Goal: Task Accomplishment & Management: Use online tool/utility

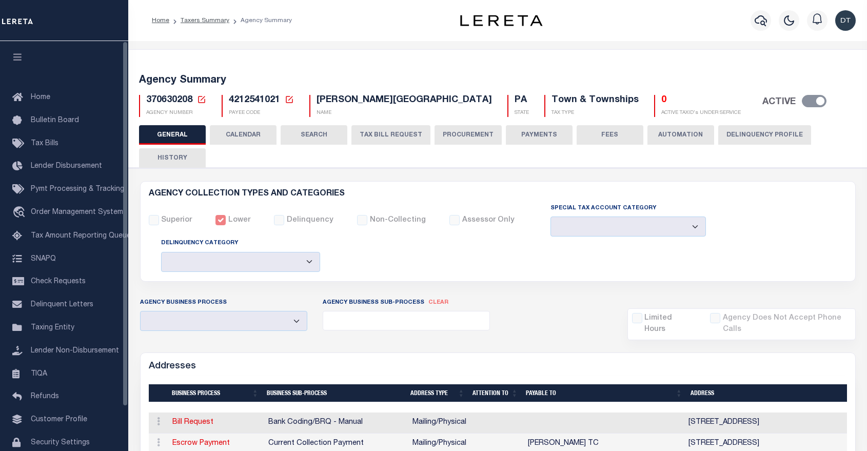
select select
drag, startPoint x: 0, startPoint y: 0, endPoint x: 48, endPoint y: 217, distance: 221.9
click at [48, 216] on span "Order Management System" at bounding box center [77, 212] width 92 height 7
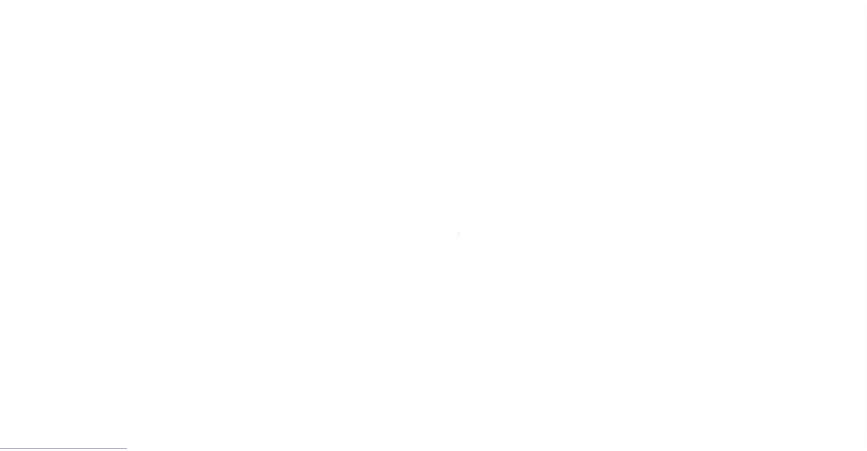
scroll to position [49, 0]
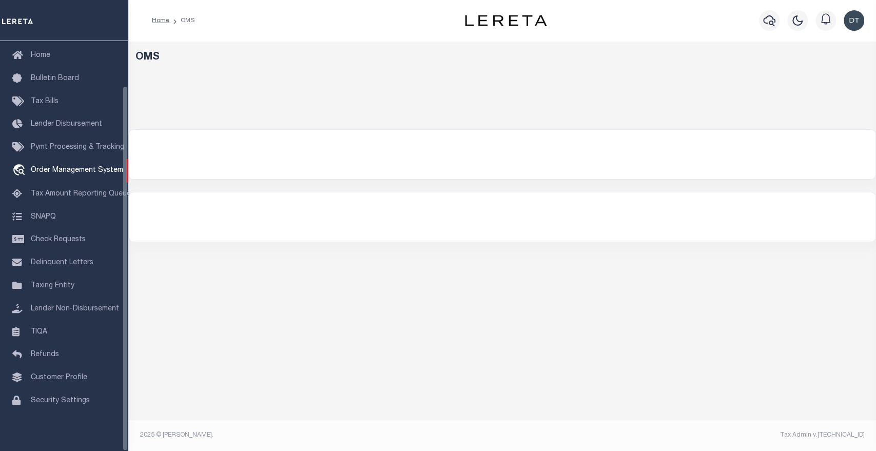
select select "200"
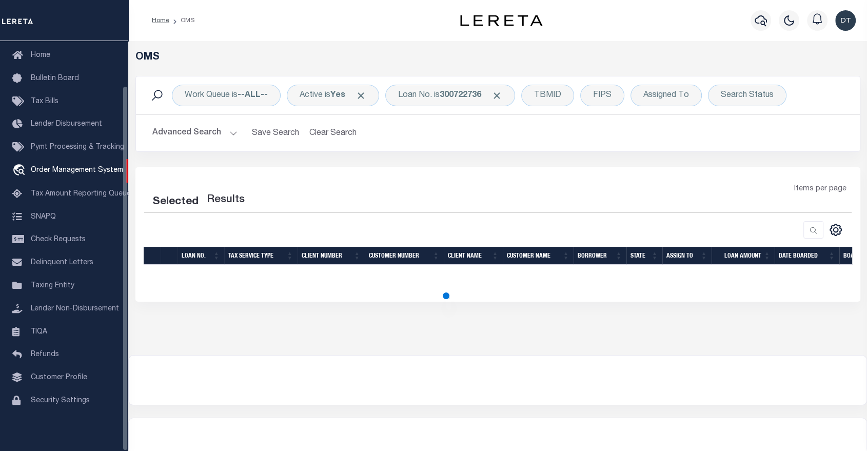
select select "200"
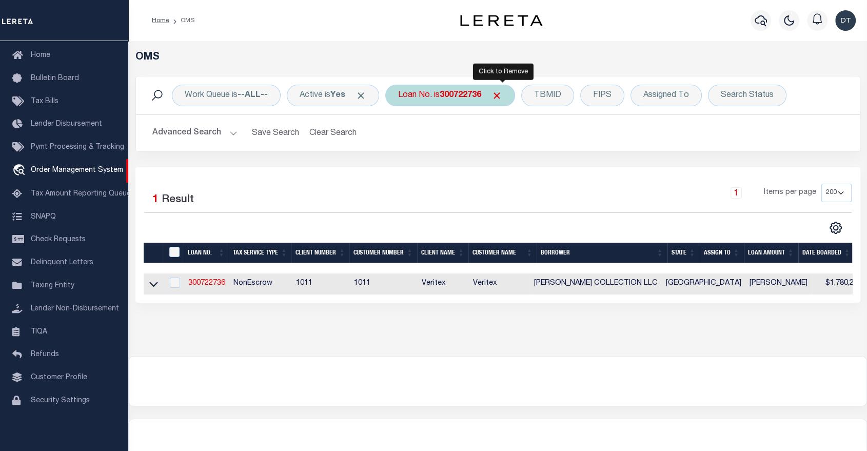
click at [502, 94] on span "Click to Remove" at bounding box center [497, 95] width 11 height 11
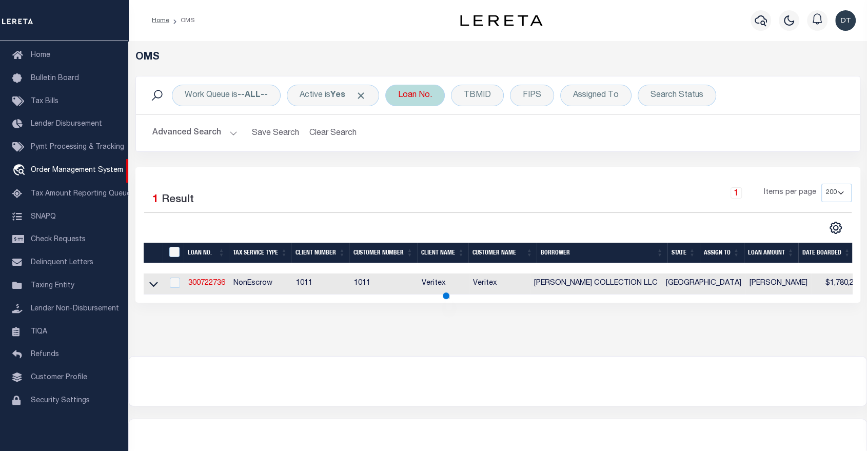
click at [420, 99] on div "Loan No." at bounding box center [415, 96] width 60 height 22
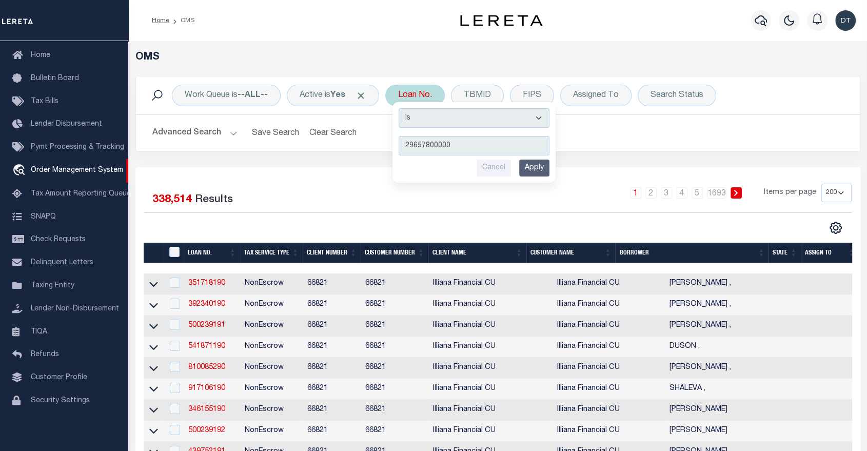
type input "29657800000"
click at [544, 164] on input "Apply" at bounding box center [534, 168] width 30 height 17
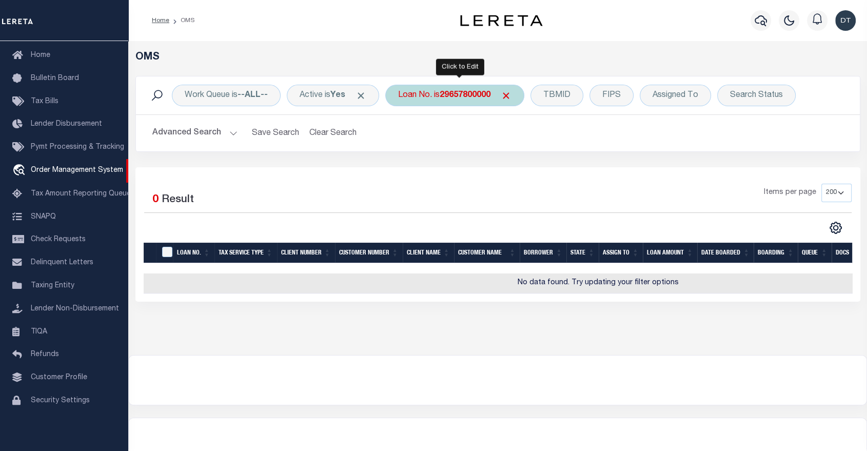
click at [476, 98] on b "29657800000" at bounding box center [465, 95] width 51 height 8
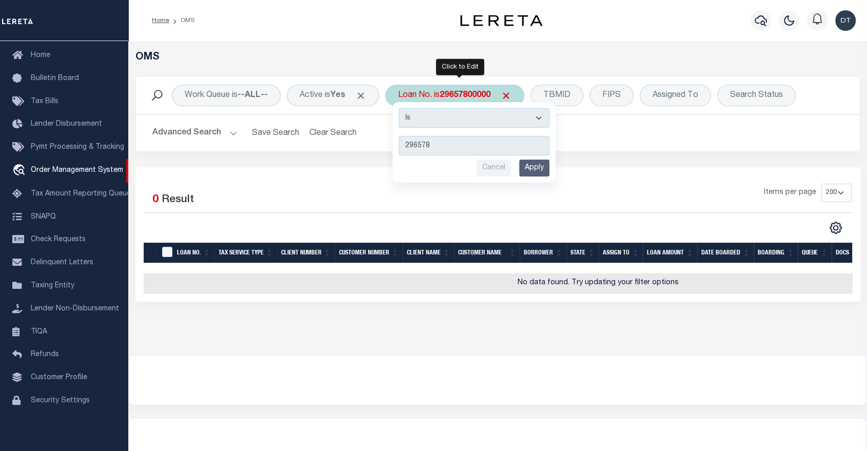
type input "296578"
click at [537, 168] on input "Apply" at bounding box center [534, 168] width 30 height 17
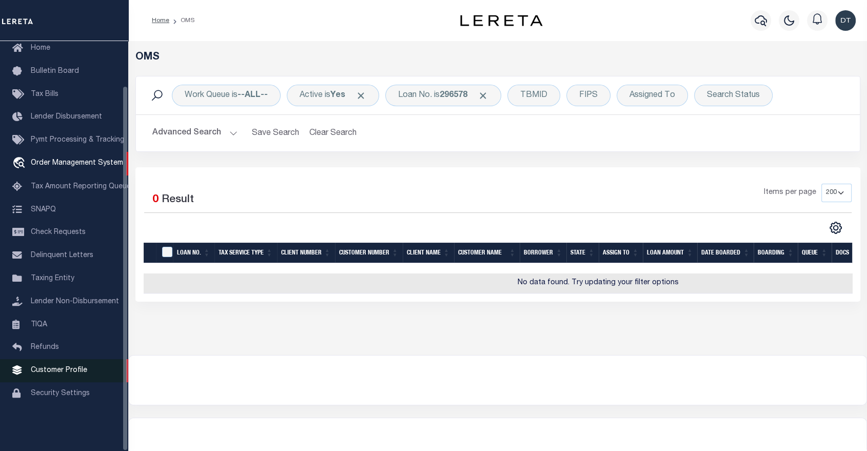
click at [45, 374] on span "Customer Profile" at bounding box center [59, 370] width 56 height 7
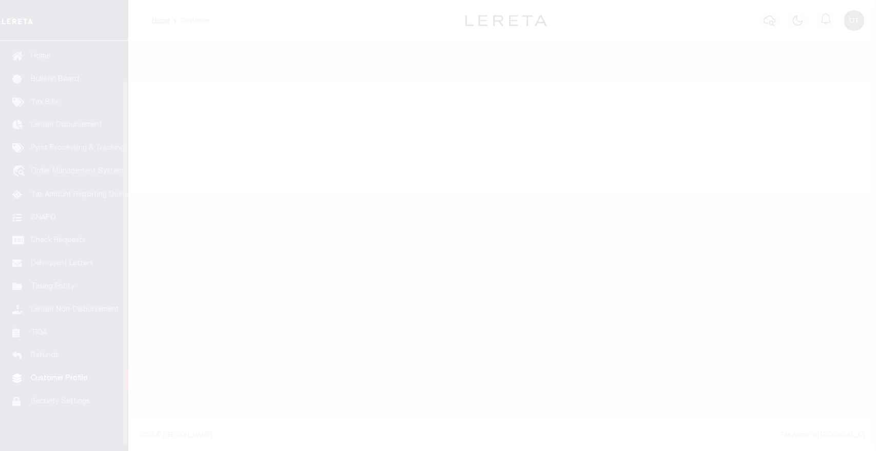
scroll to position [49, 0]
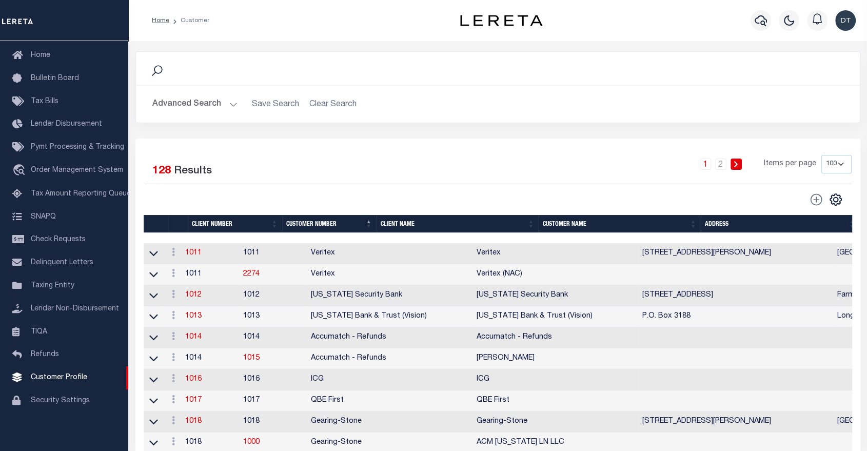
click at [216, 106] on button "Advanced Search" at bounding box center [194, 104] width 85 height 20
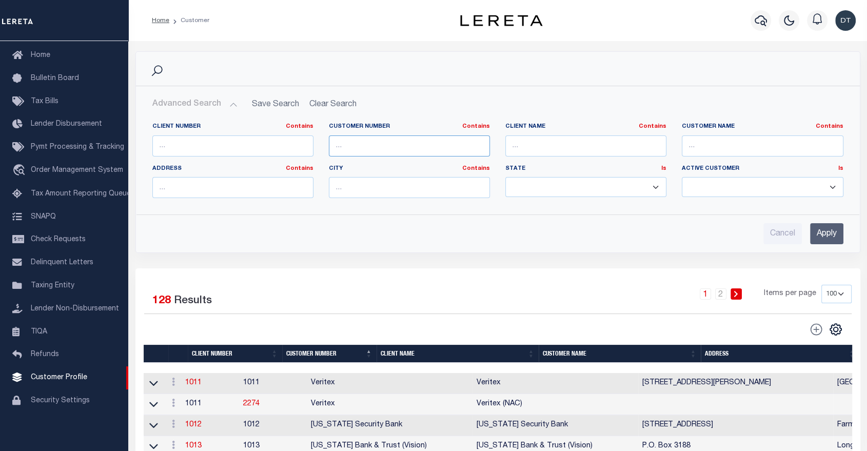
click at [388, 147] on input "text" at bounding box center [409, 145] width 161 height 21
paste input "10553"
type input "10553"
click at [823, 230] on input "Apply" at bounding box center [826, 233] width 33 height 21
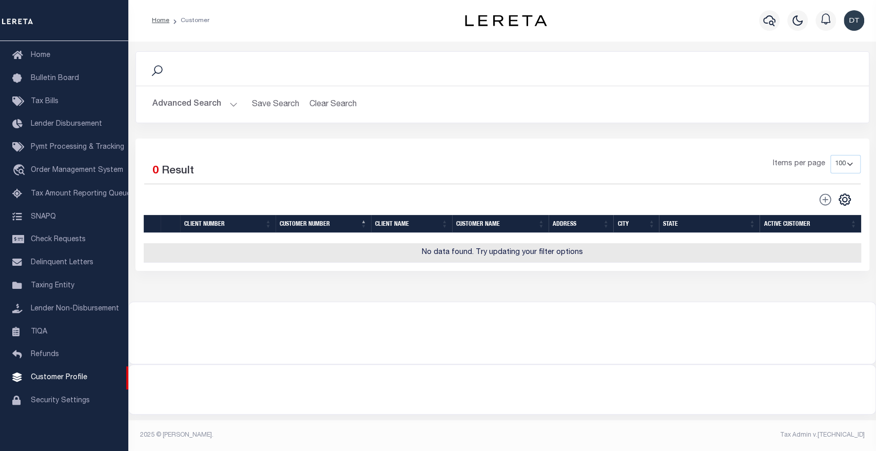
click at [226, 104] on button "Advanced Search" at bounding box center [194, 104] width 85 height 20
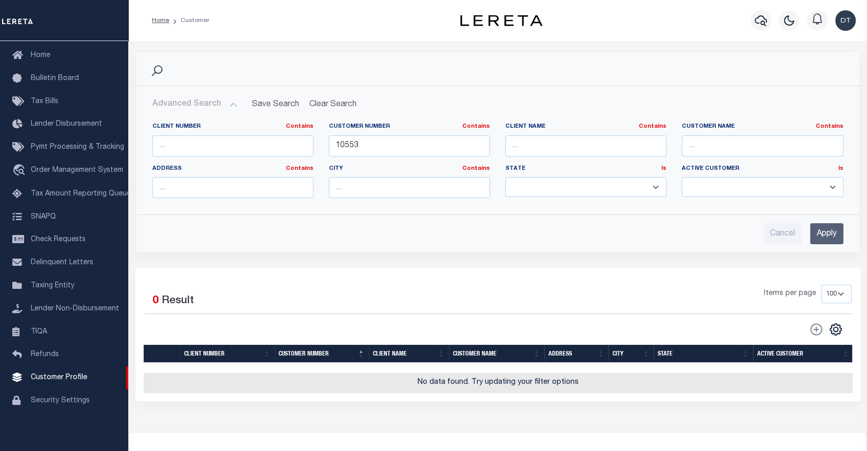
click at [226, 104] on button "Advanced Search" at bounding box center [194, 104] width 85 height 20
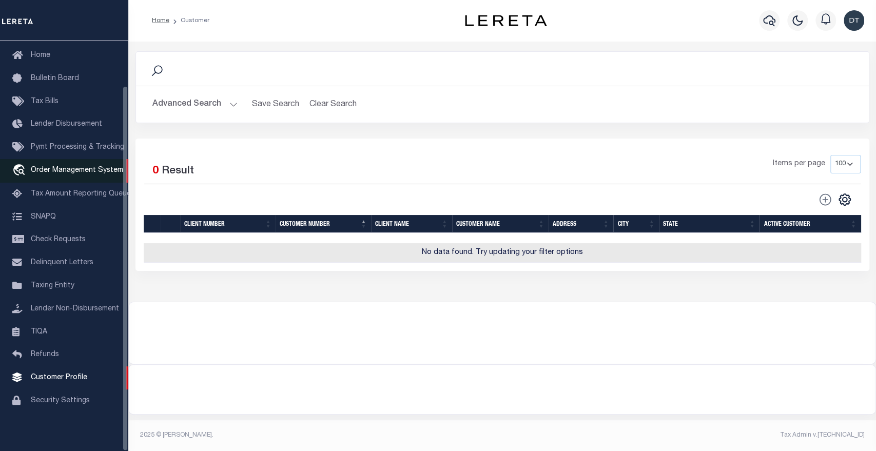
click at [81, 171] on link "travel_explore Order Management System" at bounding box center [64, 171] width 128 height 24
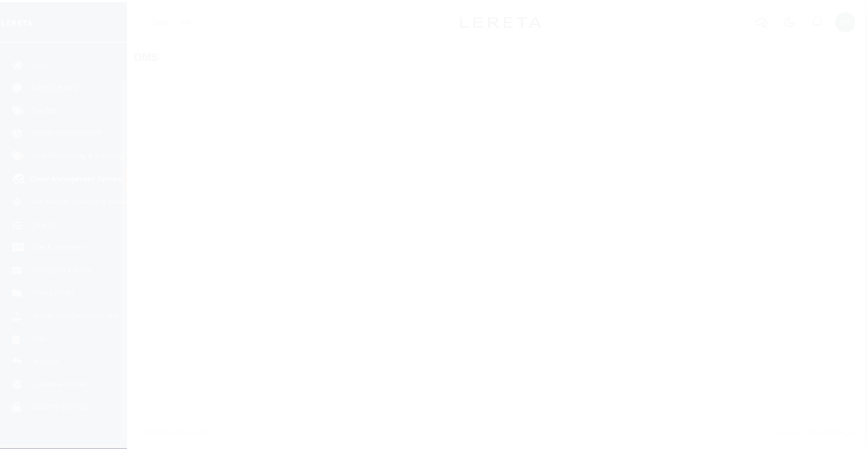
scroll to position [49, 0]
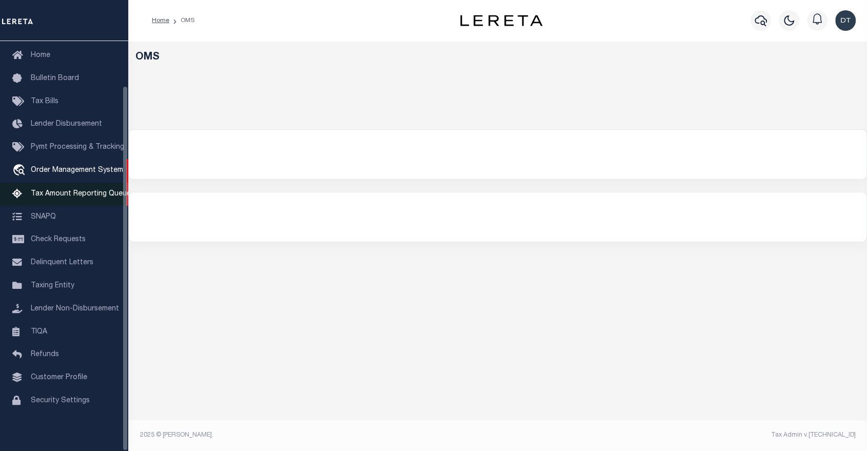
select select "200"
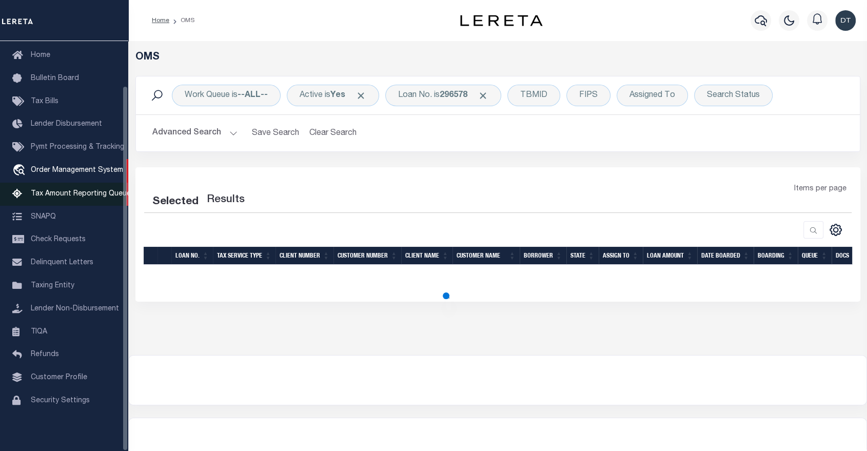
select select "200"
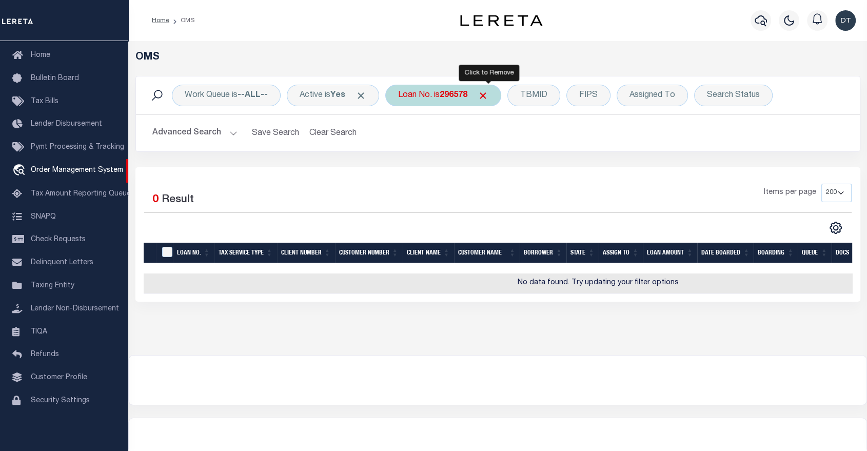
click at [489, 95] on span "Click to Remove" at bounding box center [483, 95] width 11 height 11
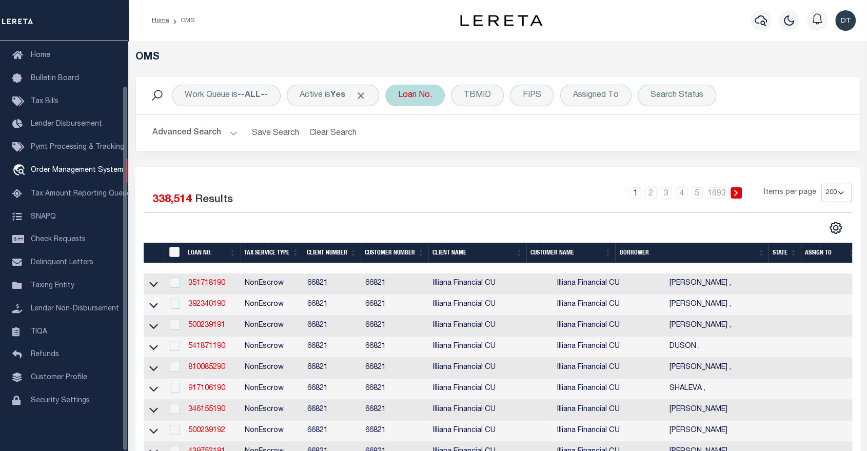
click at [415, 99] on div "Loan No." at bounding box center [415, 96] width 60 height 22
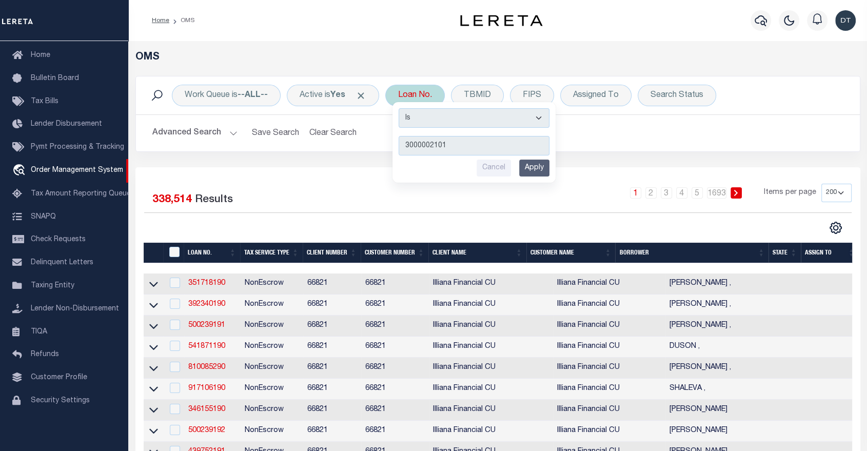
type input "3000002101"
click at [534, 166] on input "Apply" at bounding box center [534, 168] width 30 height 17
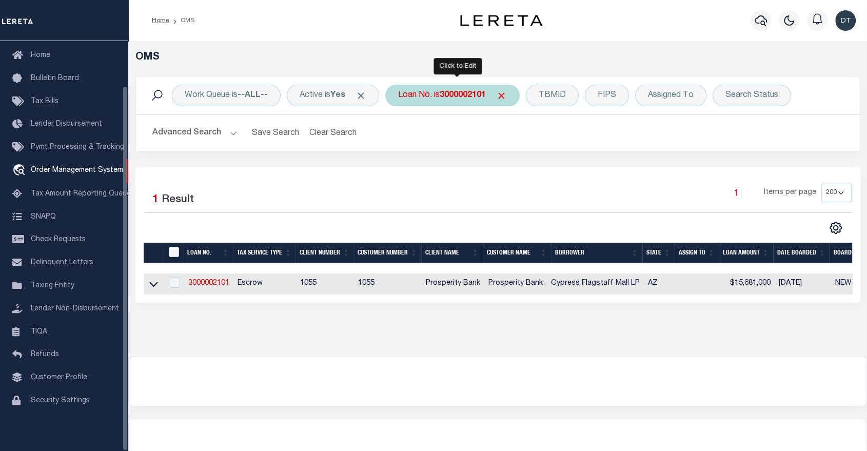
click at [467, 97] on b "3000002101" at bounding box center [463, 95] width 46 height 8
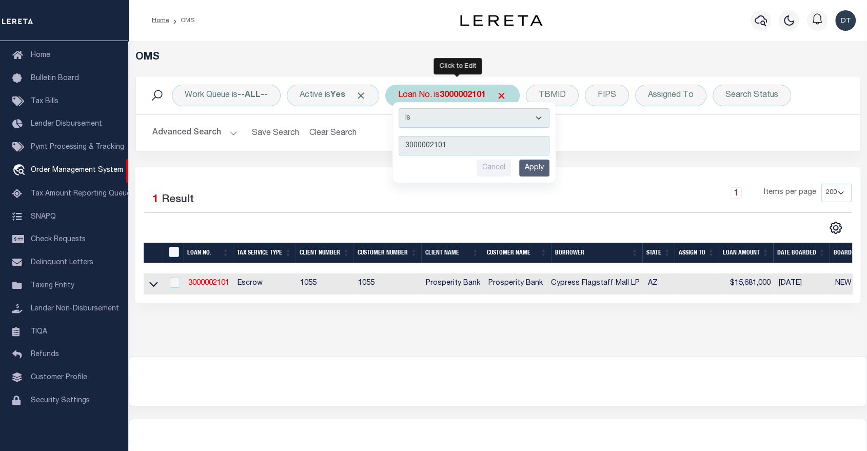
click at [539, 167] on input "Apply" at bounding box center [534, 168] width 30 height 17
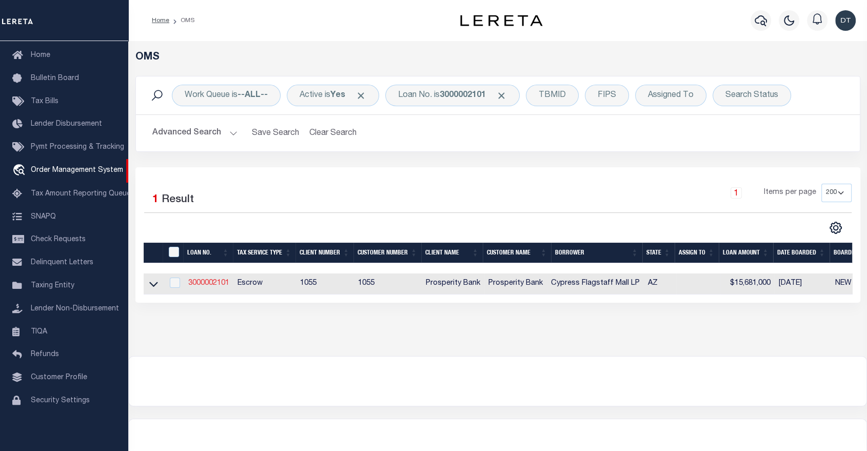
click at [202, 284] on link "3000002101" at bounding box center [208, 283] width 41 height 7
type input "3000002101"
type input "Cypress Flagstaff Mall LP"
select select
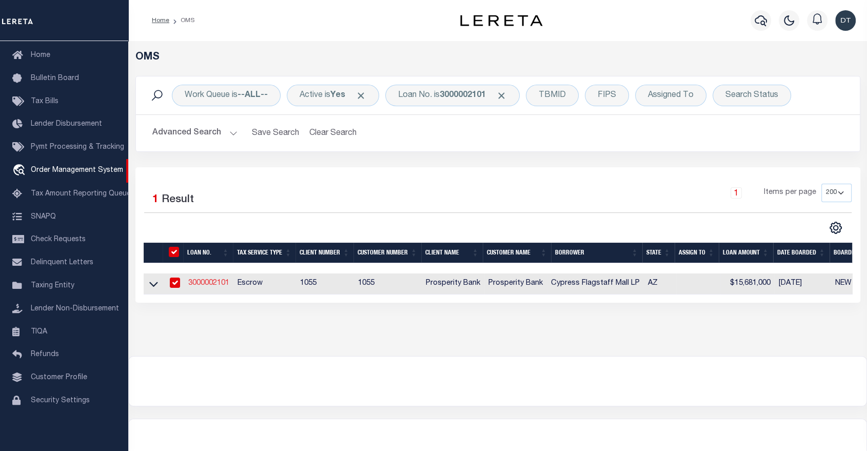
select select "400"
select select "Escrow"
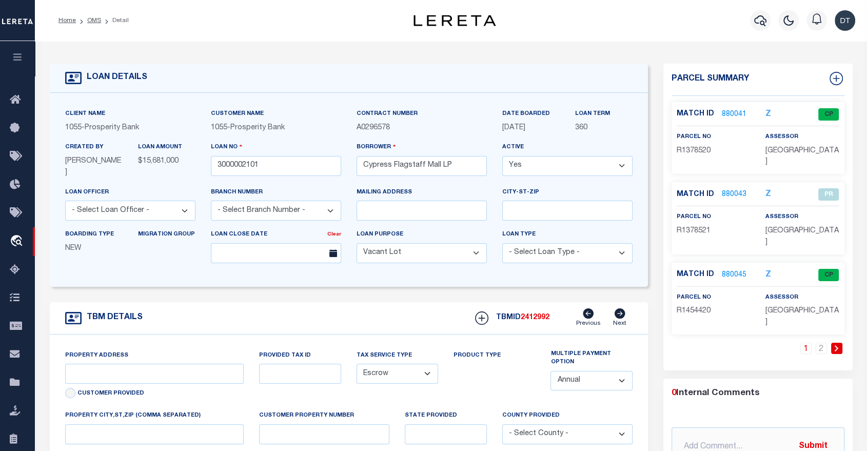
select select "3831"
type input "[STREET_ADDRESS]"
type input "see attached"
select select
type input "Flagstaff AZ 86004"
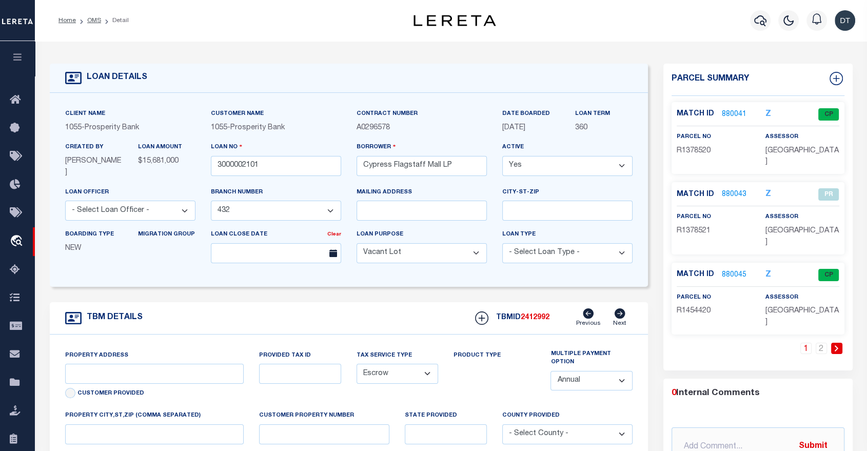
type input "AZ"
select select "Coconino"
type textarea "see attached"
click at [729, 110] on link "880041" at bounding box center [734, 114] width 25 height 11
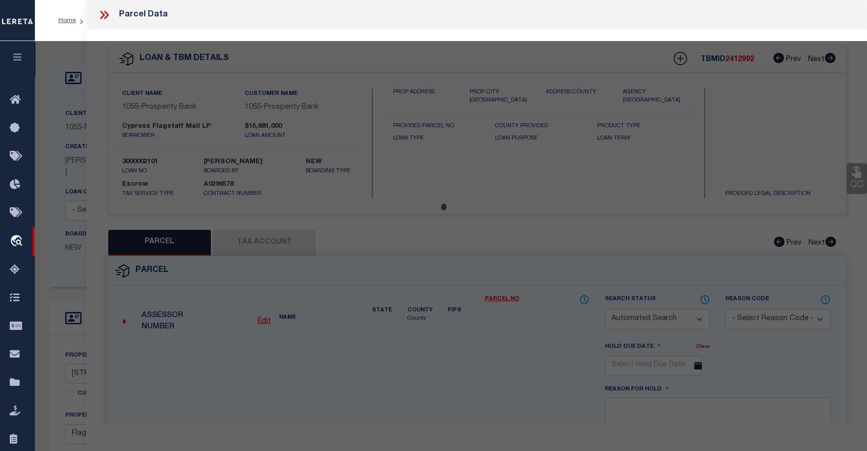
checkbox input "false"
select select "CP"
type input "CYPRESS FLAGSTAFF MALL LP"
type input "113-27-005-H"
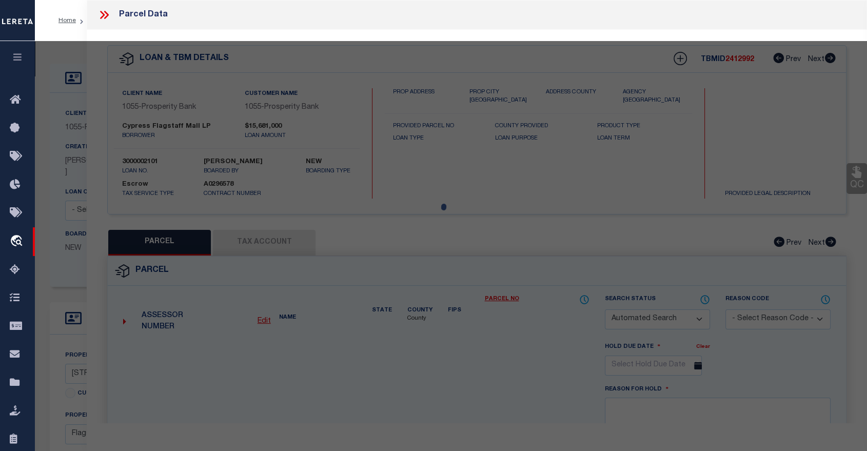
type input "[STREET_ADDRESS]"
checkbox input "false"
type input "AZ"
type textarea "Sixteenth: NW Quarter: [GEOGRAPHIC_DATA] Section: 07 Township: 21N Range: 08E P…"
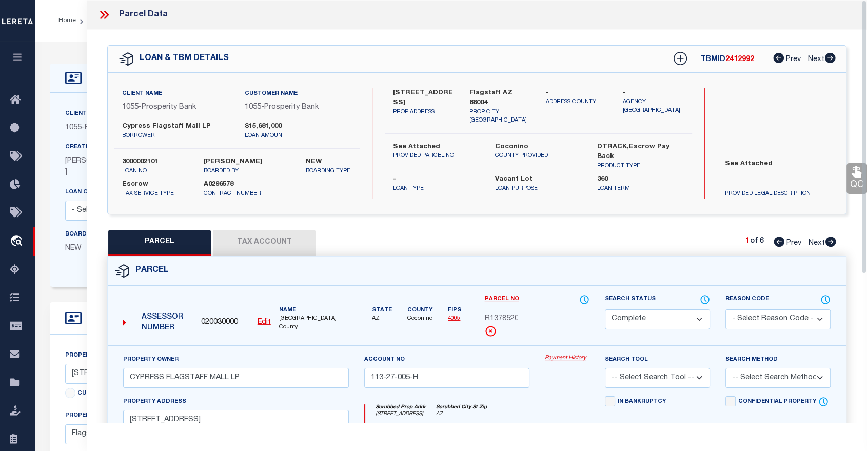
click at [253, 235] on button "Tax Account" at bounding box center [264, 243] width 103 height 26
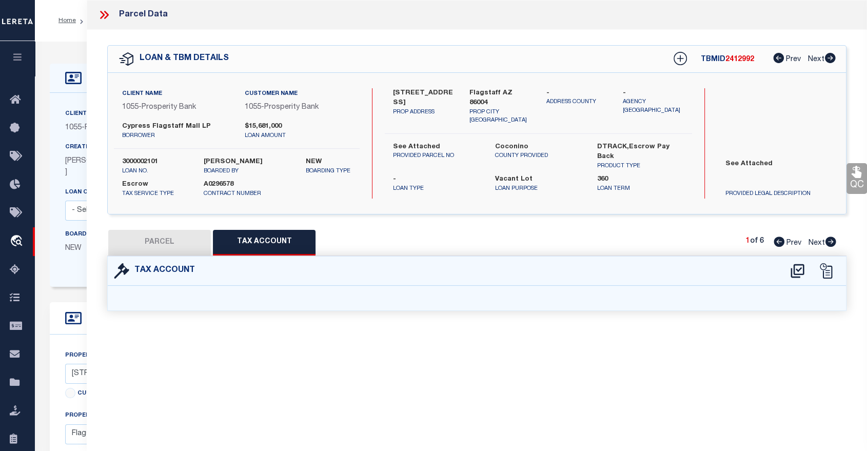
select select "100"
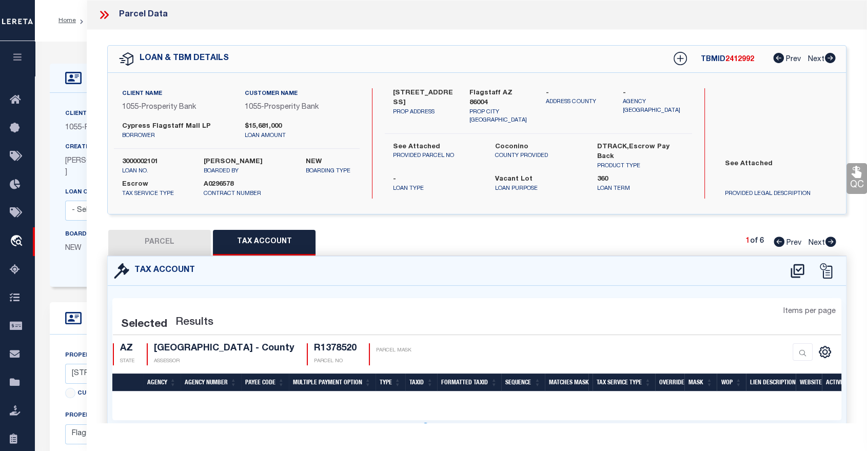
select select "100"
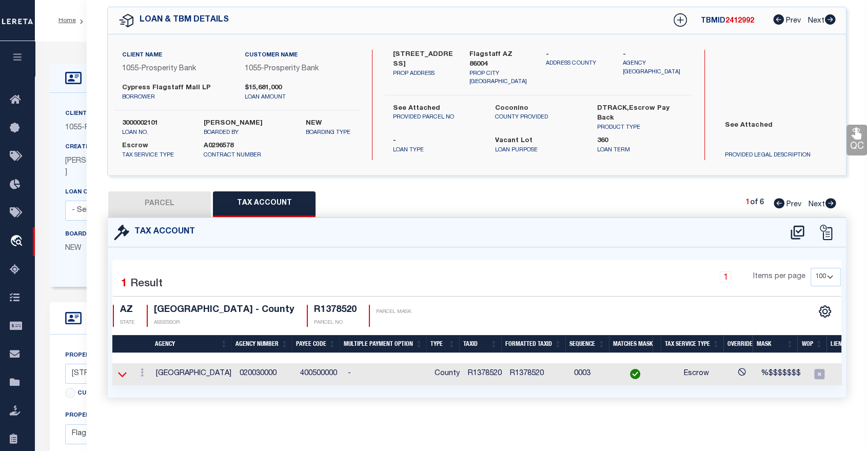
click at [124, 373] on icon at bounding box center [122, 374] width 9 height 11
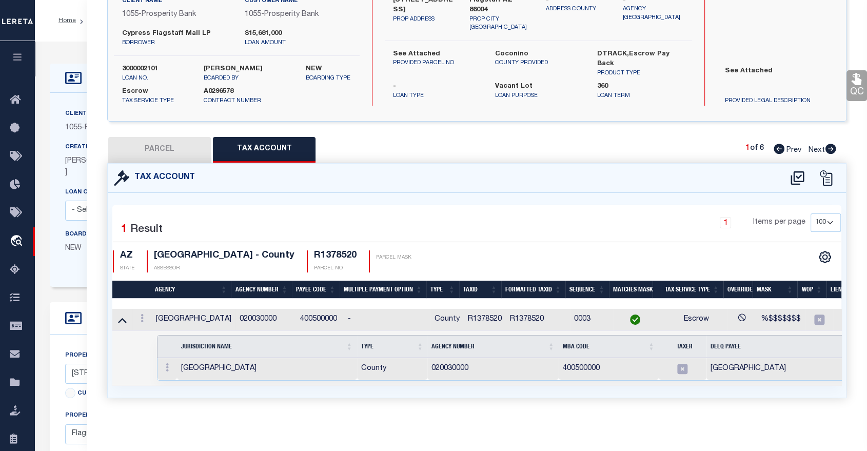
click at [829, 144] on icon at bounding box center [831, 149] width 11 height 10
select select "AS"
checkbox input "false"
select select "PR"
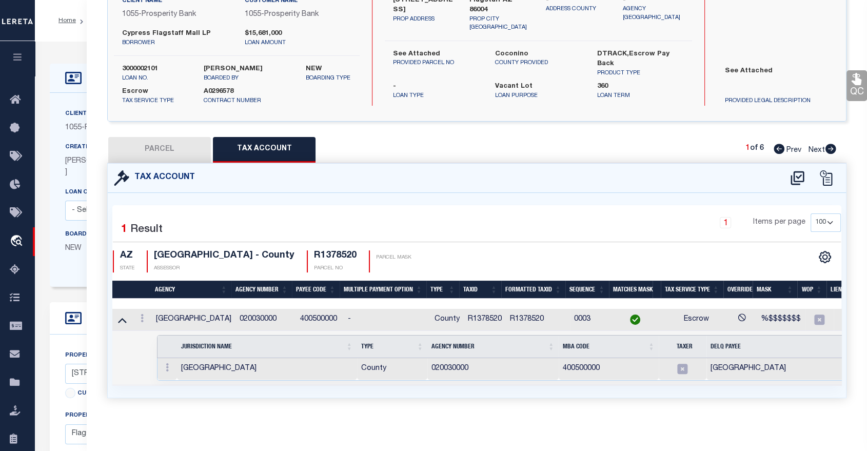
type input "CYPRESS FLAGSTAFF MALL LP"
type input "[STREET_ADDRESS]"
type textarea "Inactive parcel per Coconino County assessor. Property has been re-platted. New…"
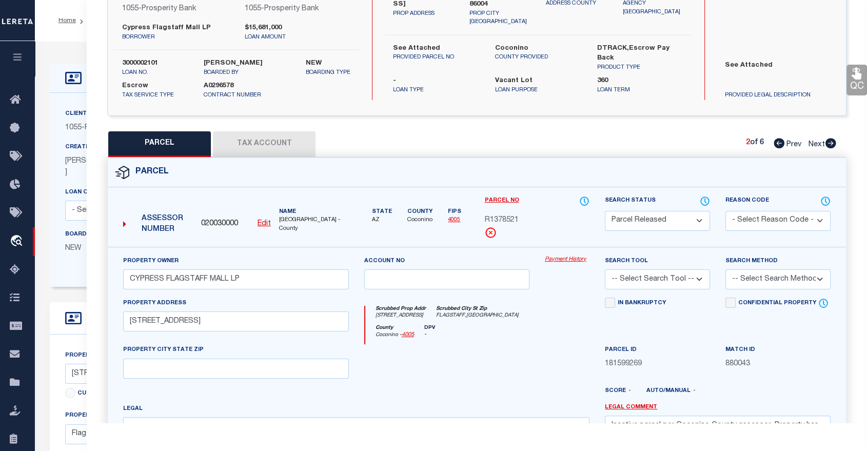
click at [273, 143] on button "Tax Account" at bounding box center [264, 144] width 103 height 26
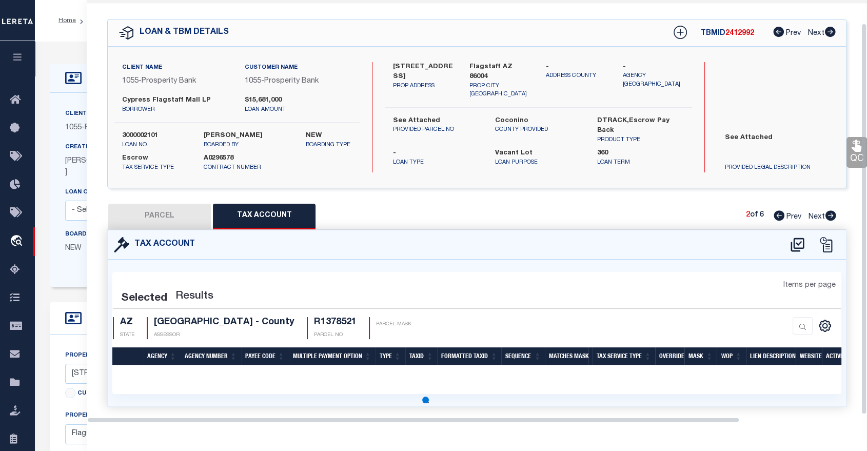
select select "100"
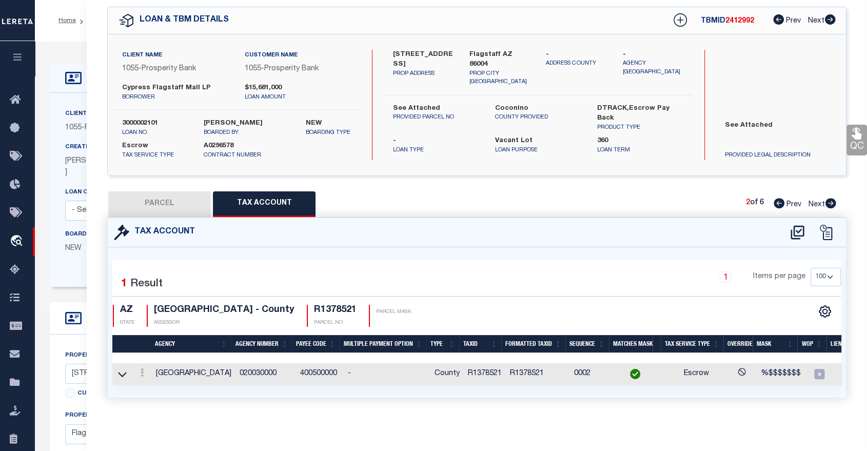
click at [163, 195] on button "PARCEL" at bounding box center [159, 204] width 103 height 26
select select "AS"
checkbox input "false"
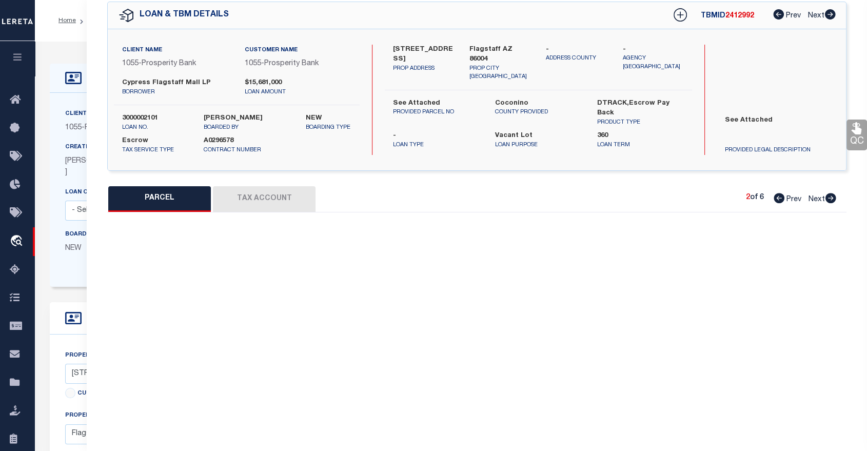
select select "PR"
type input "CYPRESS FLAGSTAFF MALL LP"
type input "[STREET_ADDRESS]"
type textarea "Inactive parcel per Coconino County assessor. Property has been re-platted. New…"
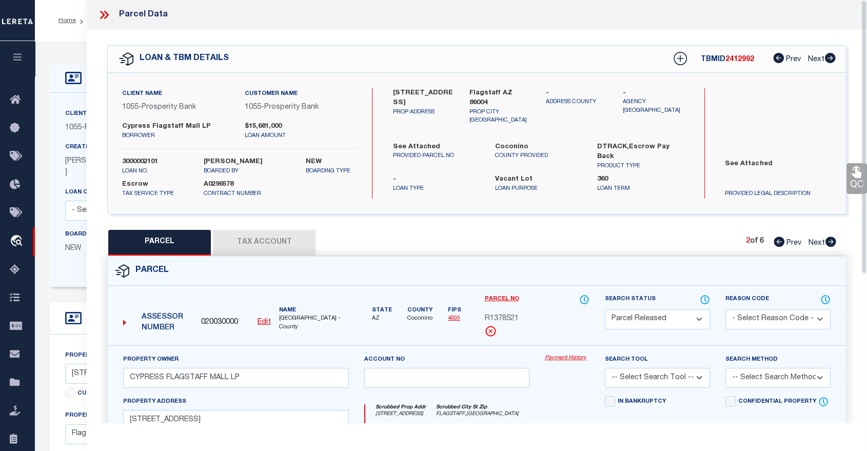
click at [270, 236] on button "Tax Account" at bounding box center [264, 243] width 103 height 26
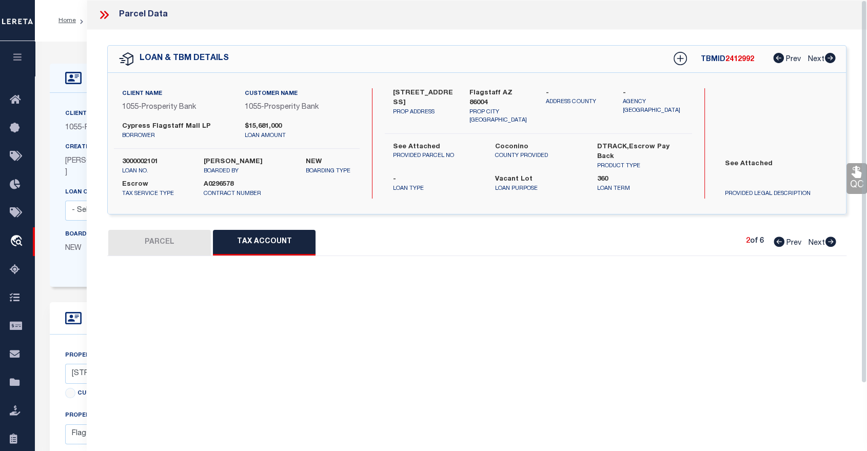
select select "100"
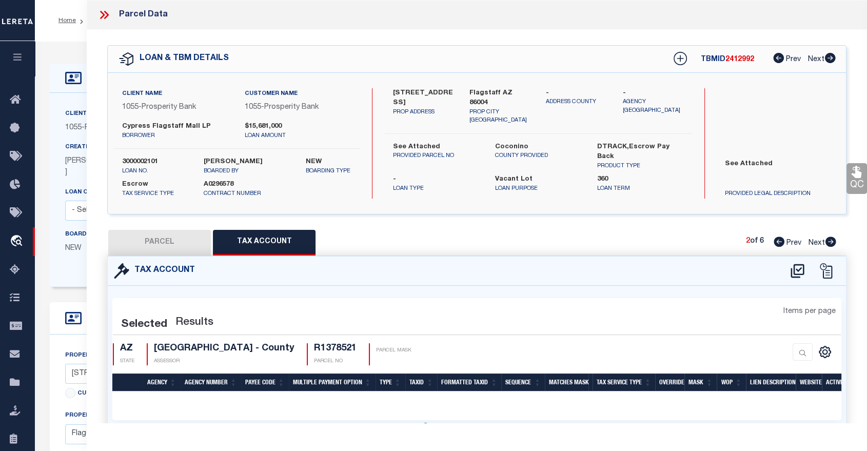
select select "100"
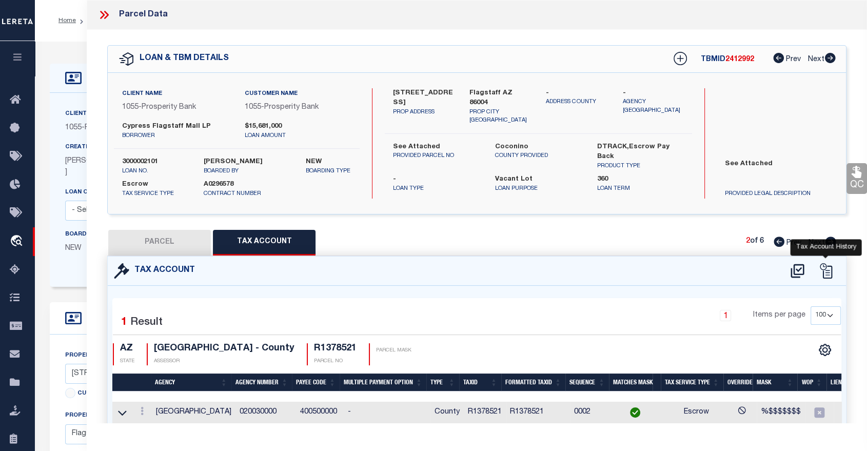
click at [825, 268] on icon at bounding box center [825, 270] width 15 height 15
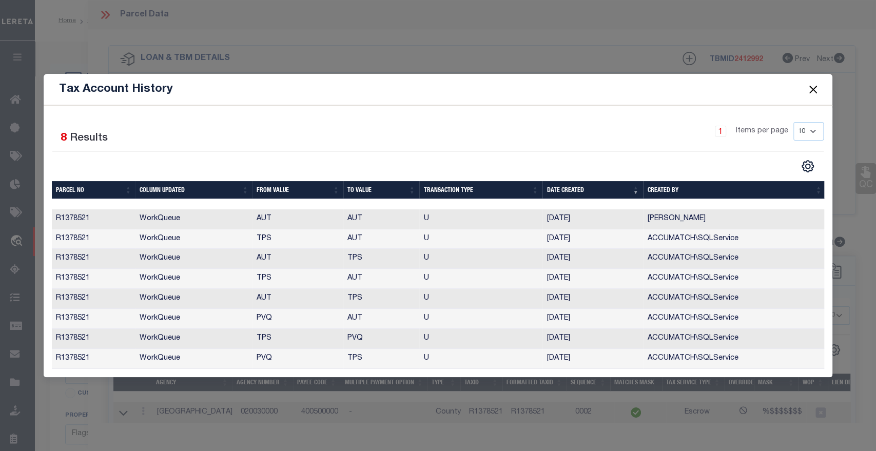
click at [811, 90] on button "Close" at bounding box center [812, 89] width 13 height 13
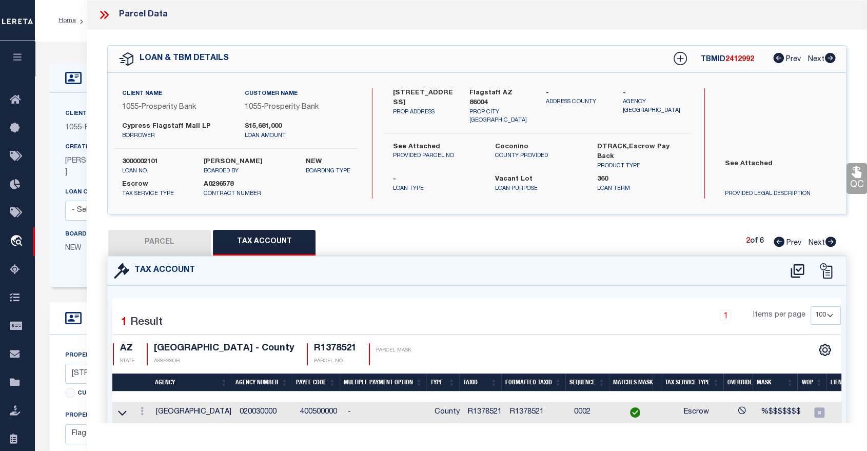
click at [105, 16] on icon at bounding box center [103, 14] width 13 height 13
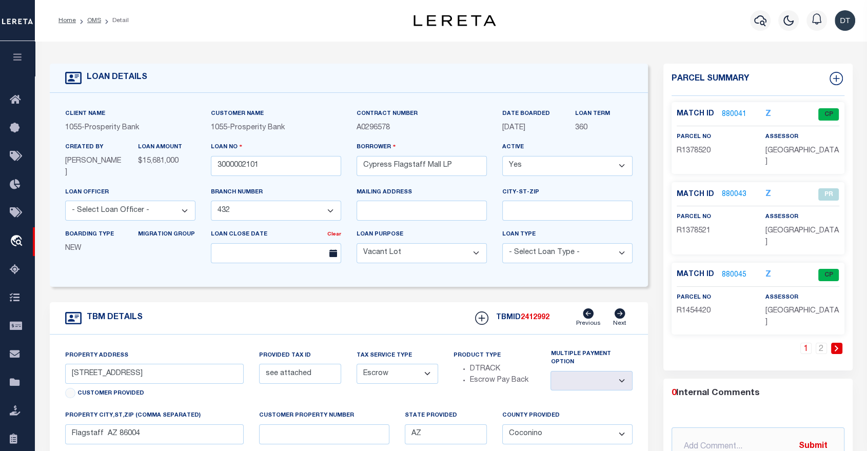
click at [13, 58] on icon "button" at bounding box center [18, 56] width 12 height 9
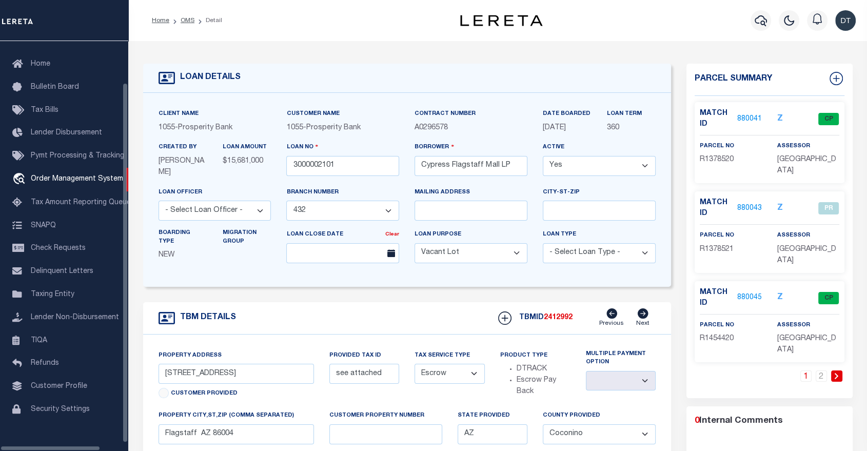
scroll to position [44, 0]
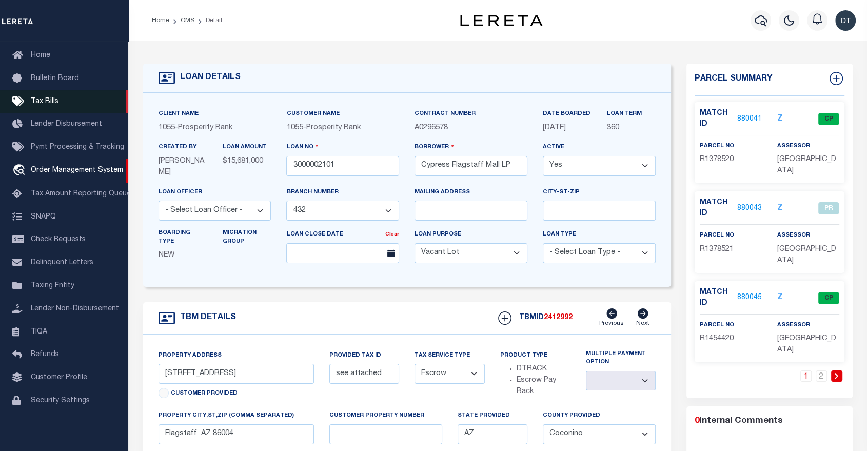
click at [37, 101] on span "Tax Bills" at bounding box center [45, 101] width 28 height 7
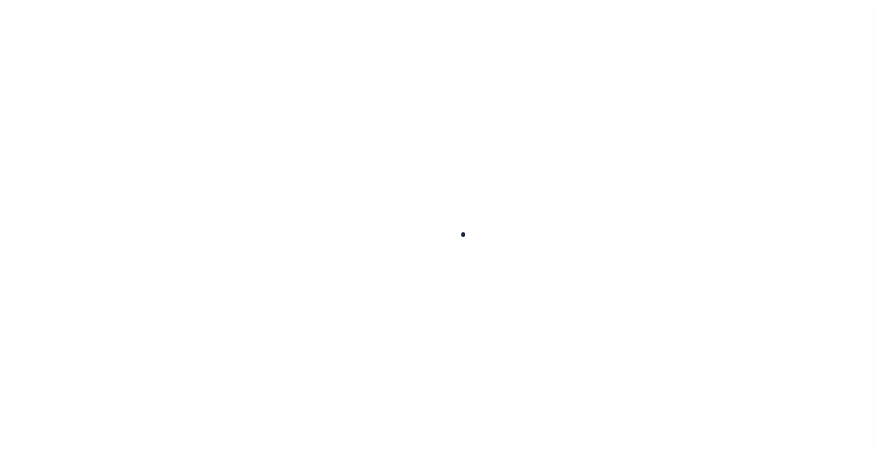
select select
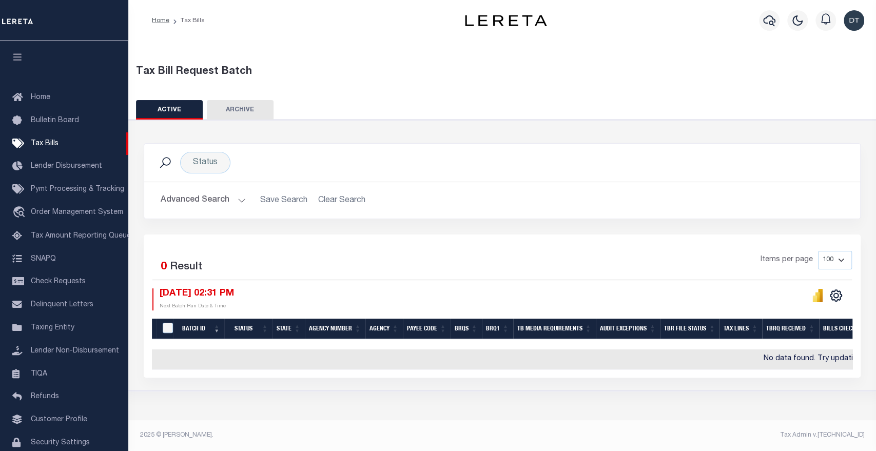
click at [205, 200] on button "Advanced Search" at bounding box center [203, 200] width 85 height 20
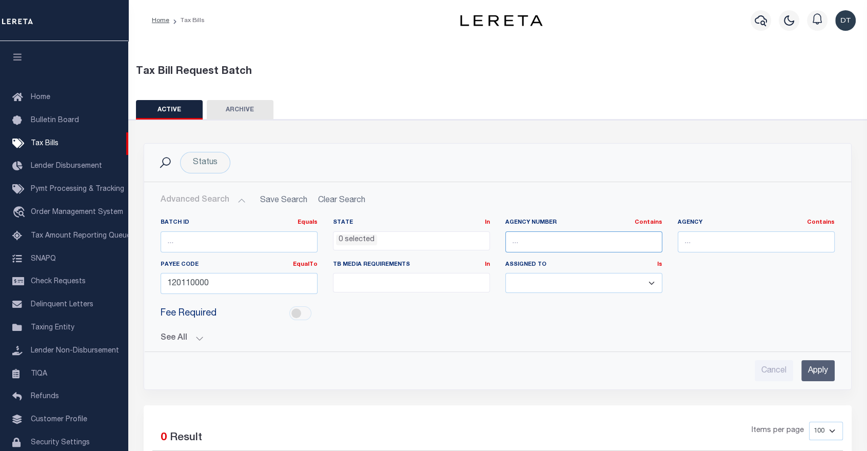
click at [543, 239] on input "text" at bounding box center [583, 241] width 157 height 21
paste input "020030000"
click at [811, 366] on input "Apply" at bounding box center [818, 370] width 33 height 21
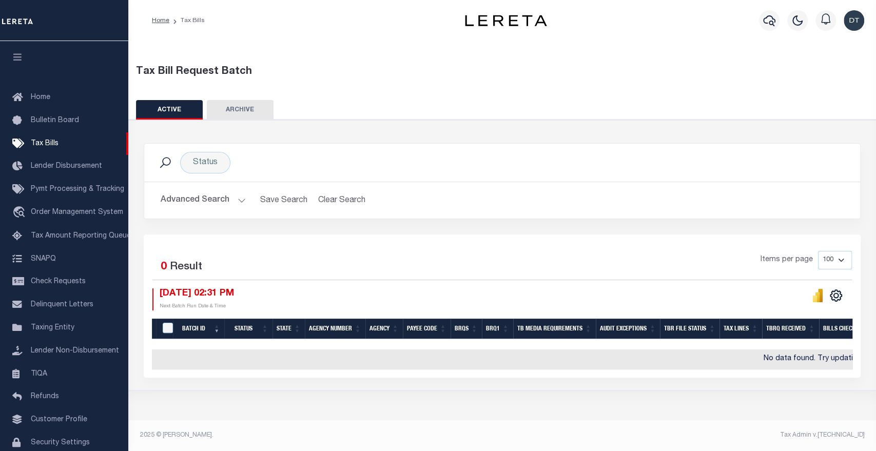
click at [224, 200] on button "Advanced Search" at bounding box center [203, 200] width 85 height 20
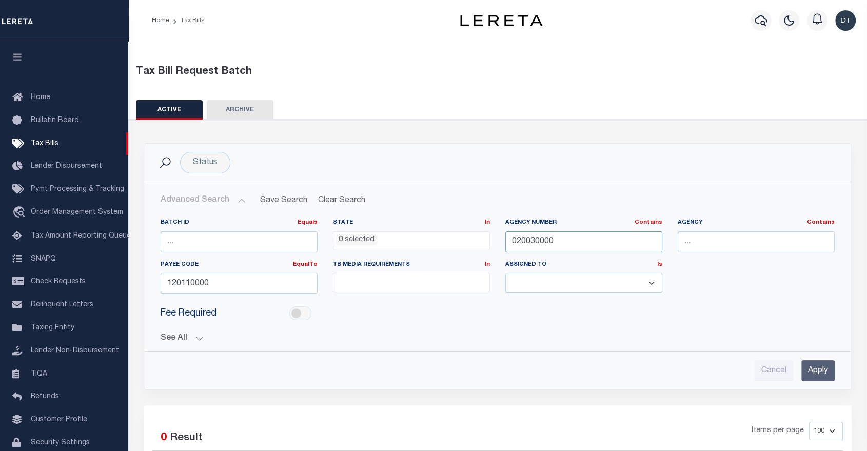
click at [515, 239] on input "020030000" at bounding box center [583, 241] width 157 height 21
type input "20030000"
click at [817, 366] on input "Apply" at bounding box center [818, 370] width 33 height 21
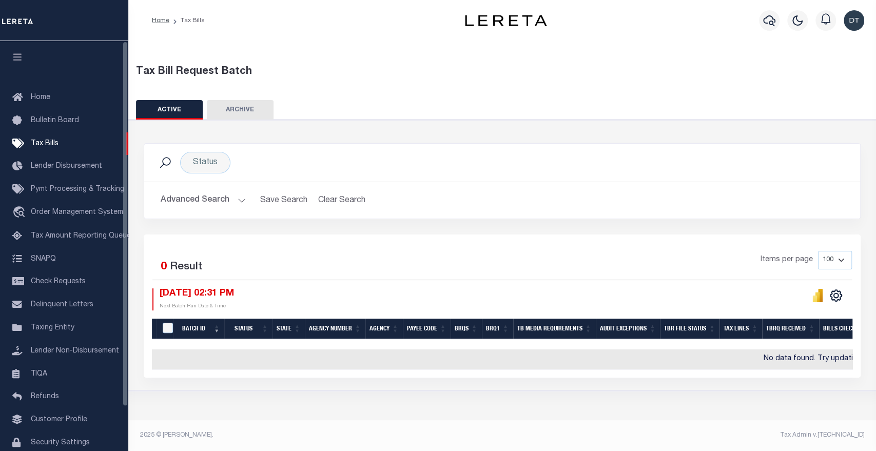
click at [190, 202] on button "Advanced Search" at bounding box center [203, 200] width 85 height 20
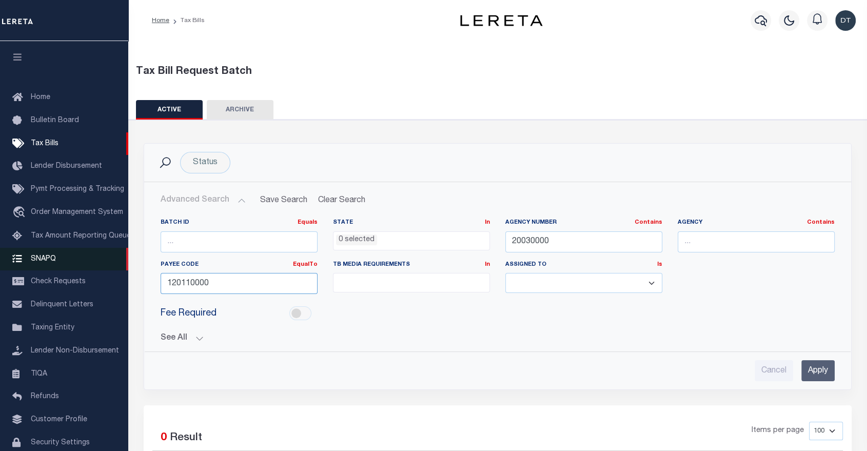
drag, startPoint x: 197, startPoint y: 282, endPoint x: 113, endPoint y: 274, distance: 84.1
click at [113, 274] on div "Home Tax Bills" at bounding box center [433, 297] width 867 height 594
click at [821, 370] on input "Apply" at bounding box center [818, 370] width 33 height 21
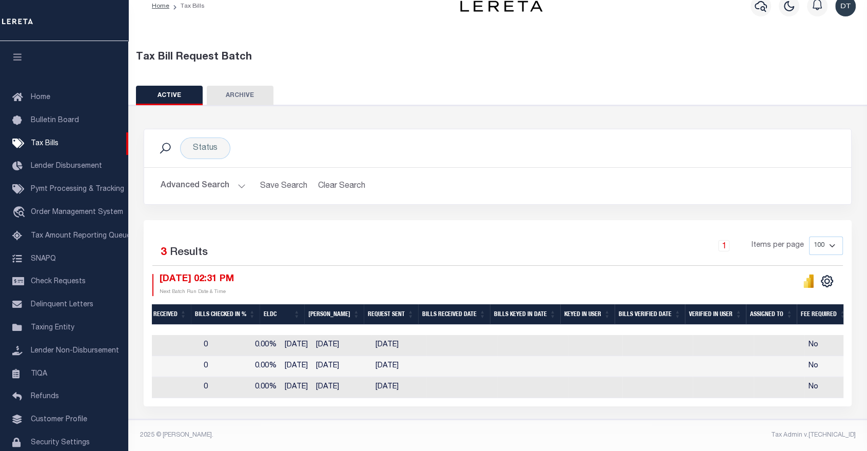
scroll to position [0, 799]
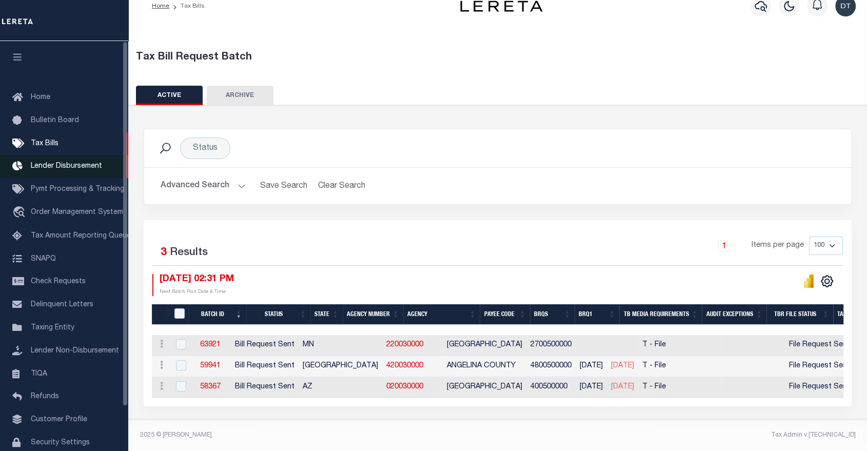
click at [67, 170] on span "Lender Disbursement" at bounding box center [66, 166] width 71 height 7
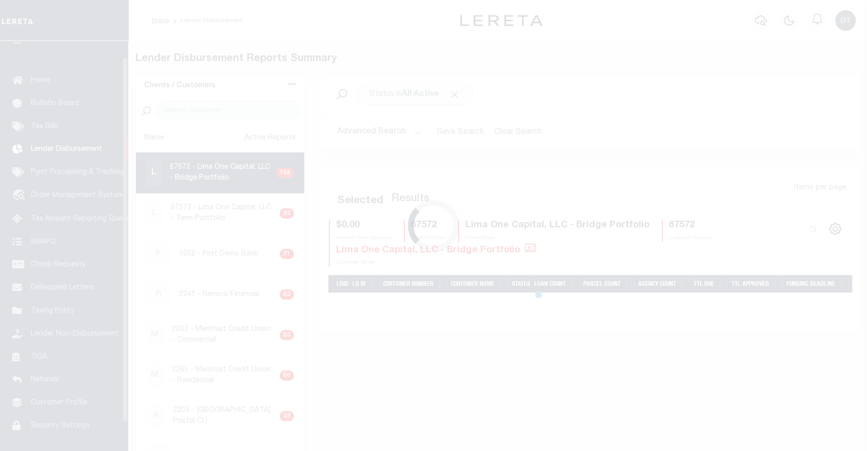
scroll to position [18, 0]
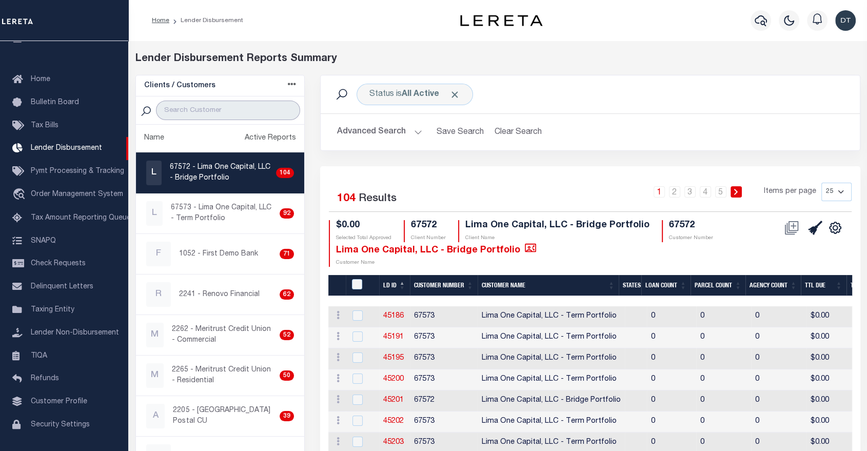
click at [213, 111] on input "search" at bounding box center [228, 110] width 145 height 19
type input "Prosp"
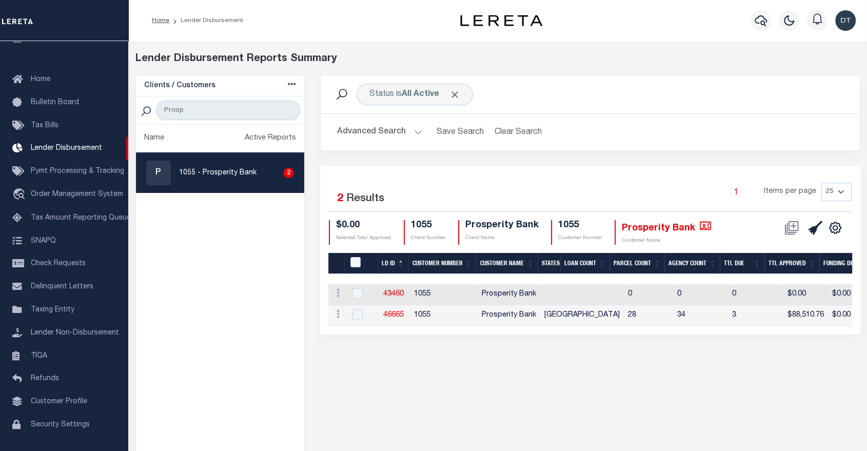
click at [204, 173] on p "1055 - Prosperity Bank" at bounding box center [217, 173] width 77 height 11
checkbox input "true"
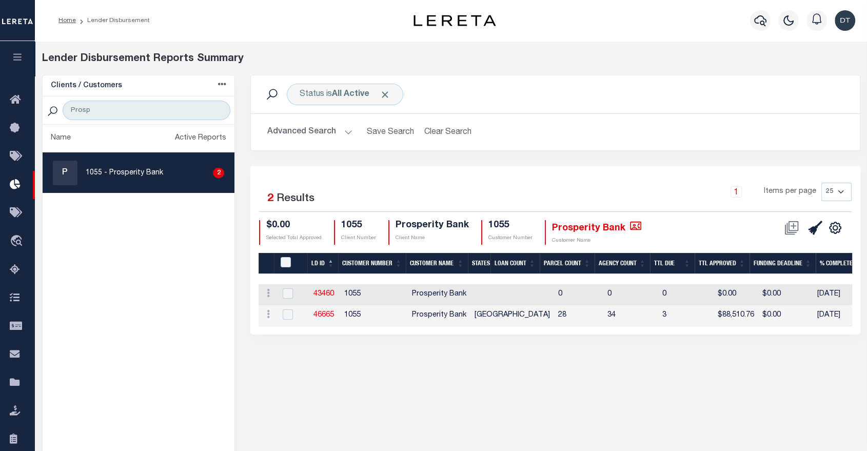
click at [343, 133] on button "Advanced Search" at bounding box center [309, 132] width 85 height 20
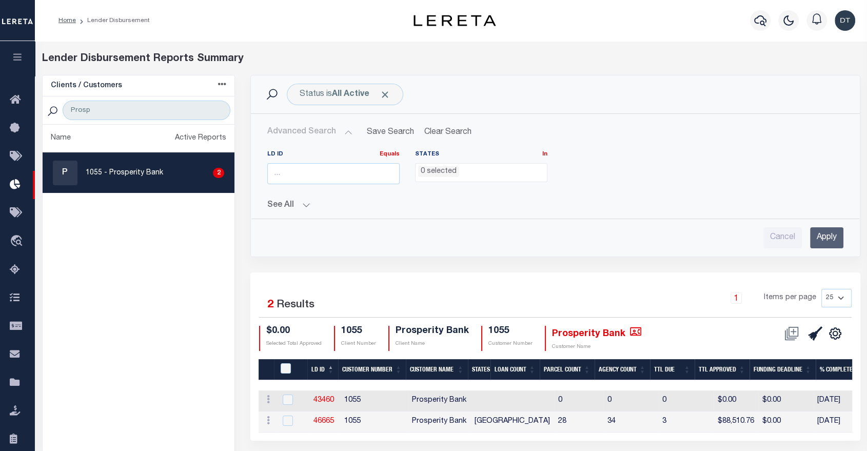
click at [343, 133] on button "Advanced Search" at bounding box center [309, 132] width 85 height 20
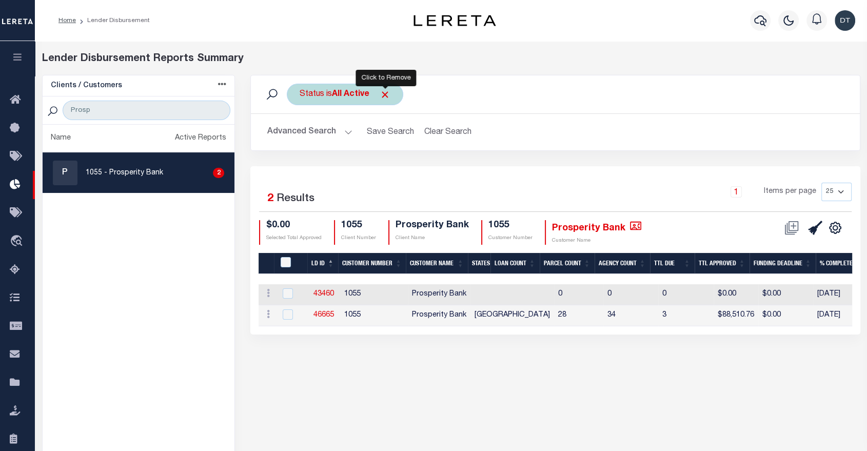
click at [384, 94] on span "Click to Remove" at bounding box center [385, 94] width 11 height 11
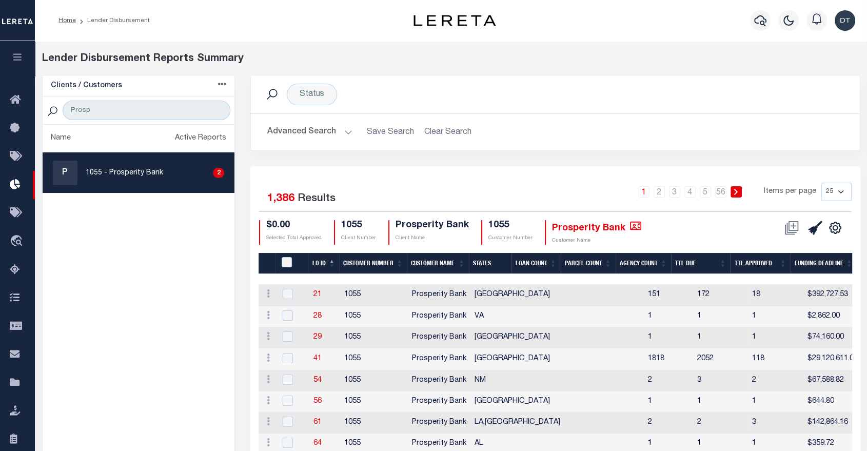
click at [316, 127] on button "Advanced Search" at bounding box center [309, 132] width 85 height 20
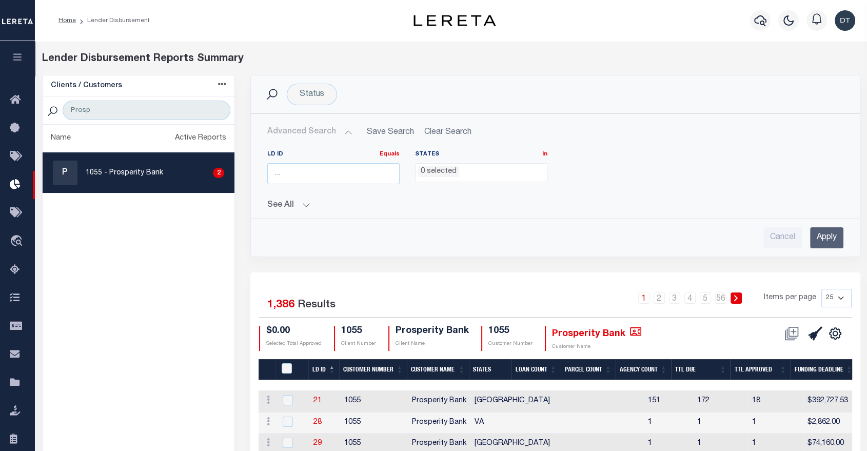
click at [298, 212] on div "LD ID Equals Equals Is Not Equal To Is Greater Than Is Less Than States In In A…" at bounding box center [555, 195] width 593 height 106
drag, startPoint x: 303, startPoint y: 193, endPoint x: 303, endPoint y: 205, distance: 11.8
click at [303, 194] on div "See All Customer Number Contains Contains Is Contains Is" at bounding box center [555, 201] width 576 height 18
click at [303, 207] on button "See All" at bounding box center [555, 206] width 576 height 10
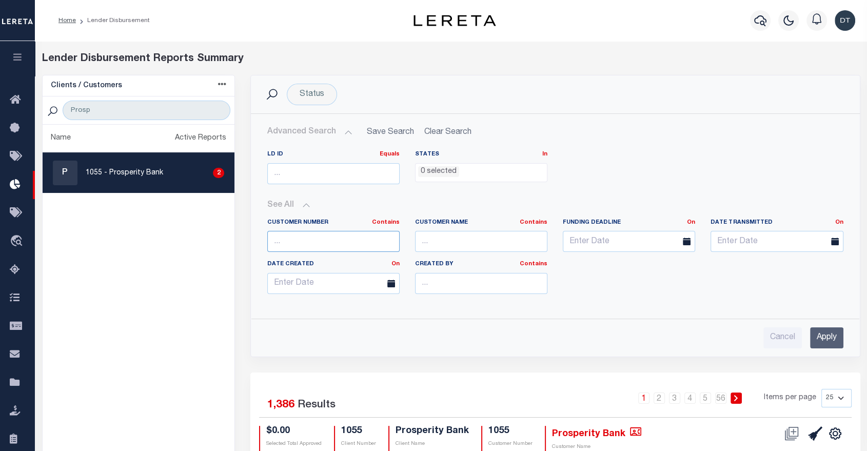
click at [325, 238] on input "text" at bounding box center [333, 241] width 132 height 21
type input "1055"
click at [821, 334] on input "Apply" at bounding box center [826, 337] width 33 height 21
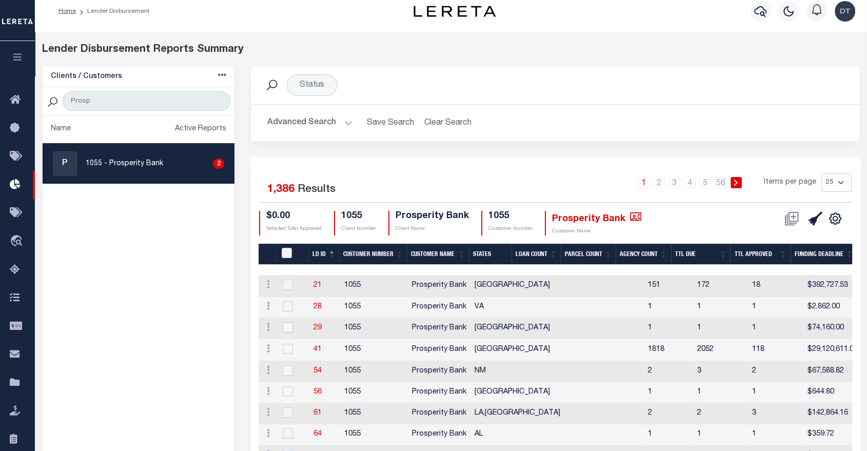
click at [313, 280] on td "21" at bounding box center [324, 286] width 31 height 22
checkbox input "true"
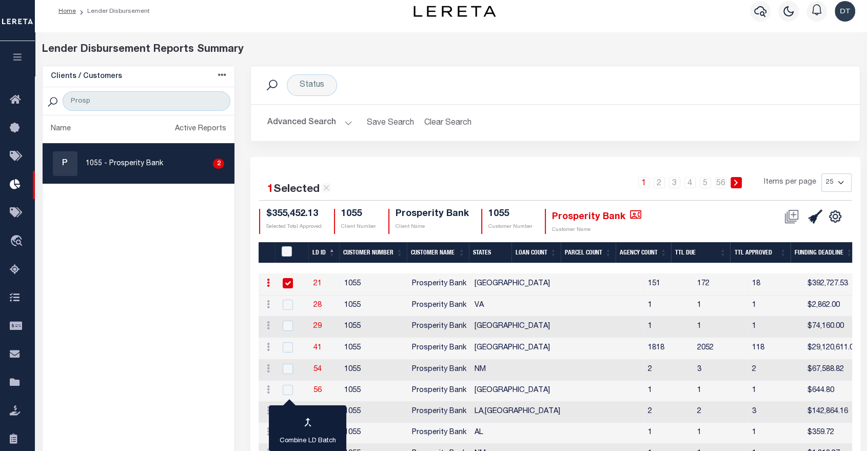
click at [318, 281] on link "21" at bounding box center [318, 283] width 8 height 7
checkbox input "true"
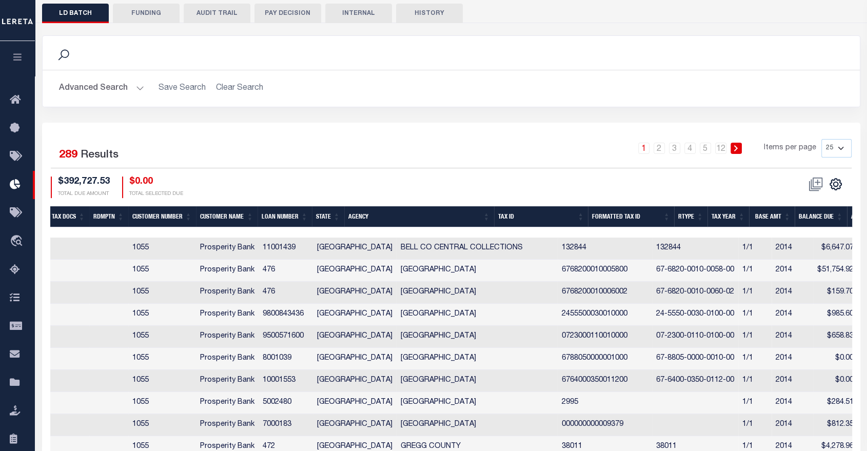
scroll to position [0, 88]
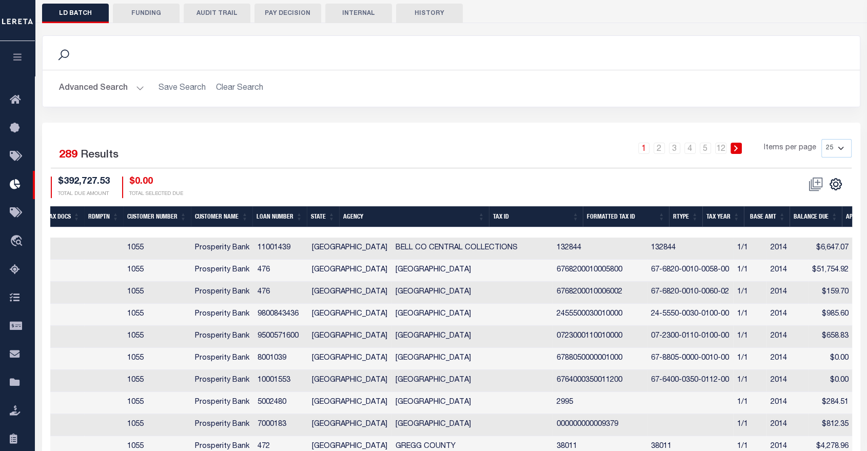
click at [553, 240] on td "132844" at bounding box center [600, 249] width 94 height 22
checkbox input "true"
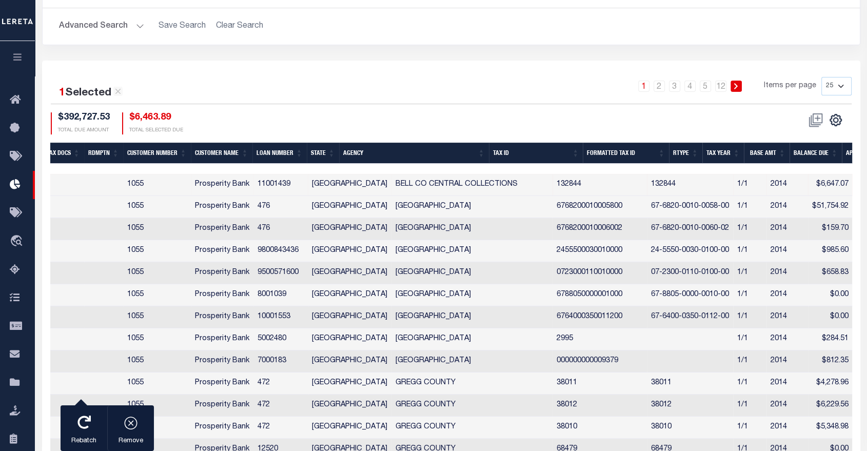
scroll to position [270, 0]
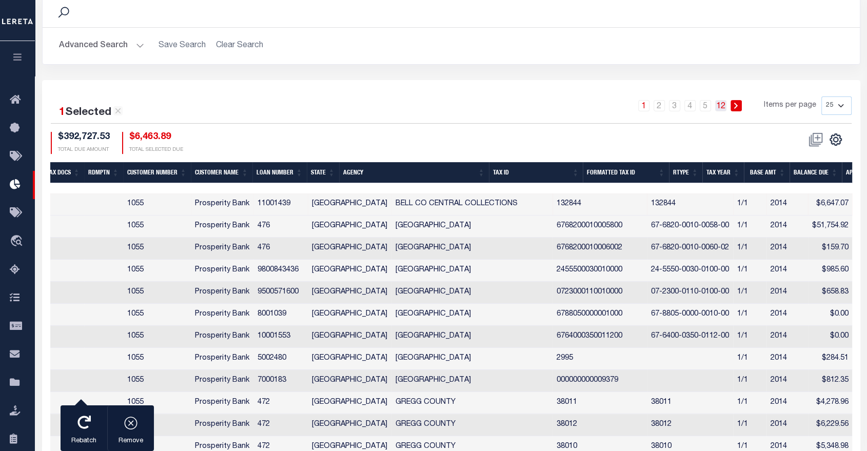
click at [723, 103] on link "12" at bounding box center [720, 105] width 11 height 11
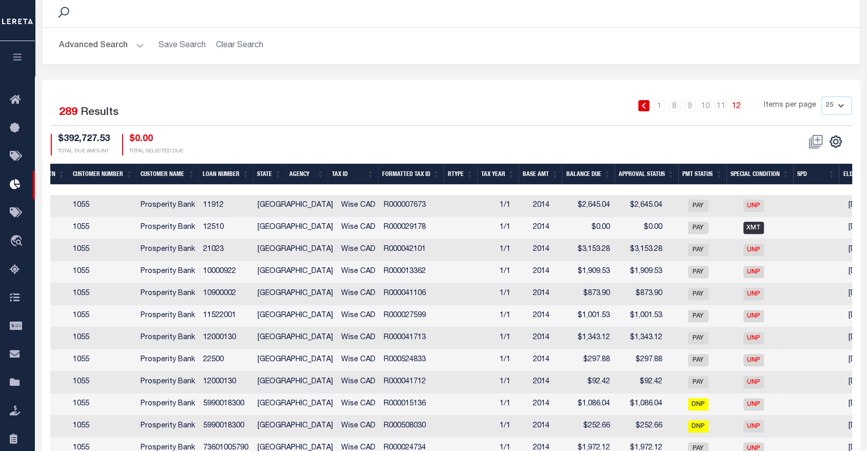
scroll to position [0, 146]
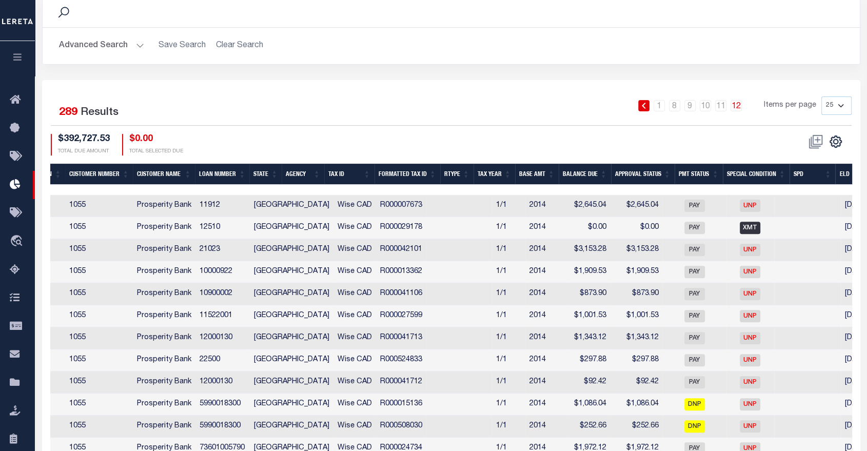
click at [739, 106] on link "12" at bounding box center [736, 105] width 11 height 11
click at [674, 108] on link "8" at bounding box center [674, 105] width 11 height 11
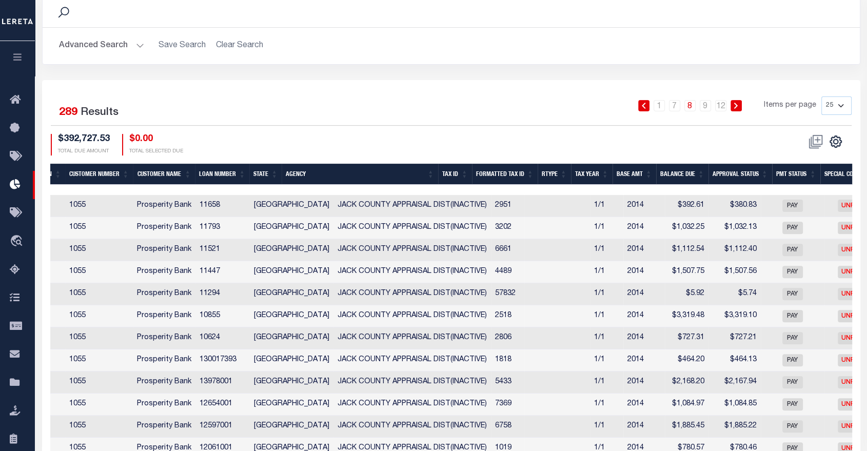
scroll to position [0, 216]
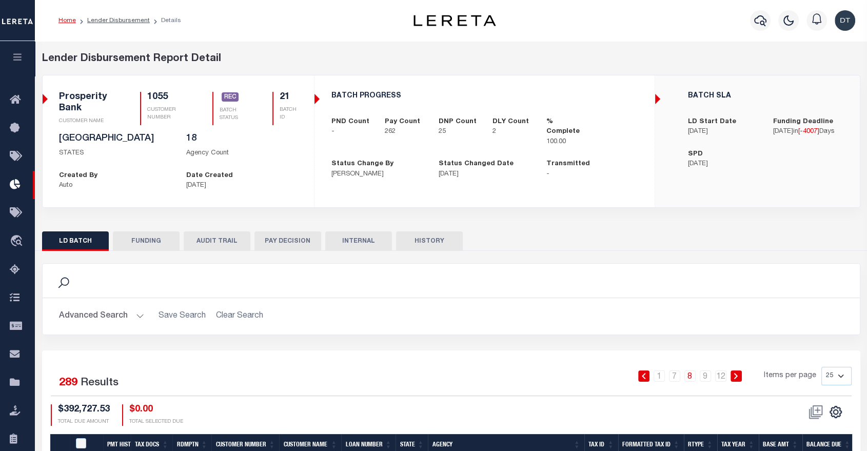
click at [17, 57] on icon "button" at bounding box center [18, 56] width 12 height 9
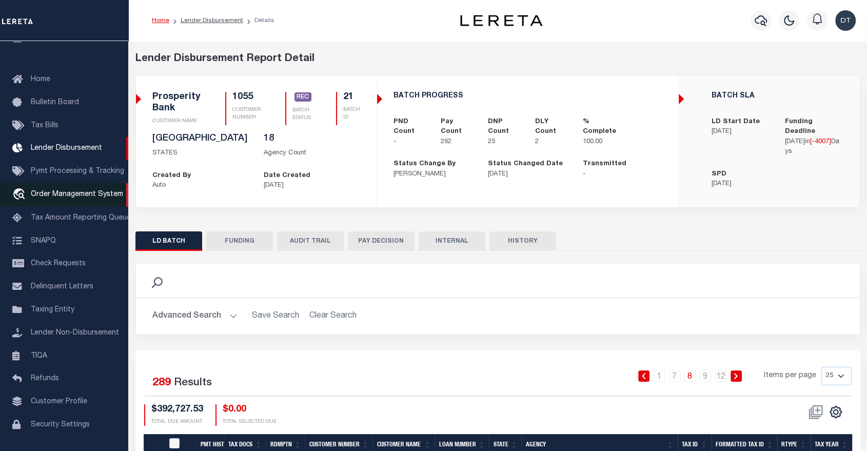
click at [54, 196] on span "Order Management System" at bounding box center [77, 194] width 92 height 7
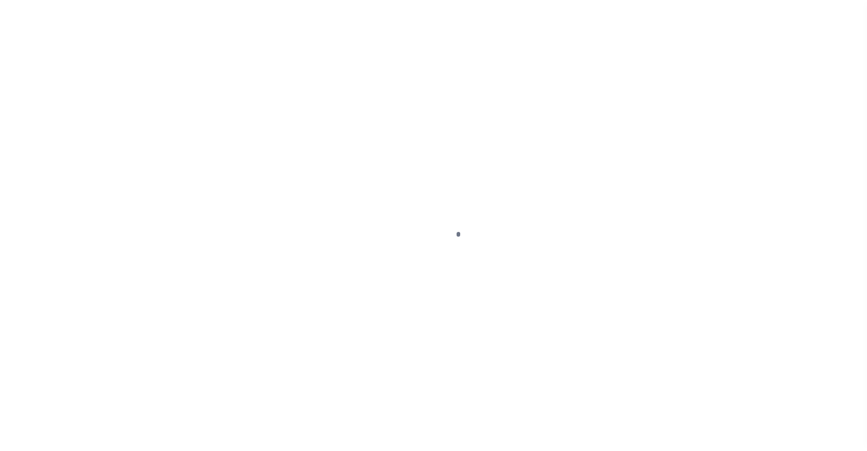
scroll to position [49, 0]
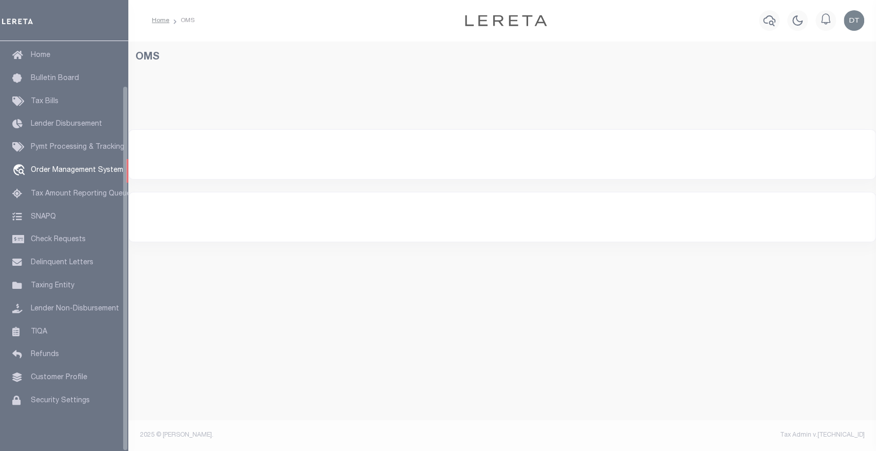
select select "200"
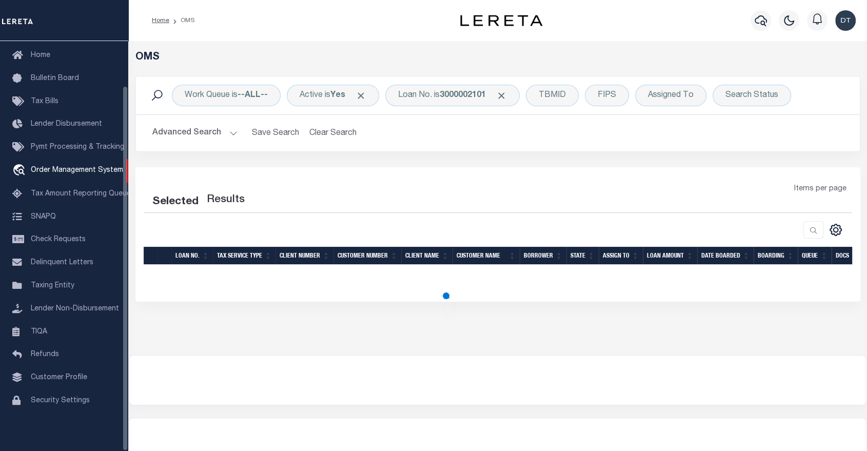
select select "200"
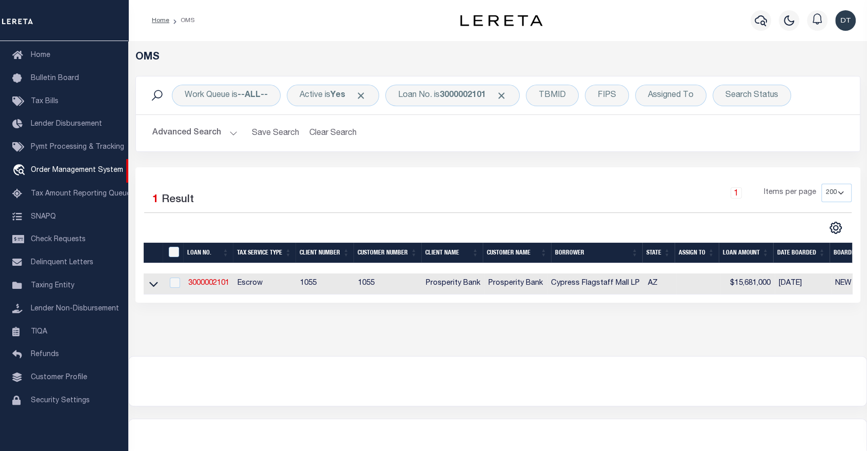
click at [229, 135] on button "Advanced Search" at bounding box center [194, 133] width 85 height 20
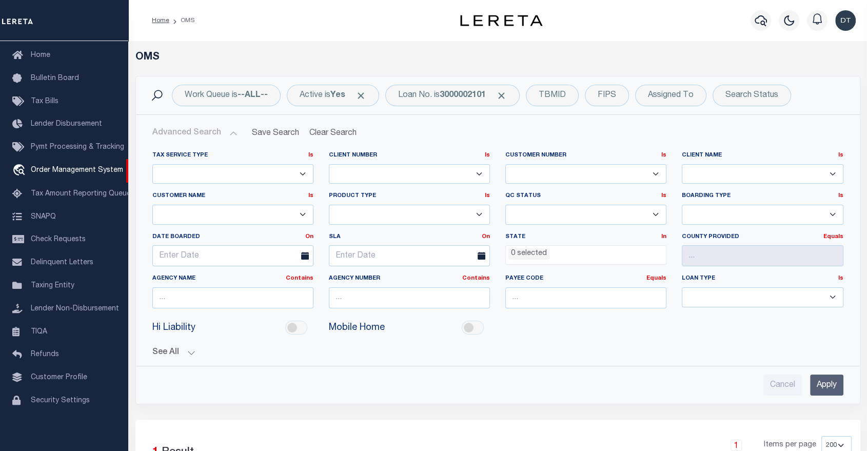
click at [229, 135] on button "Advanced Search" at bounding box center [194, 133] width 85 height 20
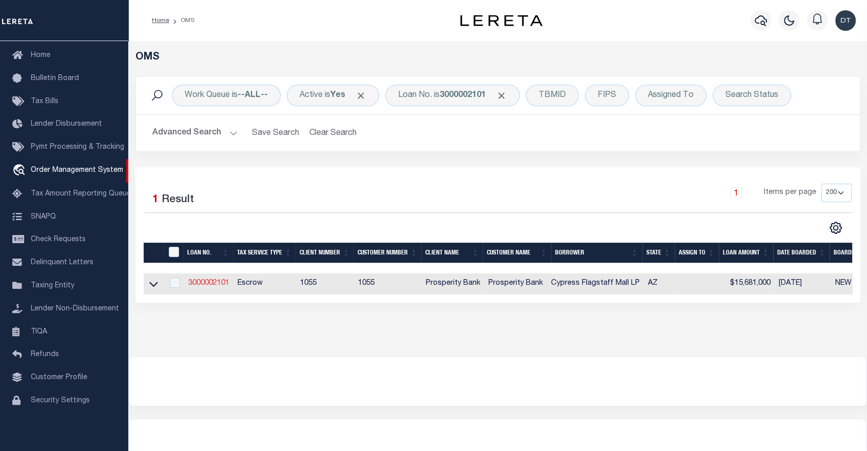
click at [207, 280] on link "3000002101" at bounding box center [208, 283] width 41 height 7
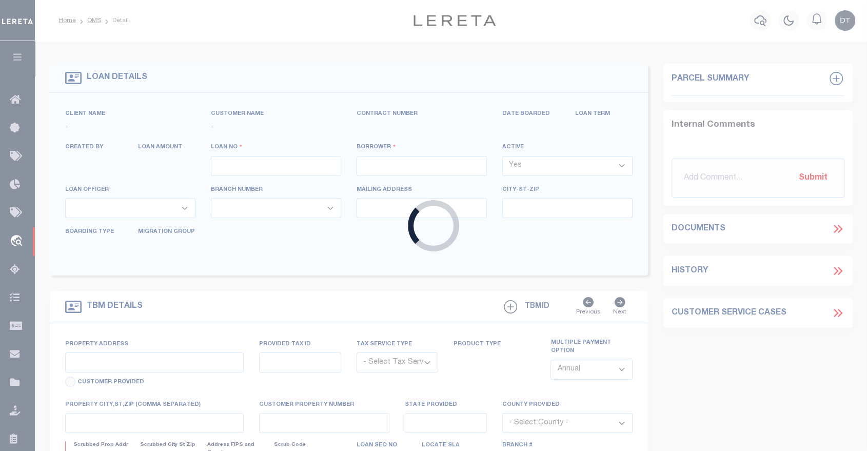
type input "3000002101"
type input "Cypress Flagstaff Mall LP"
select select
select select "400"
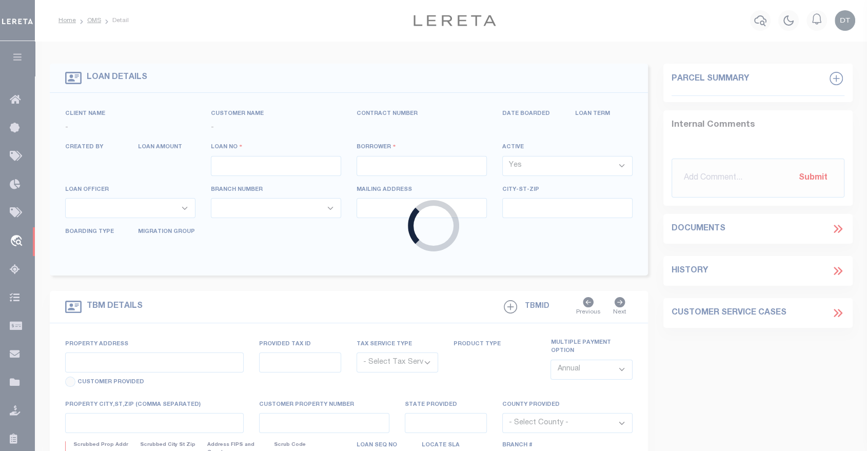
select select "Escrow"
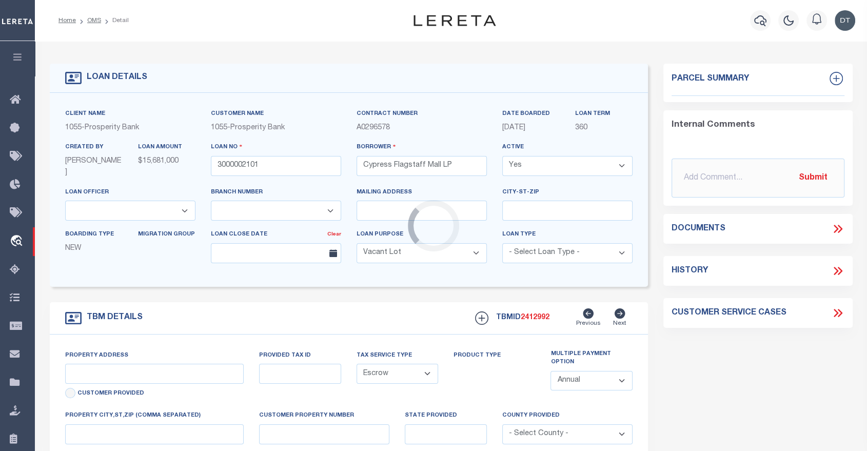
type input "[STREET_ADDRESS]"
type input "see attached"
select select
type input "Flagstaff AZ 86004"
type input "AZ"
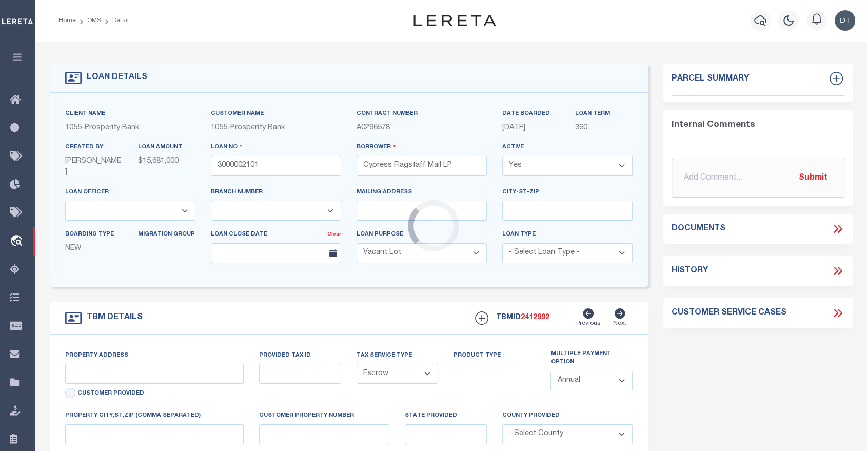
select select "Coconino"
type textarea "see attached"
select select "3831"
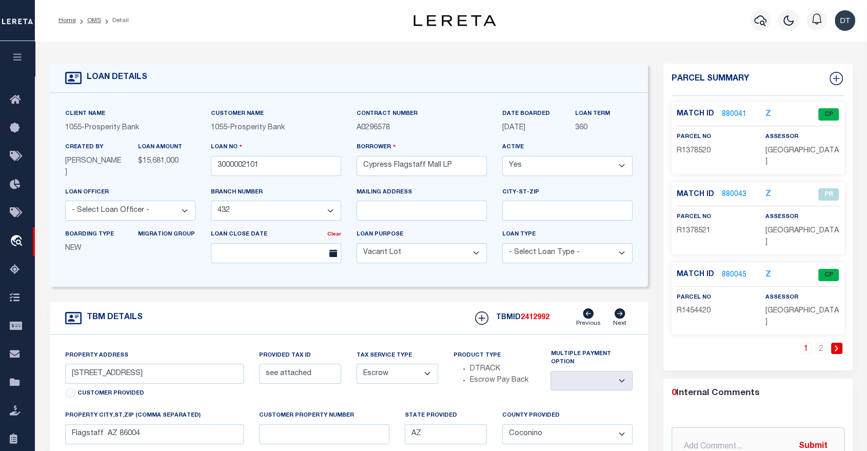
click at [767, 111] on icon "Z" at bounding box center [769, 114] width 6 height 8
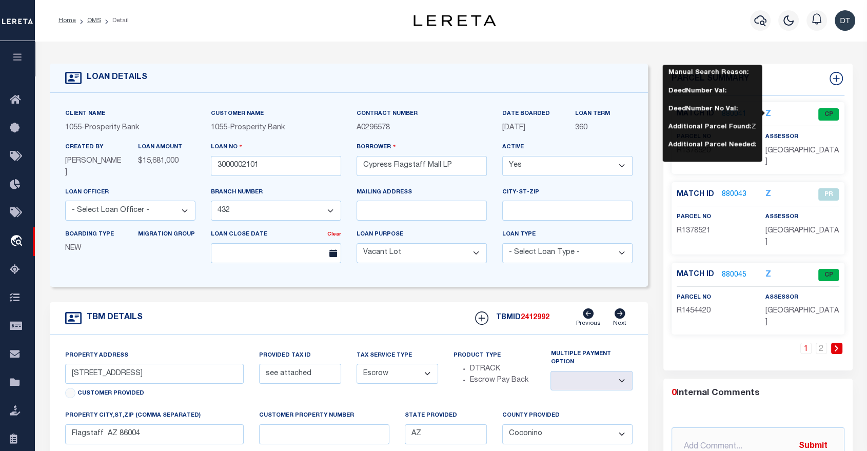
click at [777, 52] on div "LOAN DETAILS Client Name 1055 - Prosperity Bank 1055 -" at bounding box center [451, 342] width 818 height 583
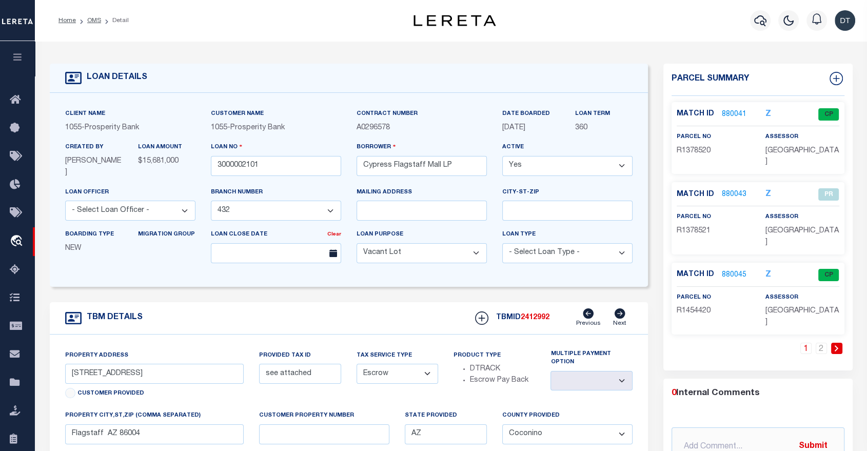
click at [731, 114] on link "880041" at bounding box center [734, 114] width 25 height 11
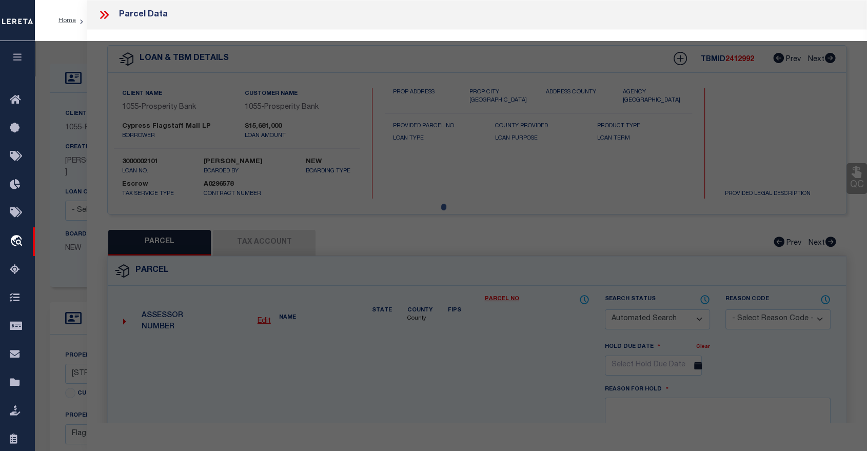
checkbox input "false"
select select "CP"
type input "CYPRESS FLAGSTAFF MALL LP"
type input "113-27-005-H"
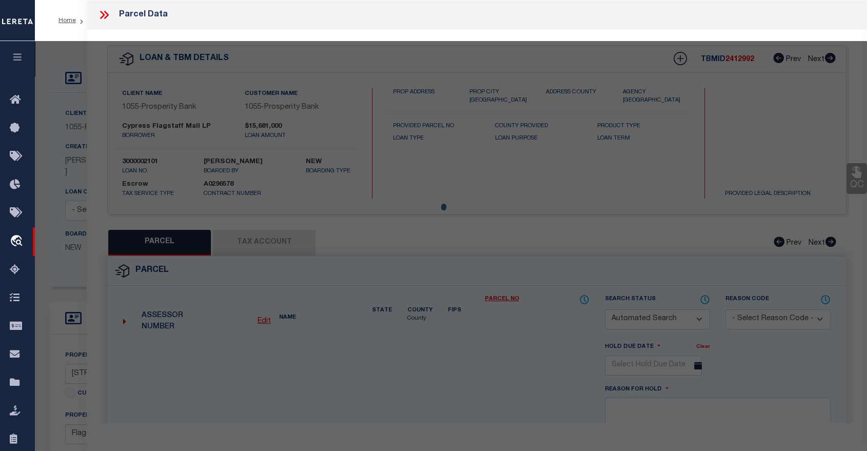
type input "[STREET_ADDRESS]"
checkbox input "false"
type input "AZ"
type textarea "Sixteenth: NW Quarter: [GEOGRAPHIC_DATA] Section: 07 Township: 21N Range: 08E P…"
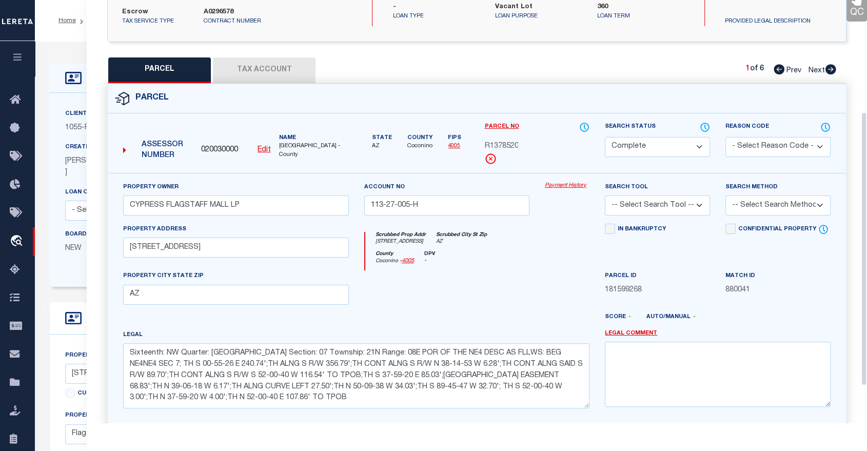
scroll to position [115, 0]
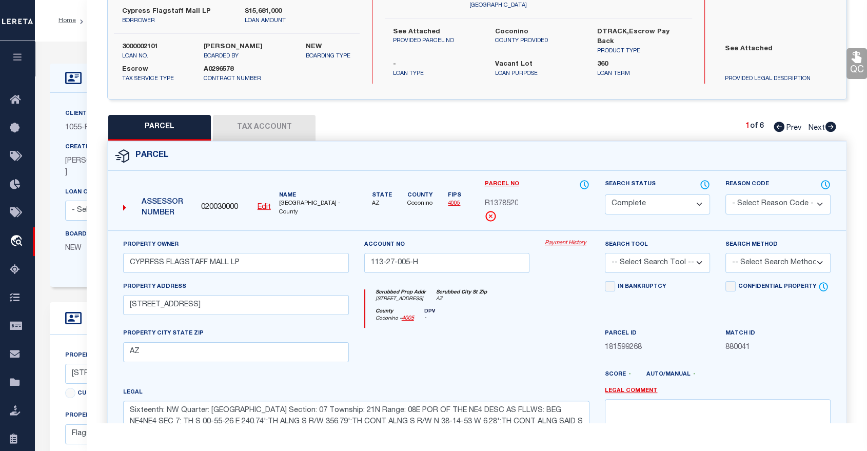
click at [278, 130] on button "Tax Account" at bounding box center [264, 128] width 103 height 26
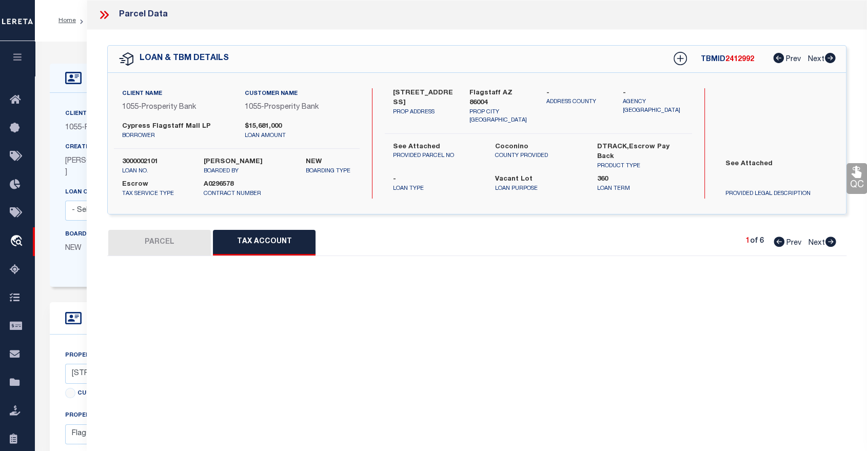
scroll to position [0, 0]
select select "100"
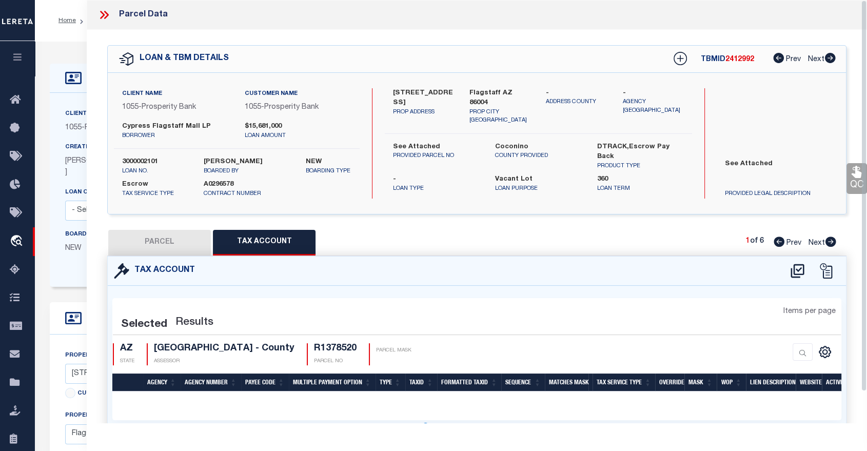
select select "100"
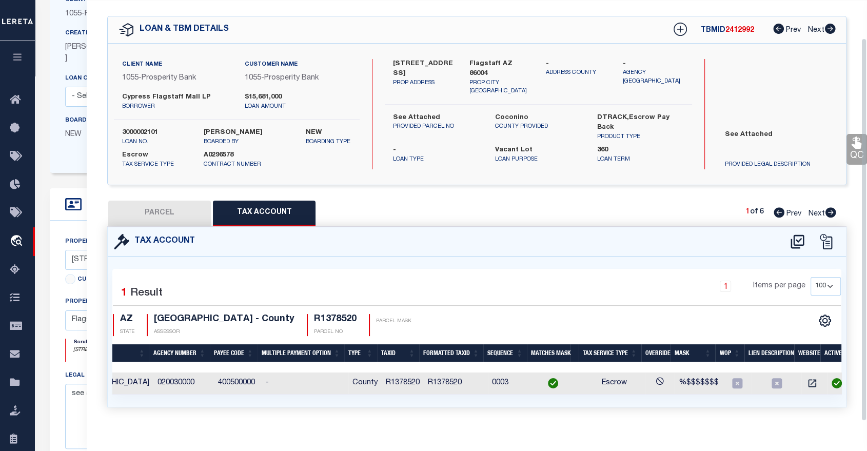
scroll to position [44, 0]
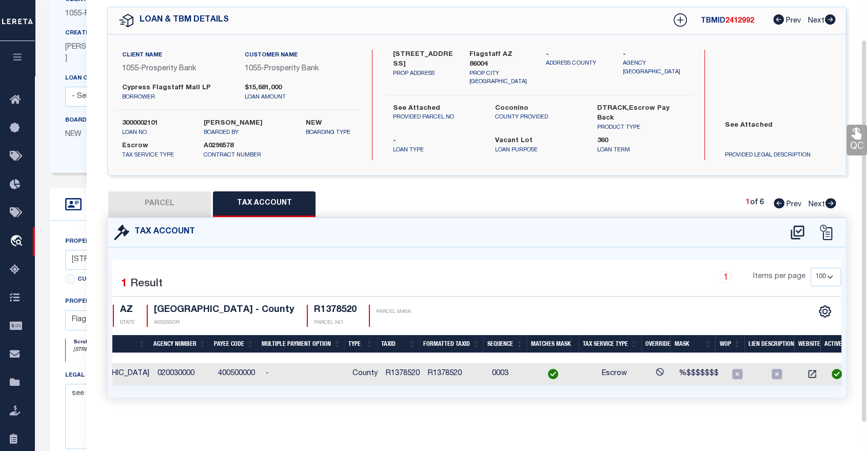
click at [831, 198] on icon at bounding box center [831, 203] width 11 height 10
select select "AS"
checkbox input "false"
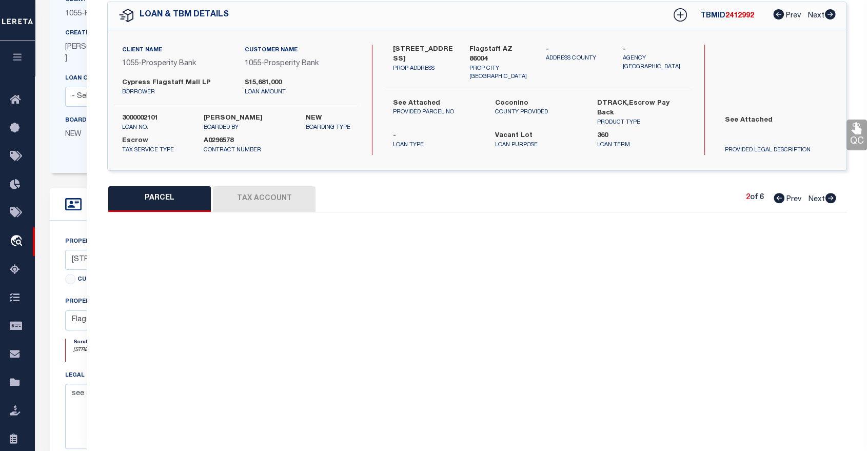
select select "PR"
type input "CYPRESS FLAGSTAFF MALL LP"
type input "[STREET_ADDRESS]"
type textarea "Inactive parcel per Coconino County assessor. Property has been re-platted. New…"
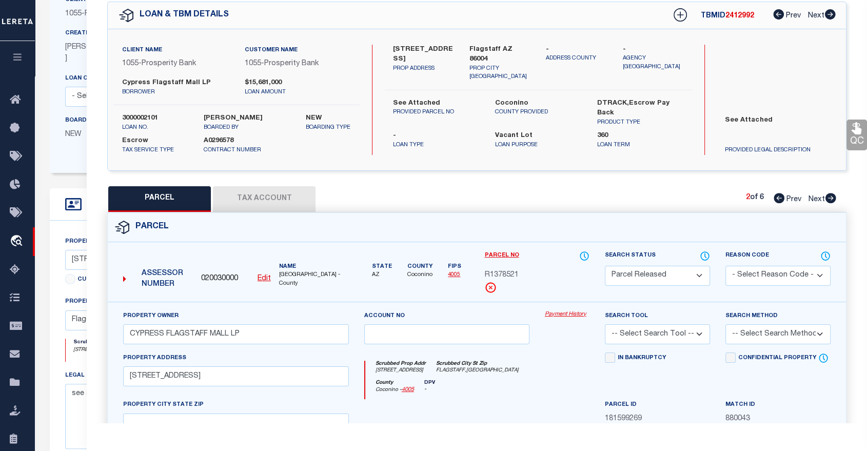
click at [266, 198] on button "Tax Account" at bounding box center [264, 199] width 103 height 26
select select "100"
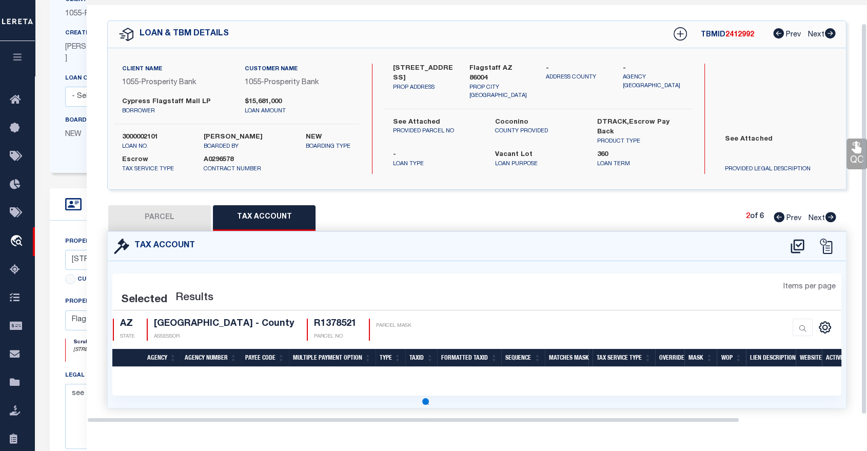
select select "100"
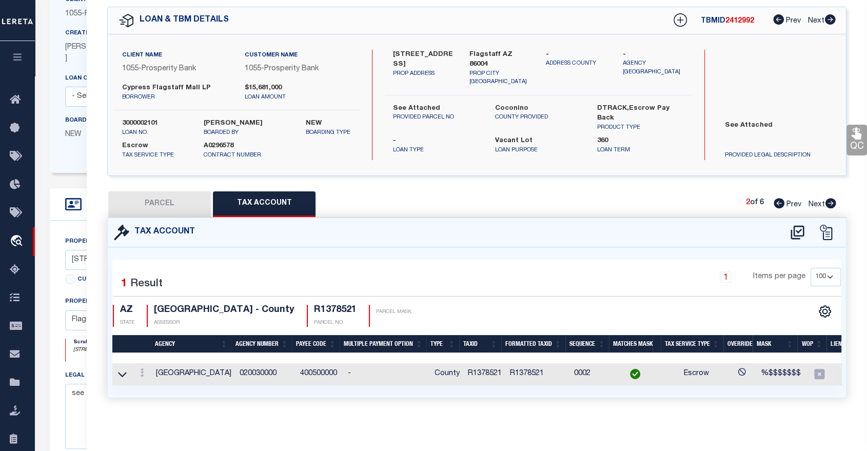
scroll to position [0, 82]
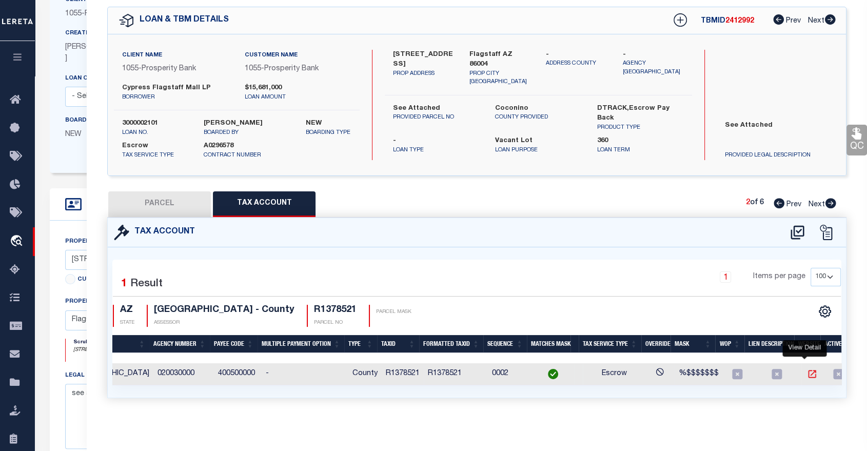
click at [809, 370] on icon "" at bounding box center [813, 374] width 8 height 8
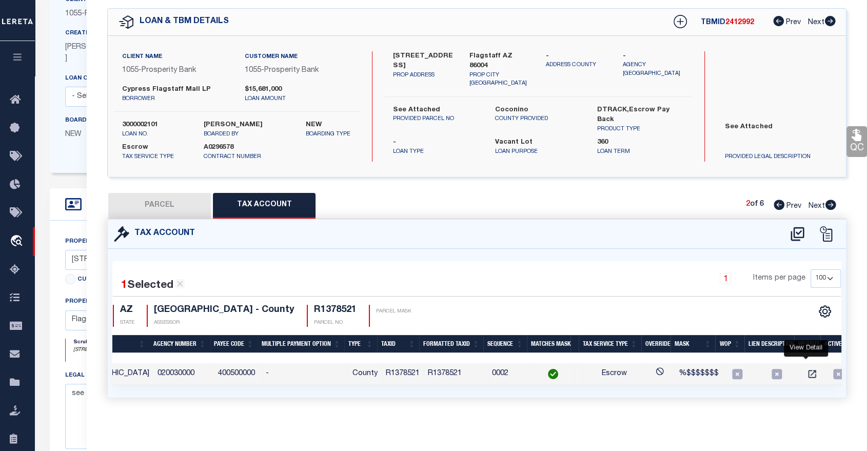
scroll to position [0, 0]
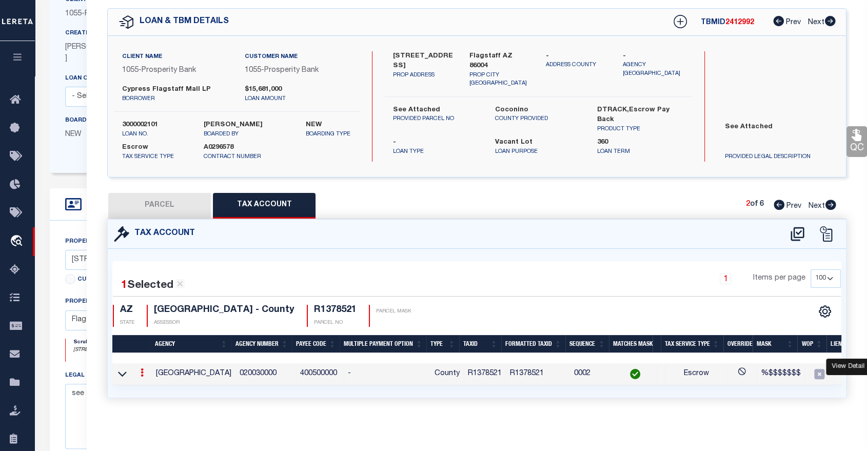
click at [830, 200] on icon at bounding box center [831, 205] width 11 height 10
select select "AS"
checkbox input "false"
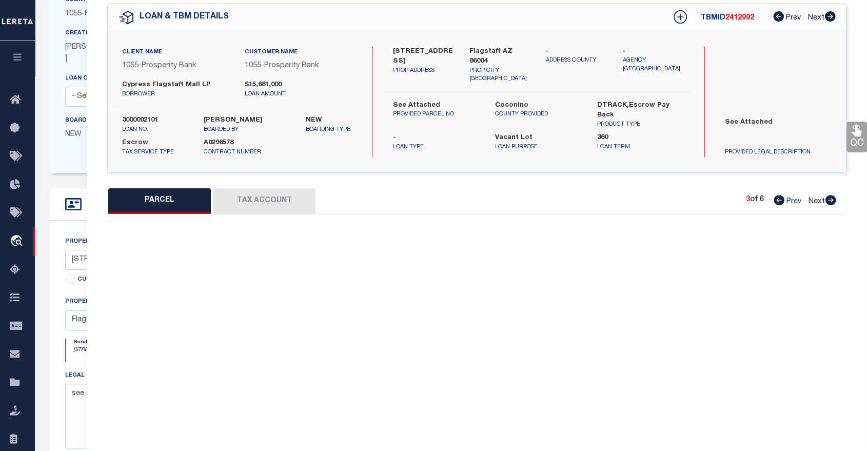
select select "CP"
type input "CYPRESS FLAGSTAFF MALL LP"
type input "[PHONE_NUMBER]"
type input "[STREET_ADDRESS]"
checkbox input "false"
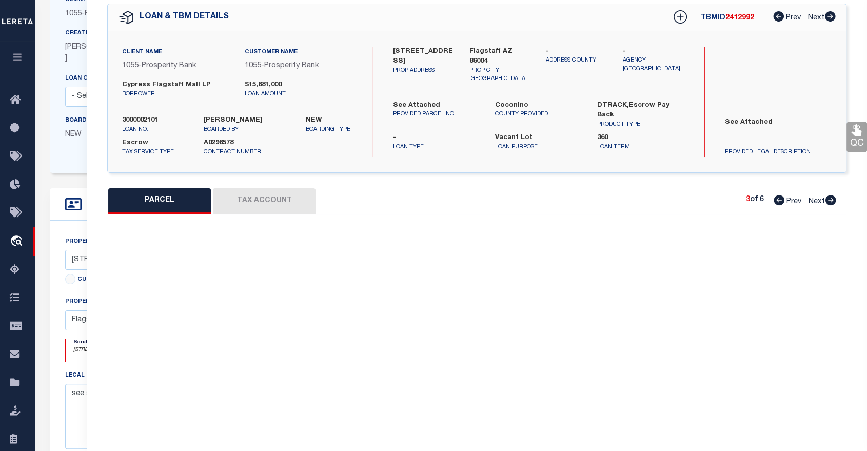
type input "AZ"
type textarea "Sixteenth: NE Quarter: [GEOGRAPHIC_DATA] Section: 07 Township: 21N Range: 08E P…"
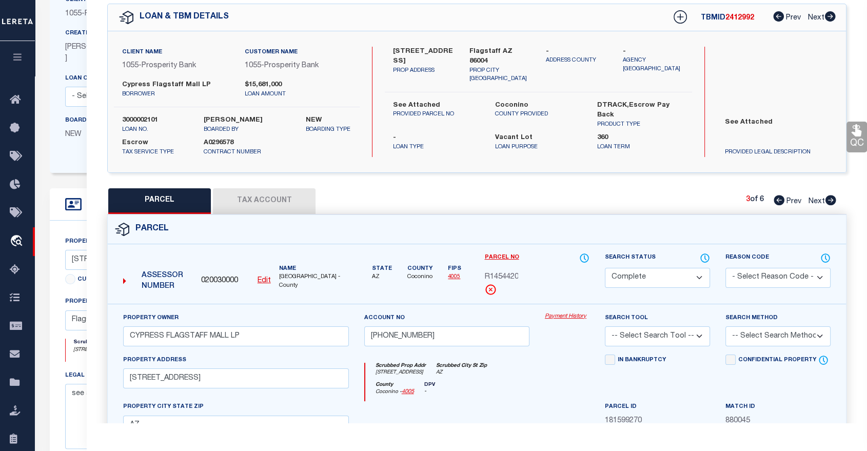
click at [245, 205] on button "Tax Account" at bounding box center [264, 201] width 103 height 26
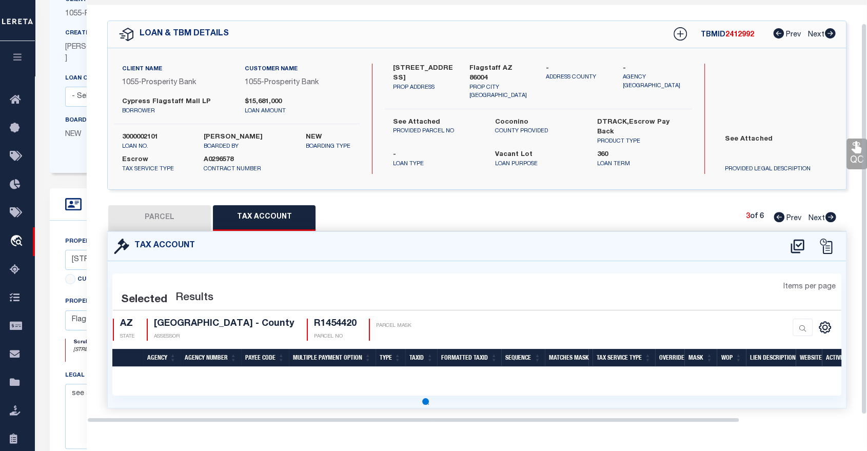
scroll to position [42, 0]
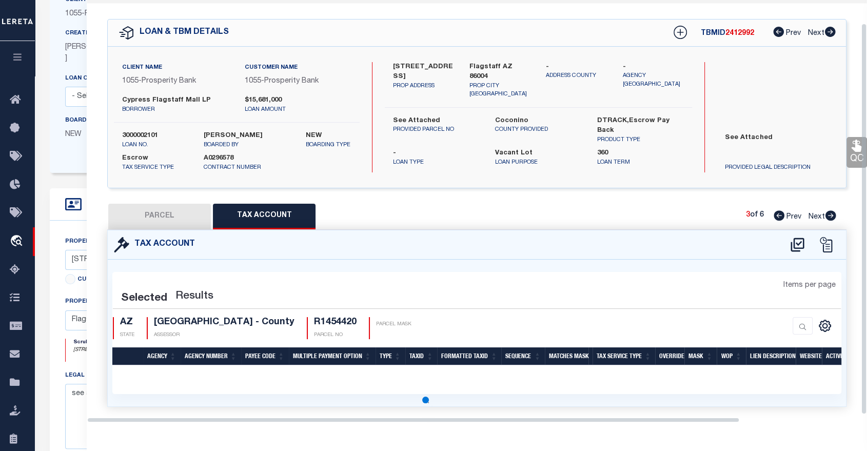
select select "100"
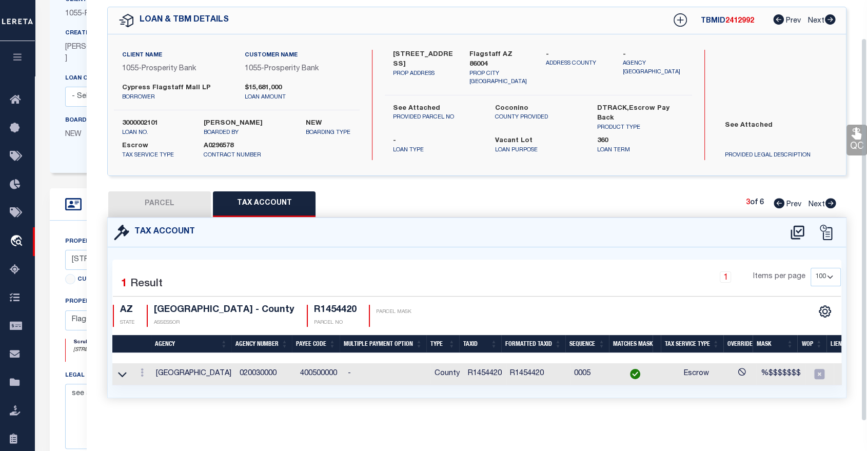
click at [142, 191] on button "PARCEL" at bounding box center [159, 204] width 103 height 26
select select "AS"
checkbox input "false"
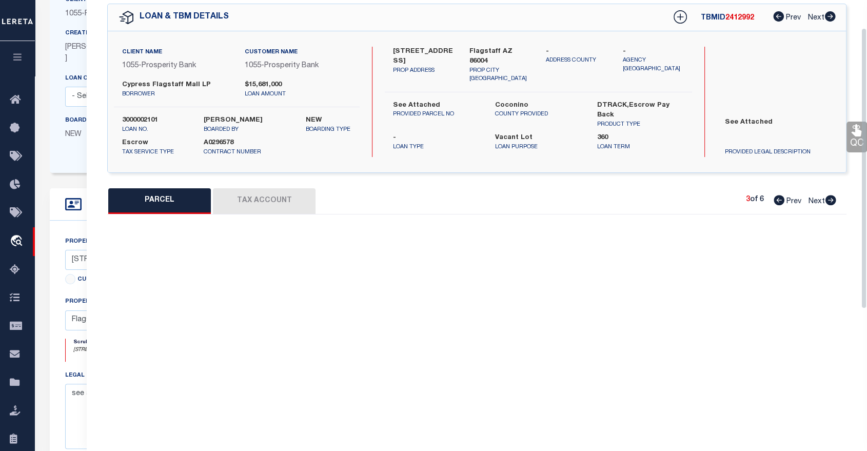
select select "CP"
type input "CYPRESS FLAGSTAFF MALL LP"
type input "[PHONE_NUMBER]"
type input "[STREET_ADDRESS]"
checkbox input "false"
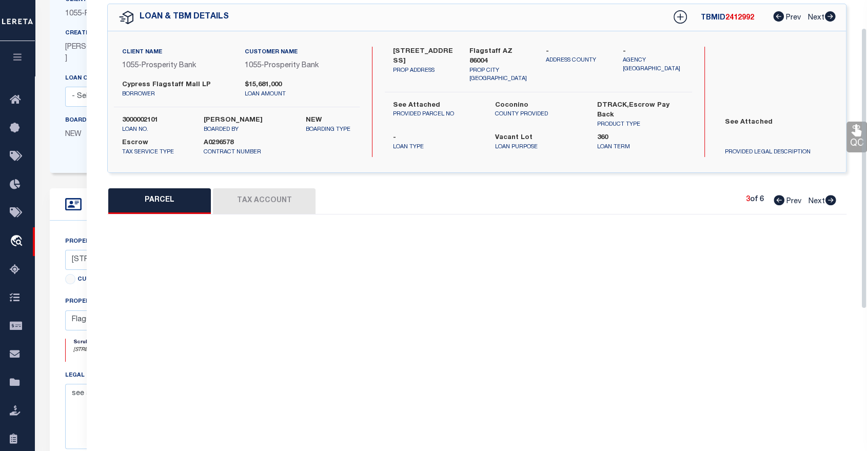
type input "AZ"
type textarea "Sixteenth: NE Quarter: [GEOGRAPHIC_DATA] Section: 07 Township: 21N Range: 08E P…"
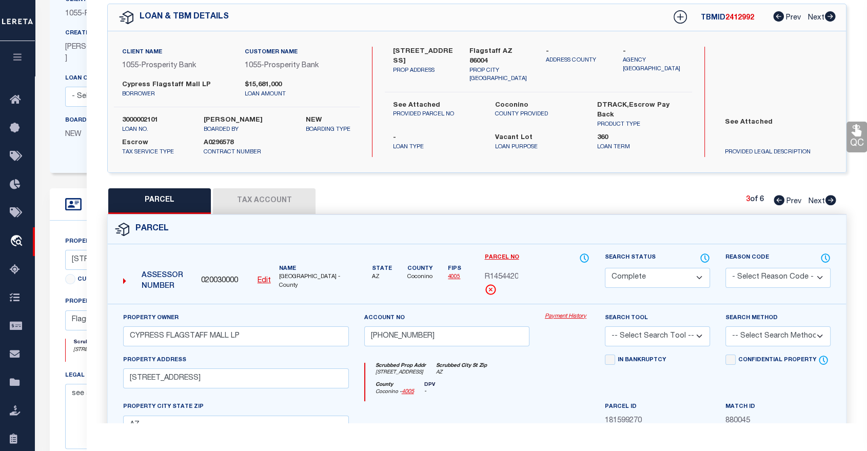
click at [248, 192] on button "Tax Account" at bounding box center [264, 201] width 103 height 26
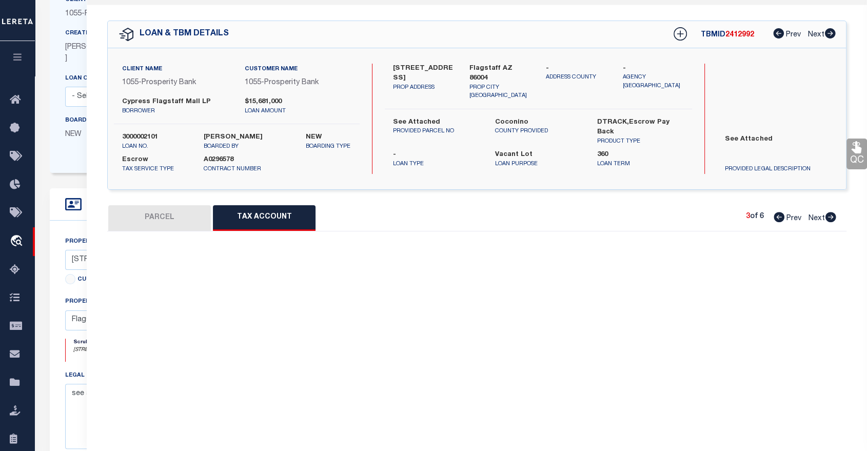
select select "100"
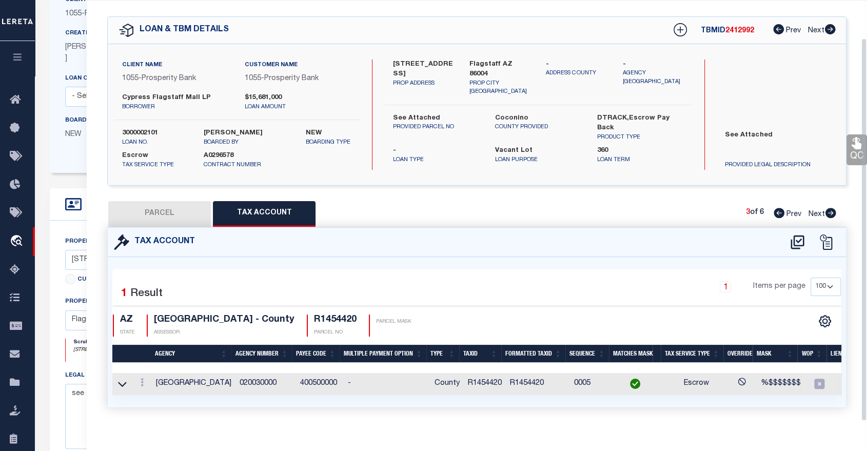
scroll to position [44, 0]
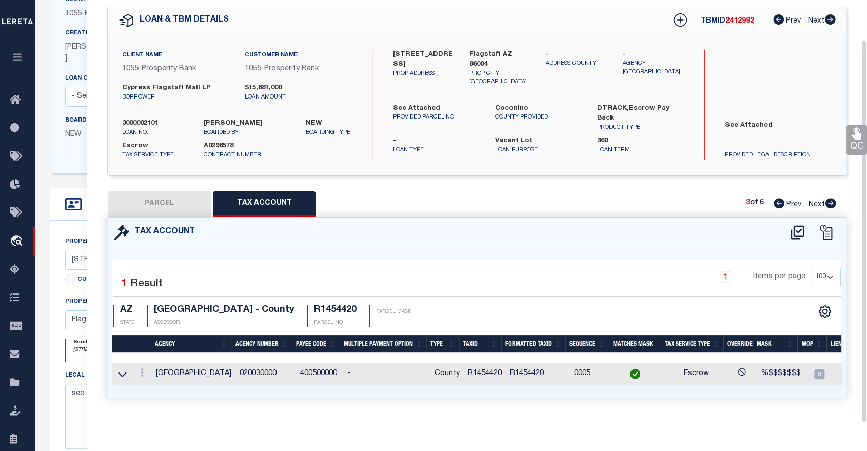
click at [831, 199] on icon at bounding box center [830, 203] width 11 height 10
select select "AS"
checkbox input "false"
select select "PR"
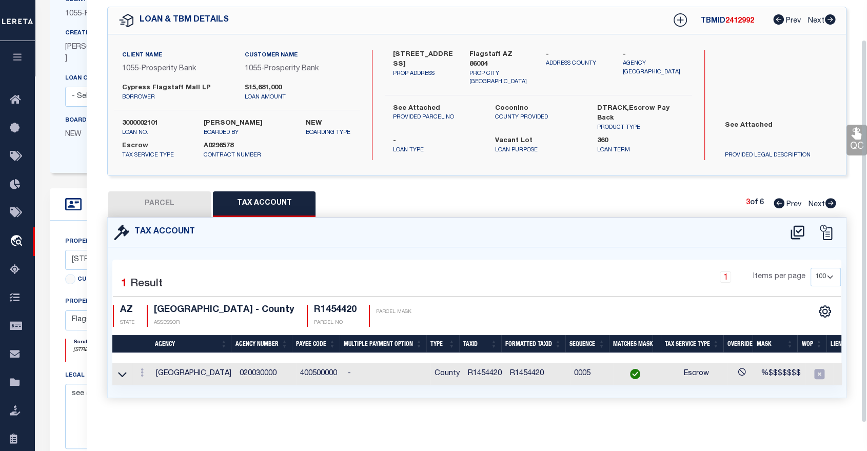
type input "CYPRESS FLAGSTAFF MALL LP"
type input "113-27-016-K"
select select
type input "[STREET_ADDRESS]"
checkbox input "false"
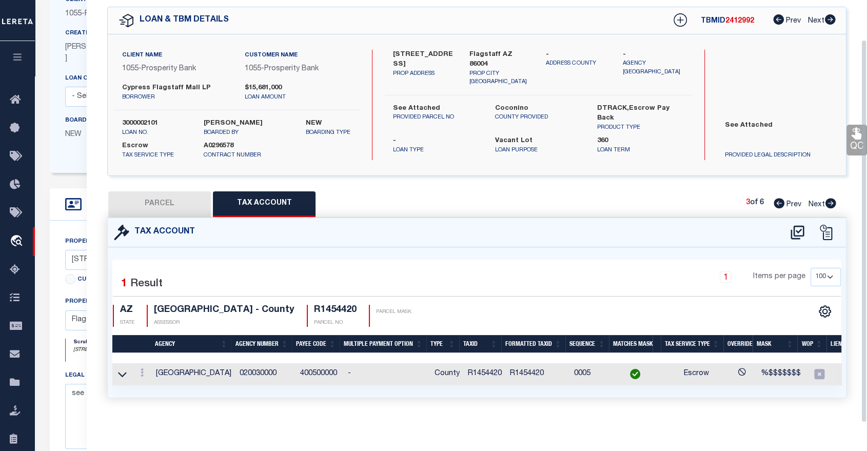
type input "AZ"
type textarea "Sixteenth: NE Quarter: NE Section: 07 Township: 21N Range: 08E BEG AT POINT ON …"
type textarea "Parcel per [PERSON_NAME] with [PERSON_NAME] Co assessor office."
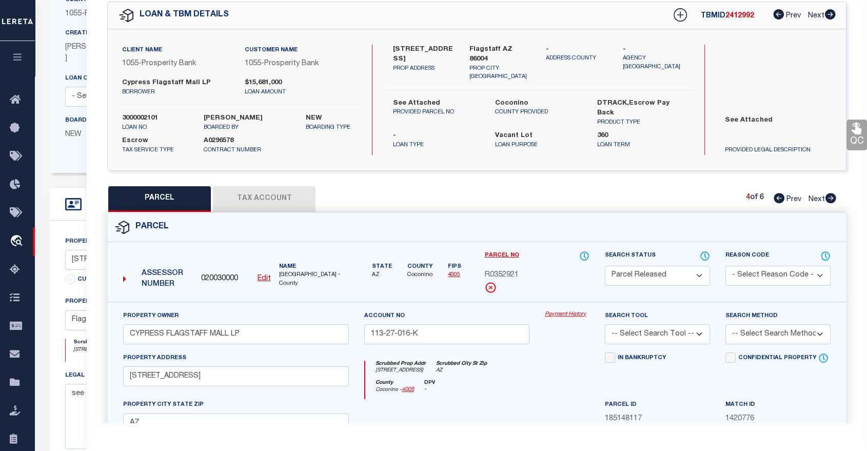
click at [833, 199] on icon at bounding box center [831, 198] width 11 height 10
select select "AS"
checkbox input "false"
select select "PR"
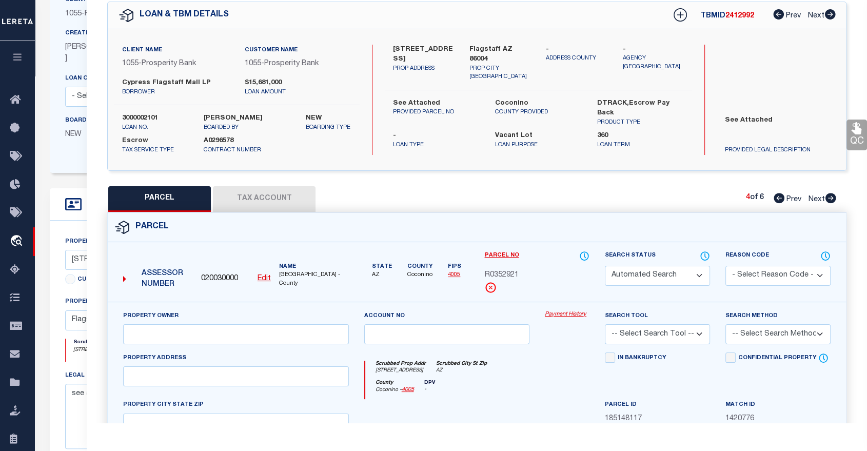
type input "[PERSON_NAME] J"
select select
type input "[STREET_ADDRESS]"
type input "FLAGSTAFF AZ"
type textarea "Sixteenth: NE Quarter: NE Section: 07 Township: 21N Range: 08E"
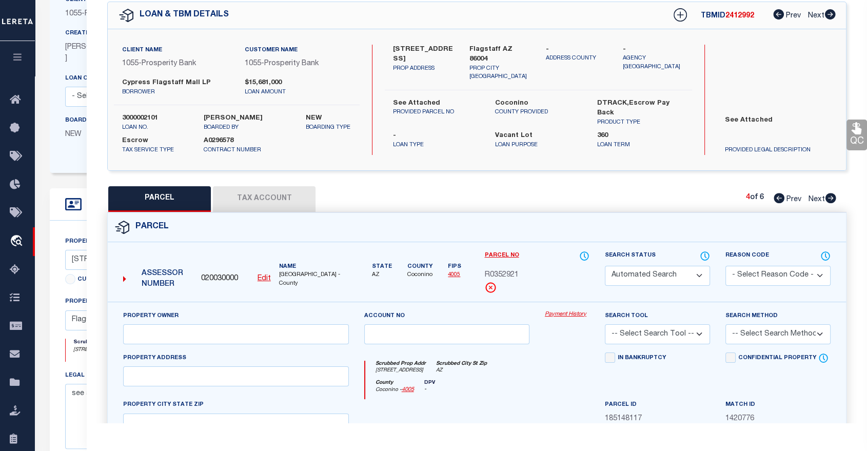
type textarea "On loan 3000002101 Cypress Flagstaff, please remove parcel 11327016L. Parcel is…"
click at [779, 196] on icon at bounding box center [779, 198] width 11 height 10
select select "AS"
checkbox input "false"
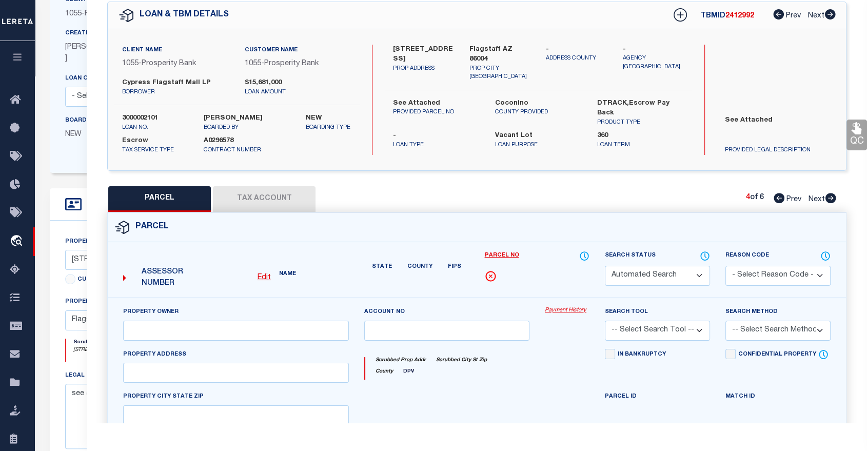
select select "PR"
type input "CYPRESS FLAGSTAFF MALL LP"
type input "113-27-016-K"
select select
type input "[STREET_ADDRESS]"
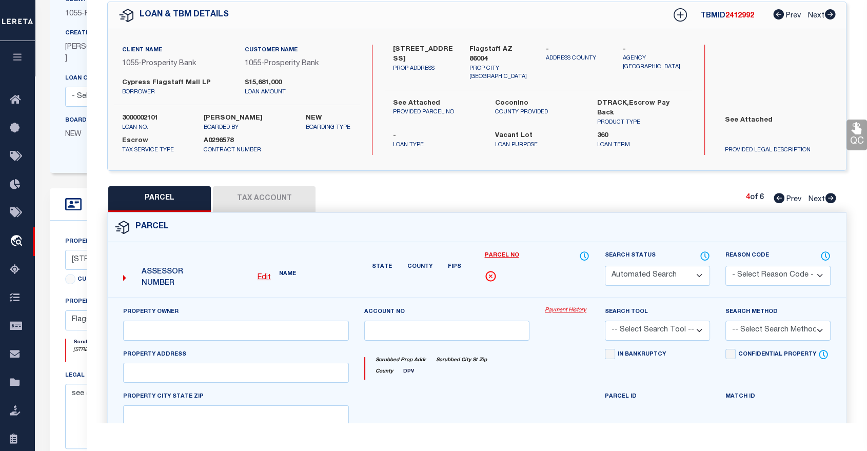
checkbox input "false"
type input "AZ"
type textarea "Sixteenth: NE Quarter: NE Section: 07 Township: 21N Range: 08E BEG AT POINT ON …"
type textarea "Parcel per [PERSON_NAME] with [PERSON_NAME] Co assessor office."
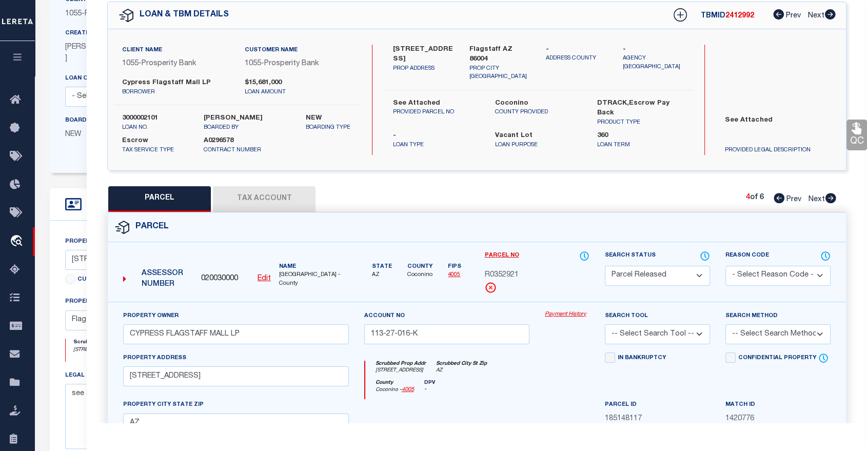
click at [777, 196] on icon at bounding box center [779, 198] width 11 height 10
select select "AS"
checkbox input "false"
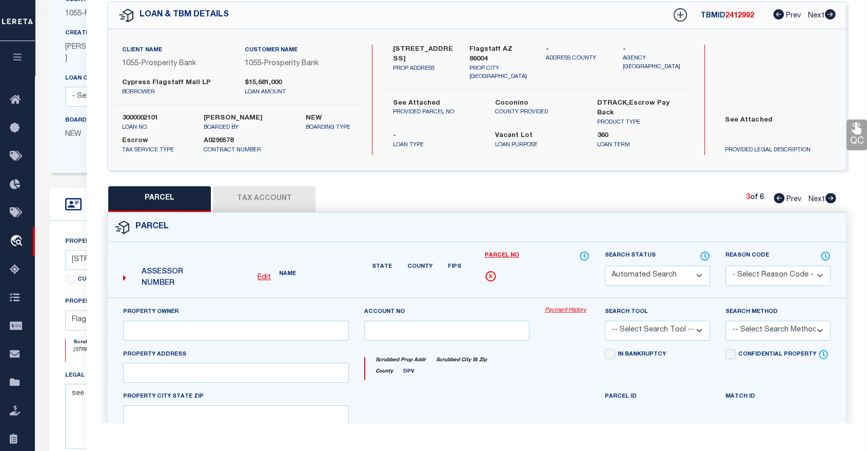
select select "CP"
type input "CYPRESS FLAGSTAFF MALL LP"
type input "[PHONE_NUMBER]"
type input "[STREET_ADDRESS]"
checkbox input "false"
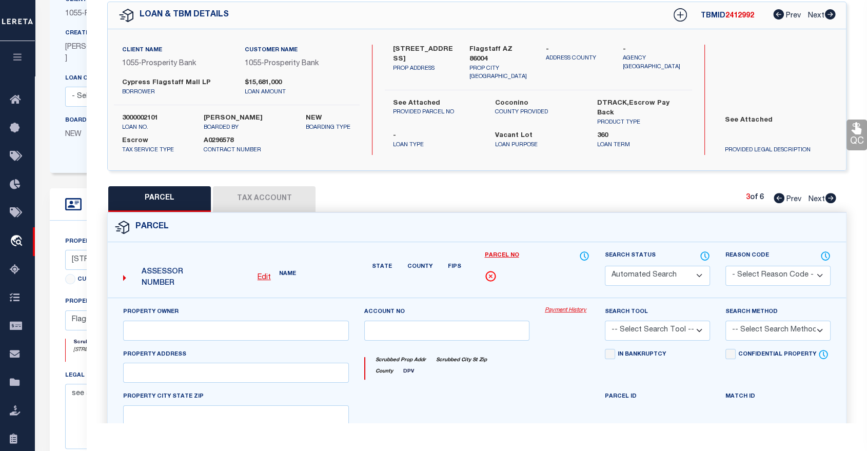
type input "AZ"
type textarea "Sixteenth: NE Quarter: [GEOGRAPHIC_DATA] Section: 07 Township: 21N Range: 08E P…"
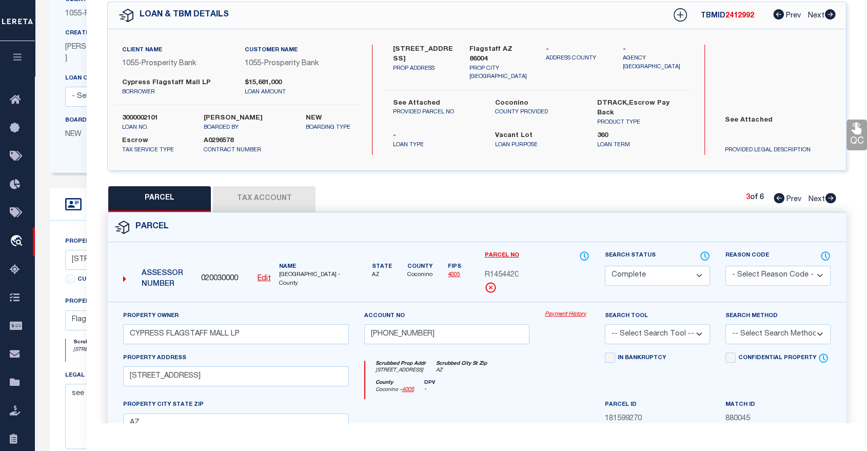
click at [777, 196] on icon at bounding box center [779, 198] width 11 height 10
select select "AS"
checkbox input "false"
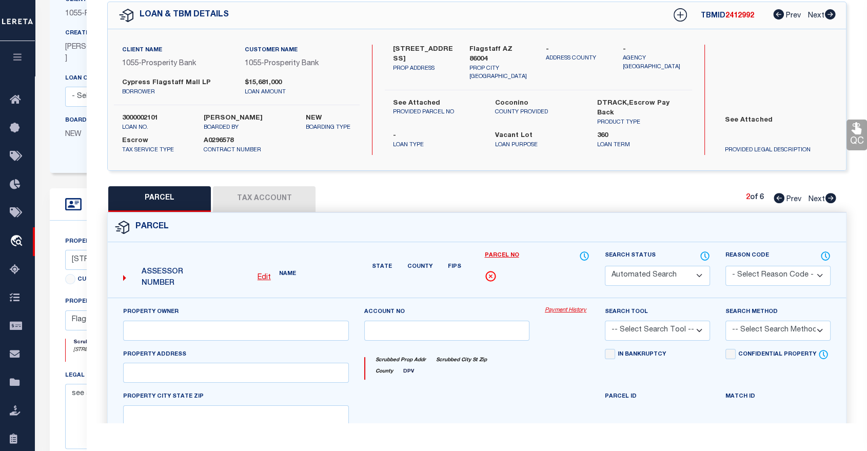
select select "PR"
type input "CYPRESS FLAGSTAFF MALL LP"
type input "[STREET_ADDRESS]"
type textarea "Inactive parcel per Coconino County assessor. Property has been re-platted. New…"
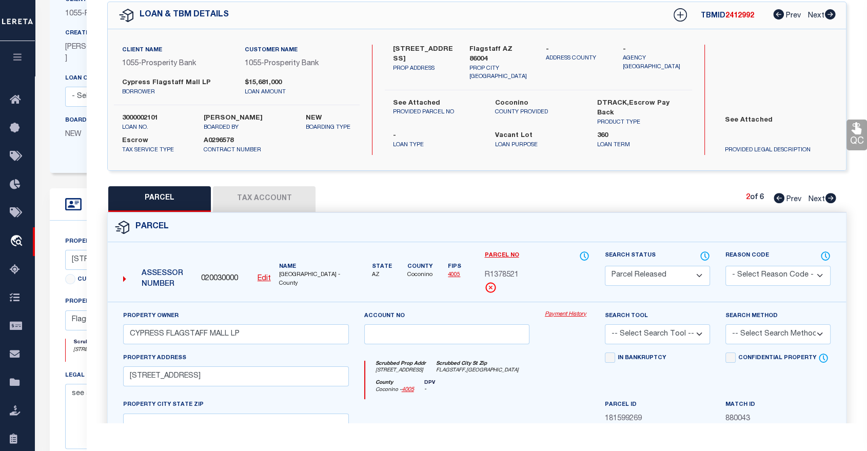
click at [778, 198] on icon at bounding box center [779, 198] width 11 height 10
select select "AS"
checkbox input "false"
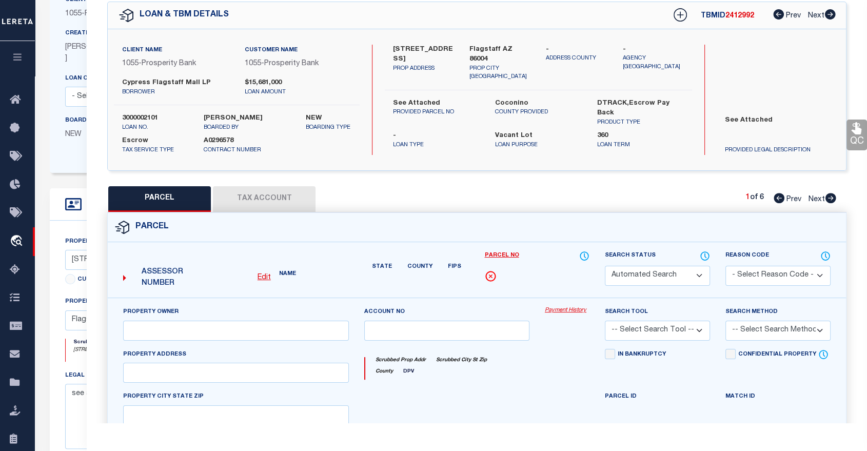
select select "CP"
type input "CYPRESS FLAGSTAFF MALL LP"
type input "113-27-005-H"
type input "[STREET_ADDRESS]"
checkbox input "false"
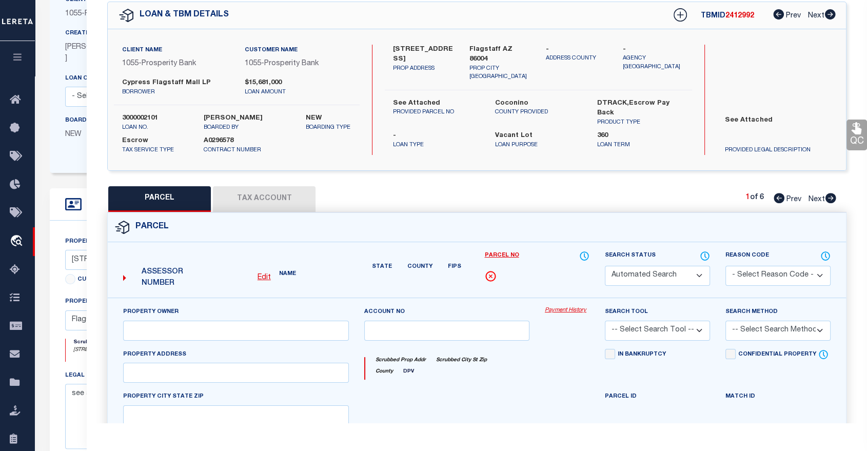
type input "AZ"
type textarea "Sixteenth: NW Quarter: [GEOGRAPHIC_DATA] Section: 07 Township: 21N Range: 08E P…"
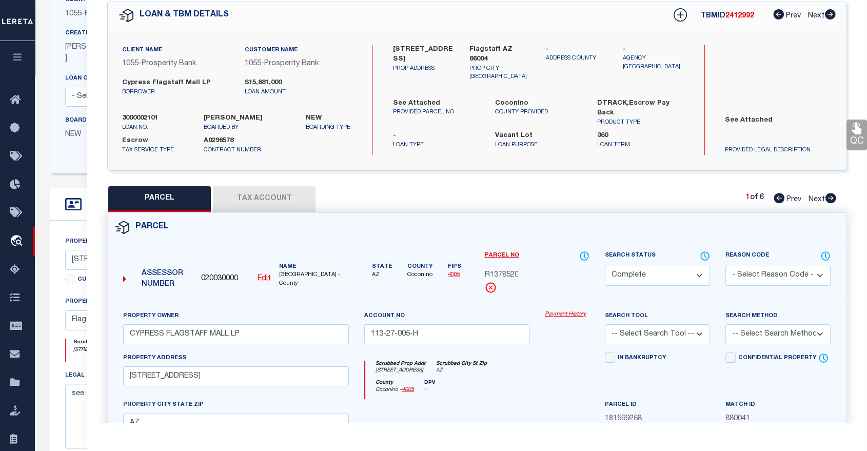
click at [828, 200] on icon at bounding box center [831, 198] width 11 height 10
select select "AS"
checkbox input "false"
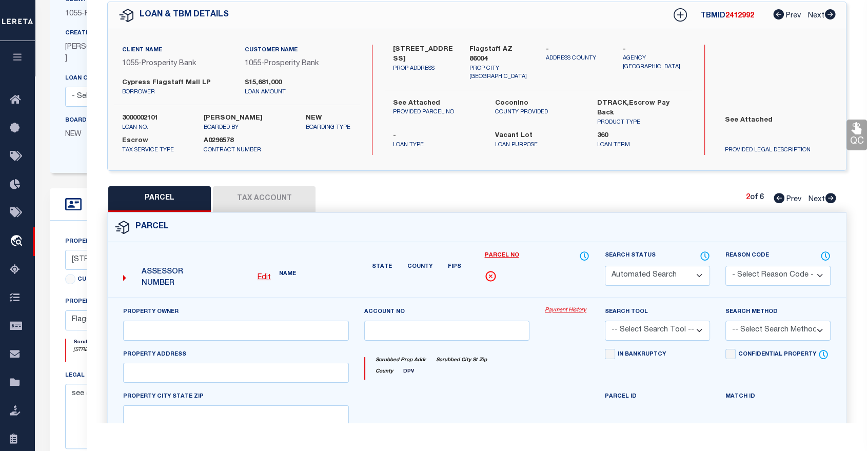
select select "PR"
type input "CYPRESS FLAGSTAFF MALL LP"
type input "[STREET_ADDRESS]"
type textarea "Inactive parcel per Coconino County assessor. Property has been re-platted. New…"
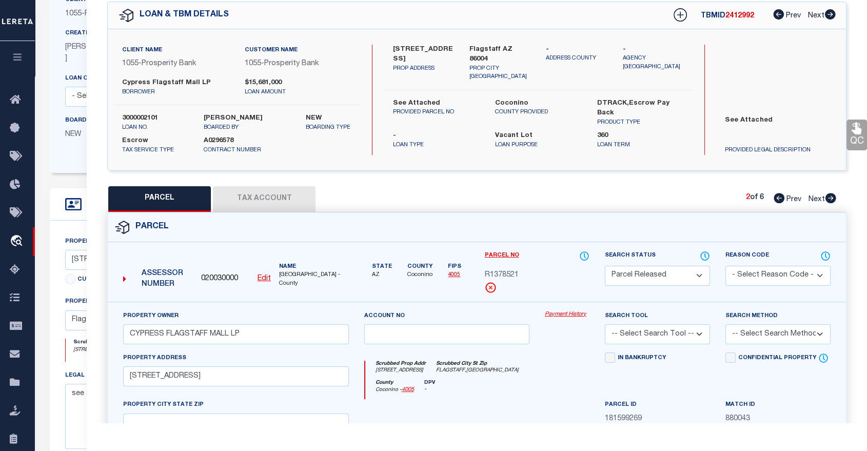
click at [828, 200] on icon at bounding box center [831, 198] width 11 height 10
select select "AS"
checkbox input "false"
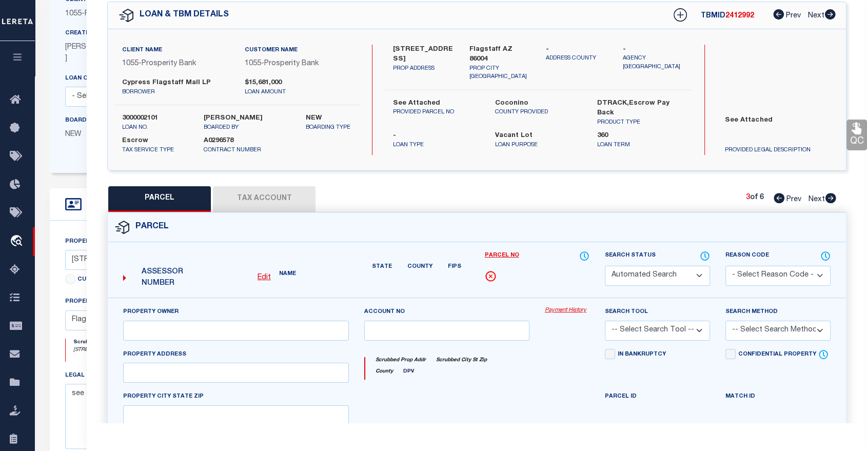
select select "CP"
type input "CYPRESS FLAGSTAFF MALL LP"
type input "[PHONE_NUMBER]"
type input "[STREET_ADDRESS]"
checkbox input "false"
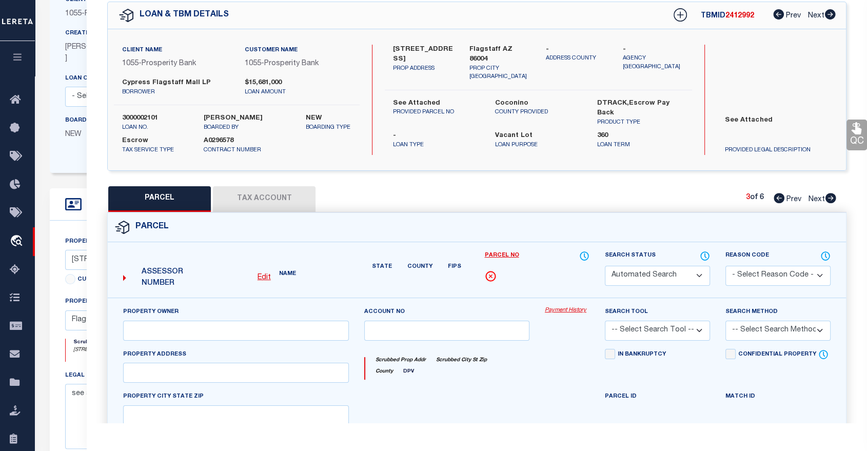
type input "AZ"
type textarea "Sixteenth: NE Quarter: [GEOGRAPHIC_DATA] Section: 07 Township: 21N Range: 08E P…"
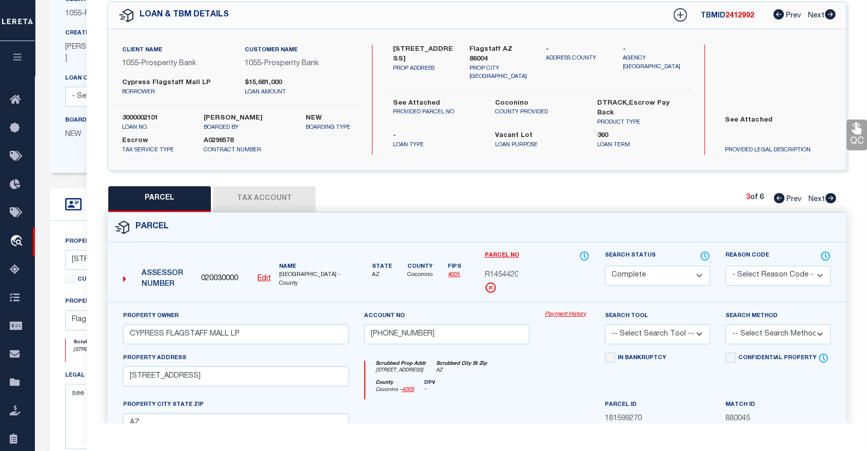
click at [828, 200] on icon at bounding box center [831, 198] width 11 height 10
select select "AS"
checkbox input "false"
click at [828, 200] on icon at bounding box center [831, 198] width 11 height 10
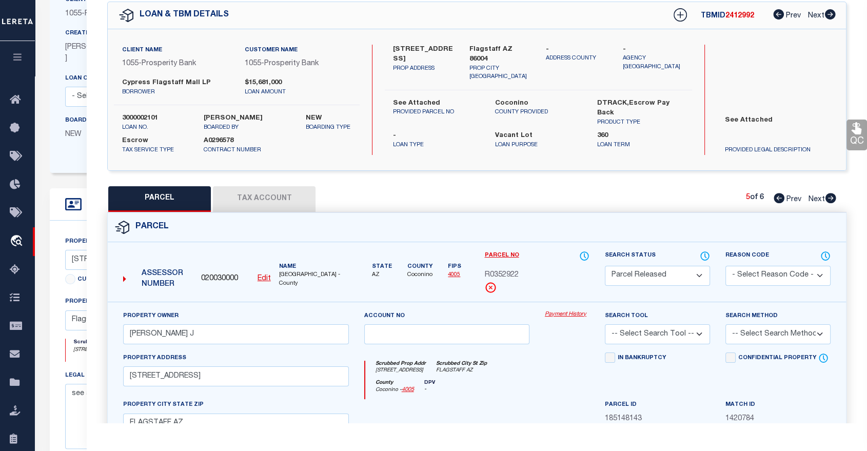
click at [828, 200] on icon at bounding box center [831, 198] width 11 height 10
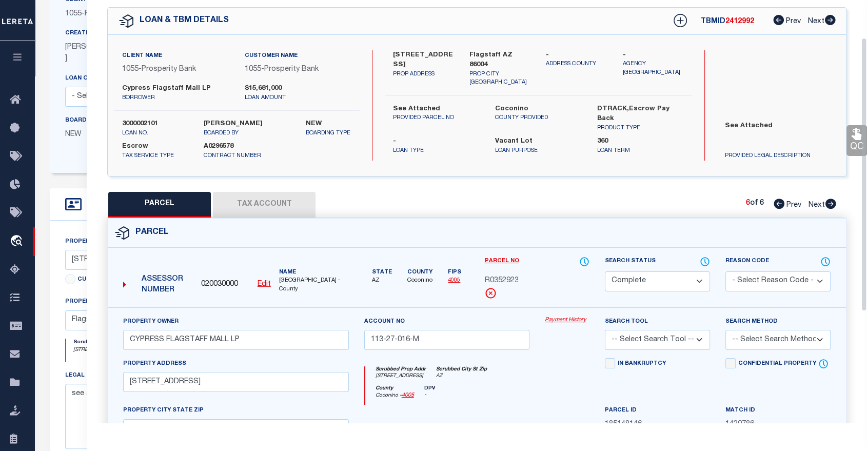
scroll to position [58, 0]
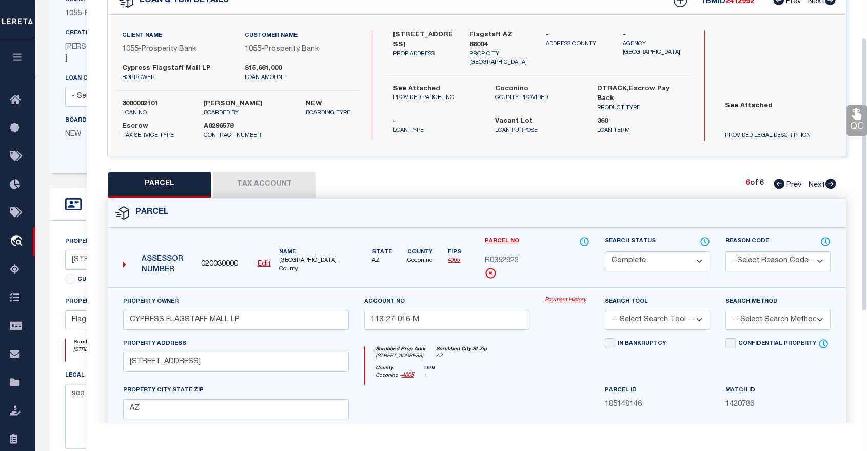
click at [258, 184] on button "Tax Account" at bounding box center [264, 185] width 103 height 26
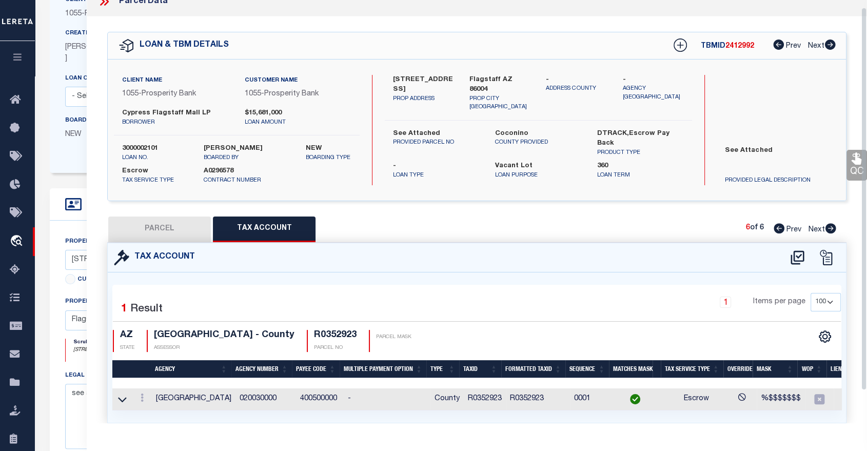
scroll to position [0, 0]
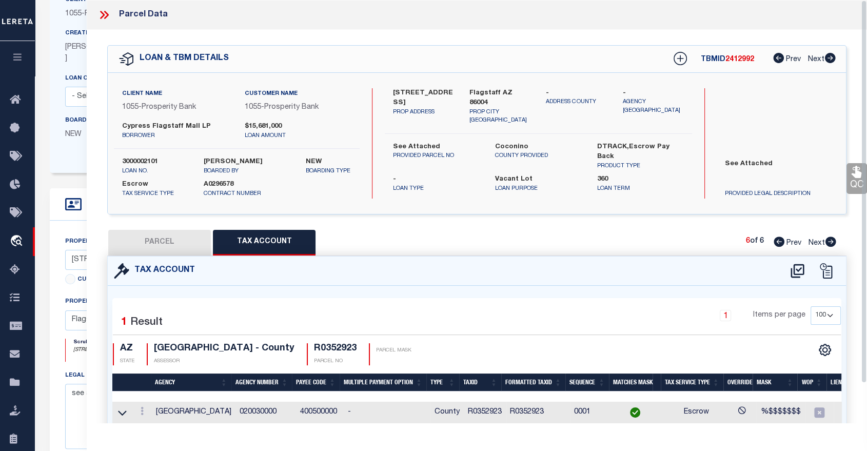
click at [106, 16] on icon at bounding box center [106, 15] width 5 height 8
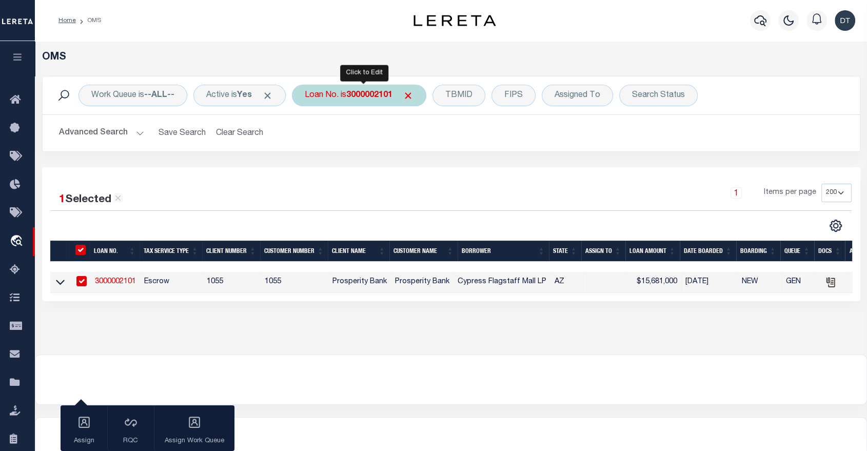
click at [372, 97] on b "3000002101" at bounding box center [369, 95] width 46 height 8
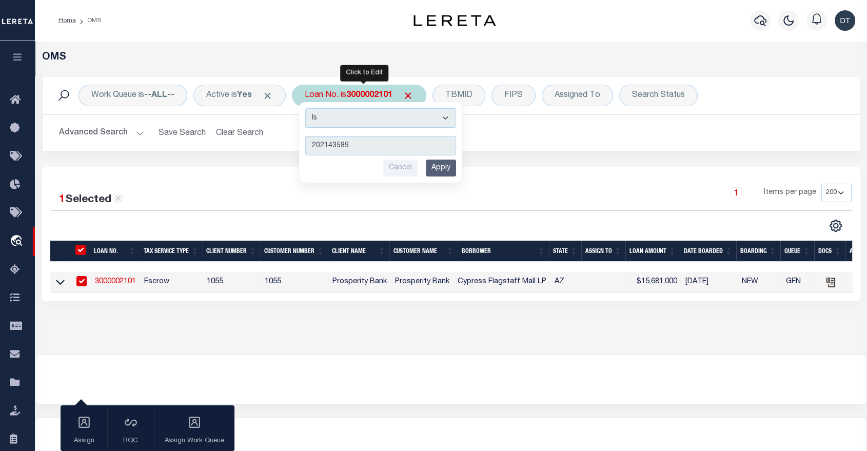
click at [440, 167] on input "Apply" at bounding box center [441, 168] width 30 height 17
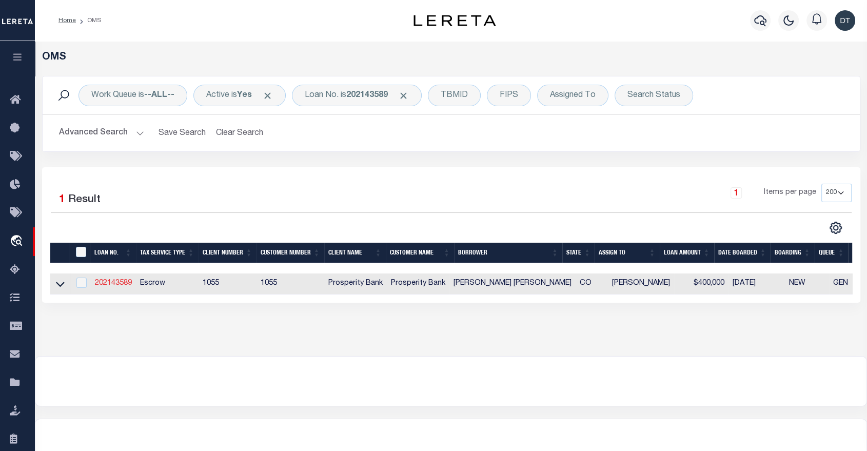
click at [115, 284] on link "202143589" at bounding box center [113, 283] width 37 height 7
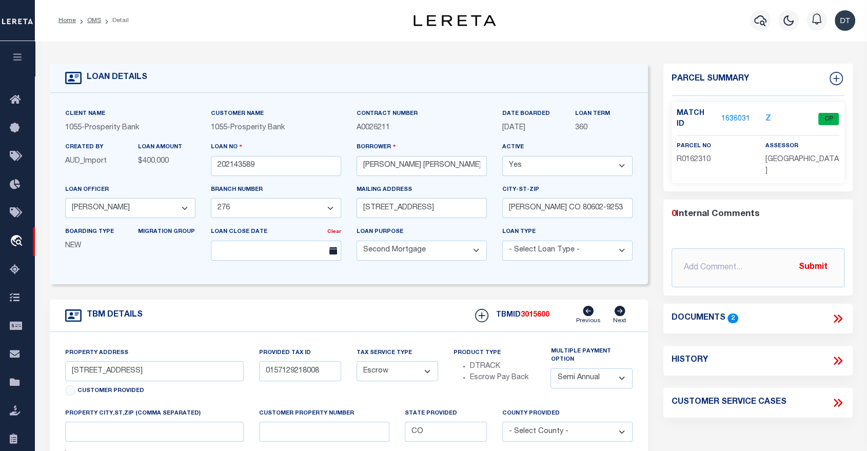
click at [729, 114] on link "1636031" at bounding box center [735, 119] width 29 height 11
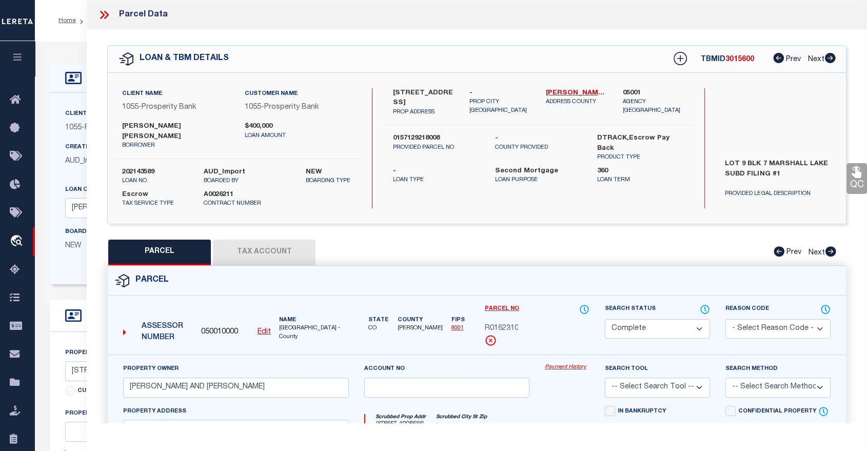
click at [262, 240] on button "Tax Account" at bounding box center [264, 253] width 103 height 26
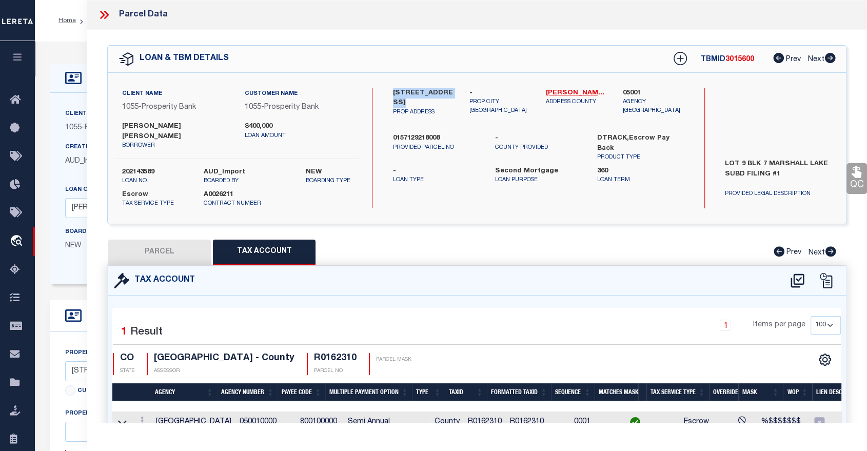
drag, startPoint x: 386, startPoint y: 90, endPoint x: 453, endPoint y: 91, distance: 66.7
click at [453, 91] on div "[STREET_ADDRESS] PROP ADDRESS" at bounding box center [423, 102] width 76 height 29
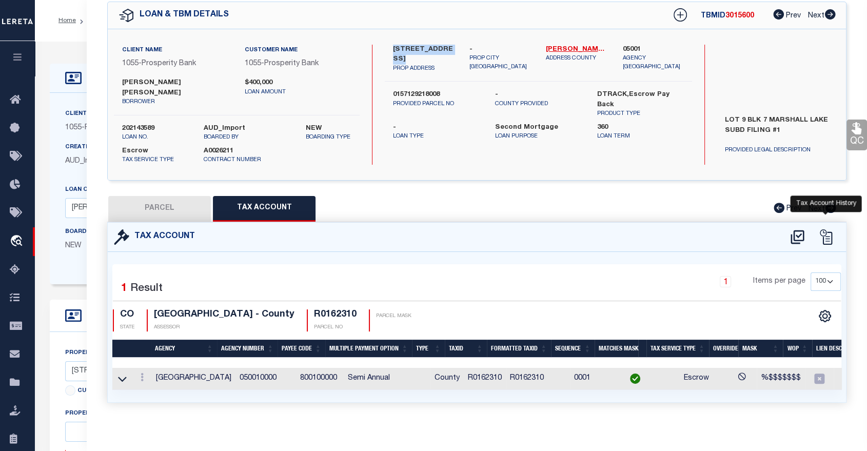
click at [830, 229] on icon at bounding box center [825, 236] width 15 height 15
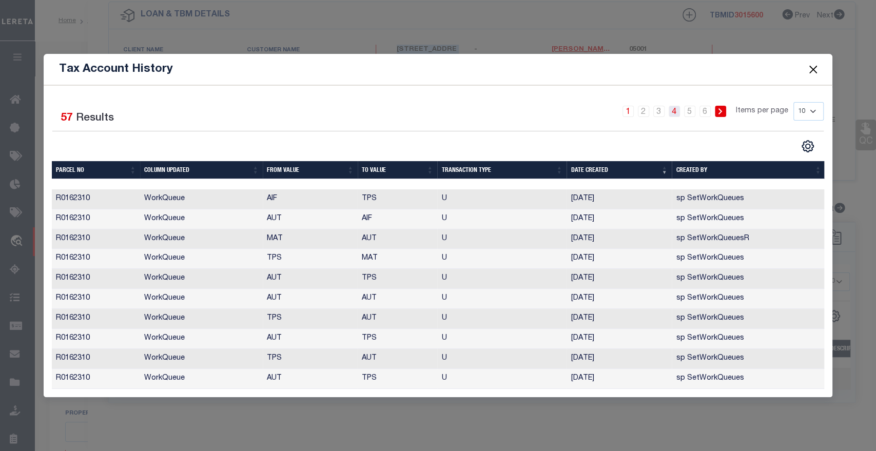
click at [672, 106] on link "4" at bounding box center [674, 111] width 11 height 11
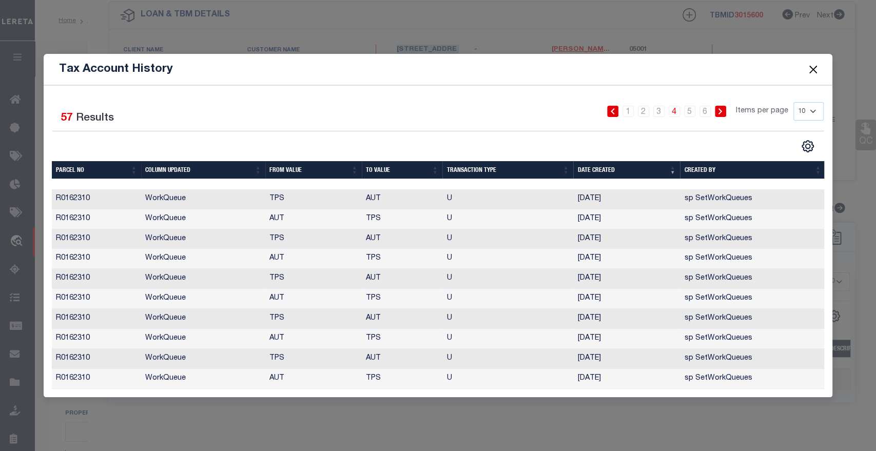
click at [814, 67] on button "Close" at bounding box center [812, 69] width 13 height 13
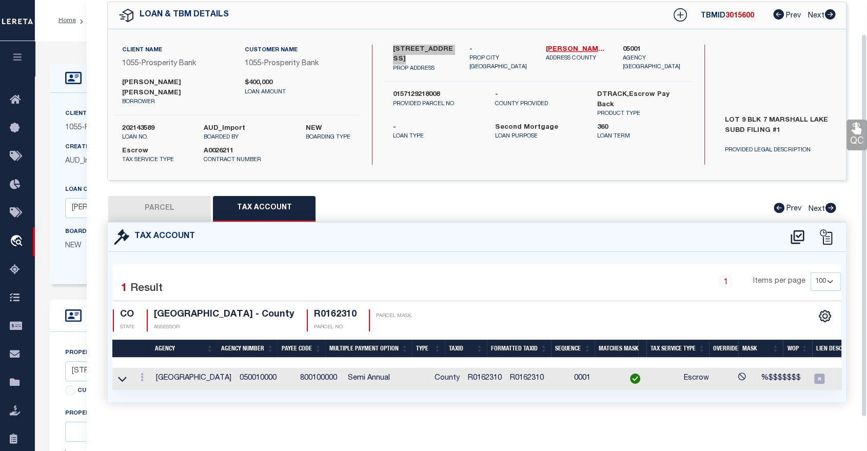
scroll to position [0, 0]
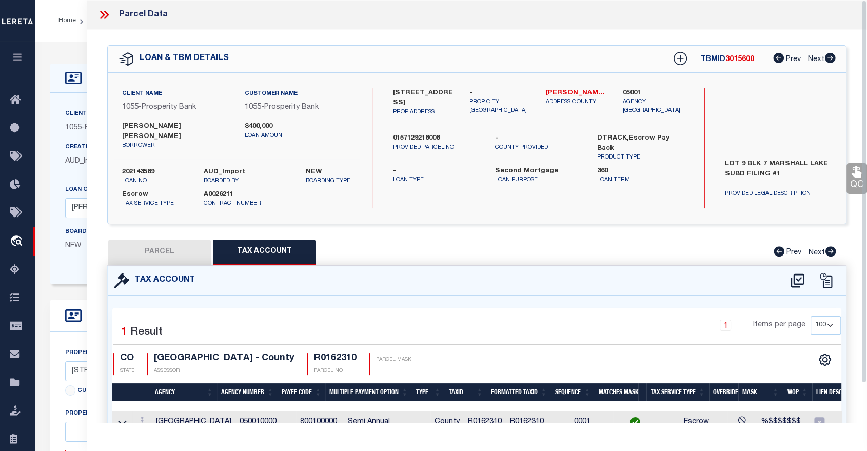
click at [104, 17] on icon at bounding box center [103, 14] width 13 height 13
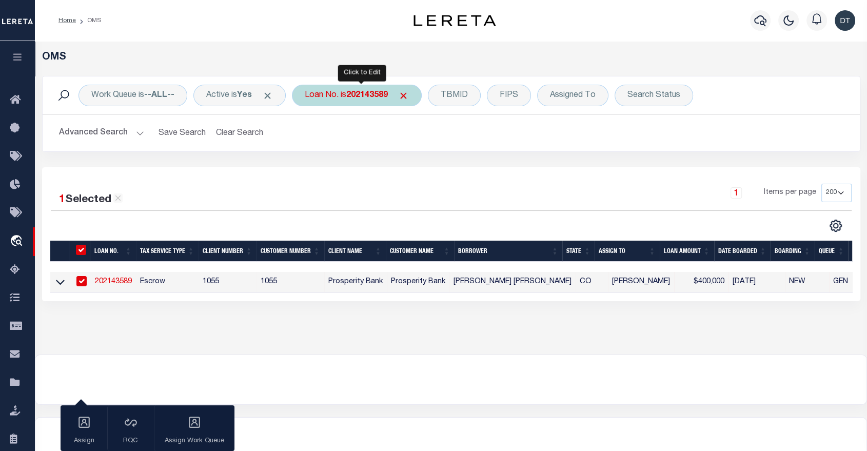
click at [356, 95] on b "202143589" at bounding box center [367, 95] width 42 height 8
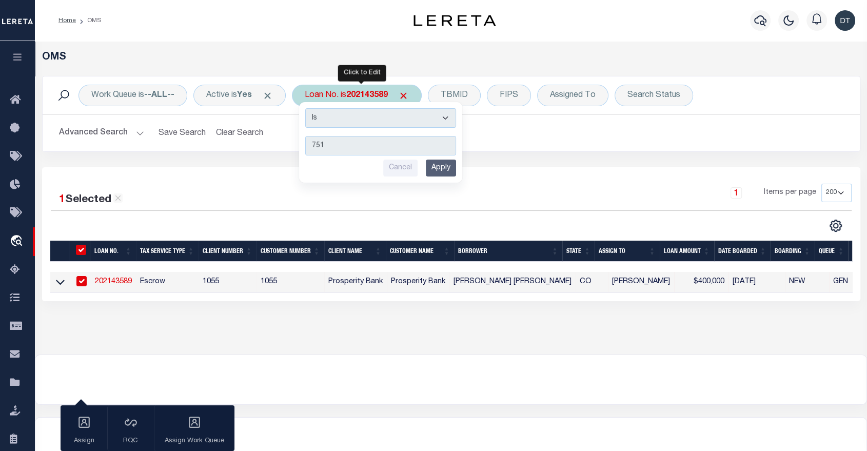
click at [444, 165] on input "Apply" at bounding box center [441, 168] width 30 height 17
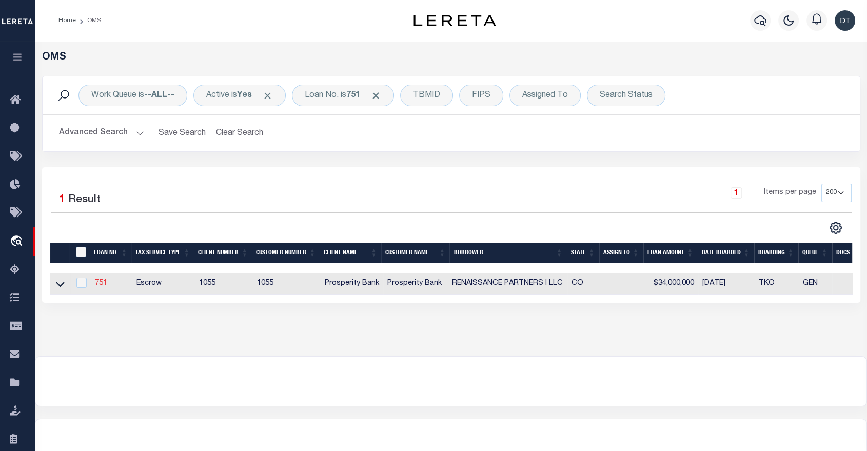
click at [100, 283] on link "751" at bounding box center [101, 283] width 12 height 7
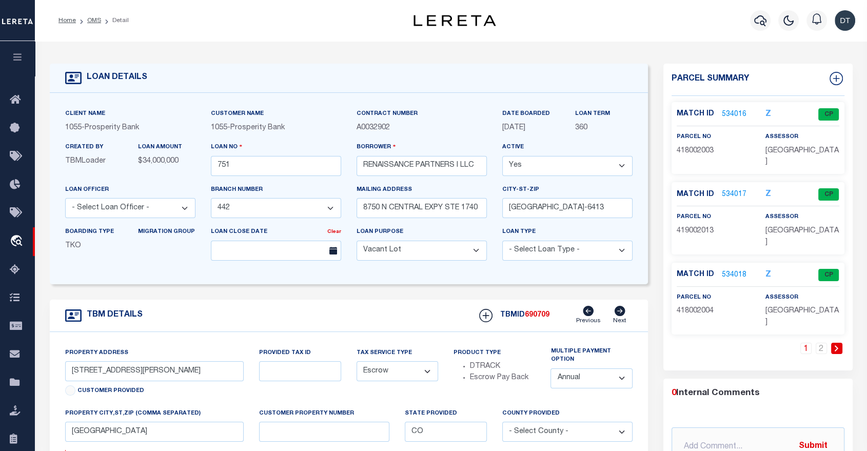
click at [732, 115] on link "534016" at bounding box center [734, 114] width 25 height 11
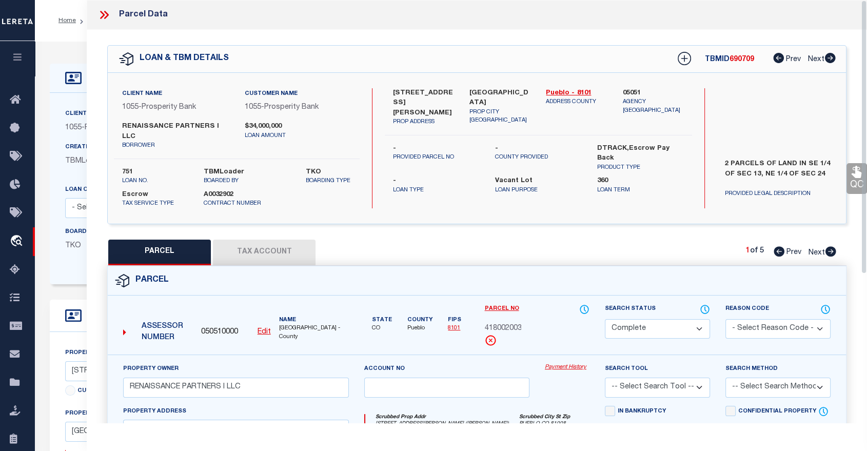
click at [829, 246] on icon at bounding box center [831, 251] width 11 height 10
click at [775, 246] on icon at bounding box center [779, 251] width 11 height 10
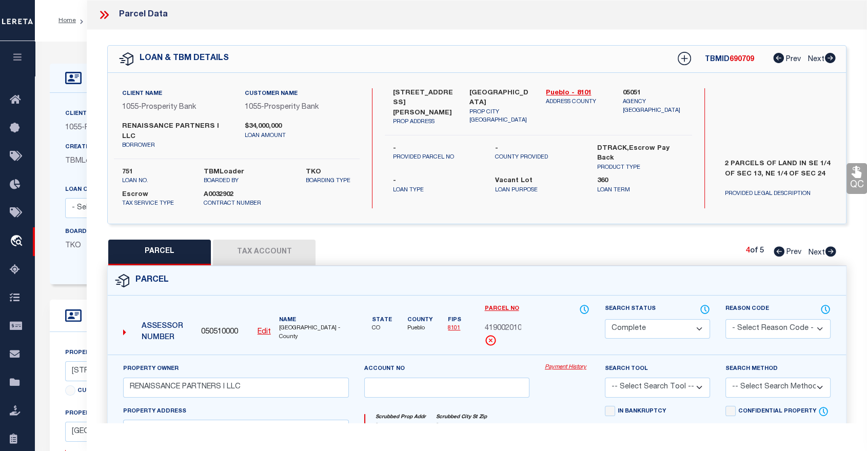
click at [775, 246] on icon at bounding box center [779, 251] width 11 height 10
click at [828, 246] on icon at bounding box center [831, 251] width 11 height 10
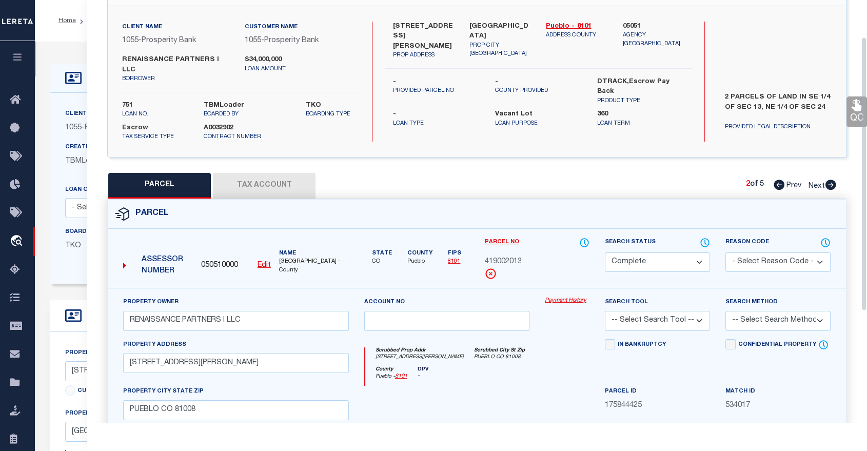
scroll to position [57, 0]
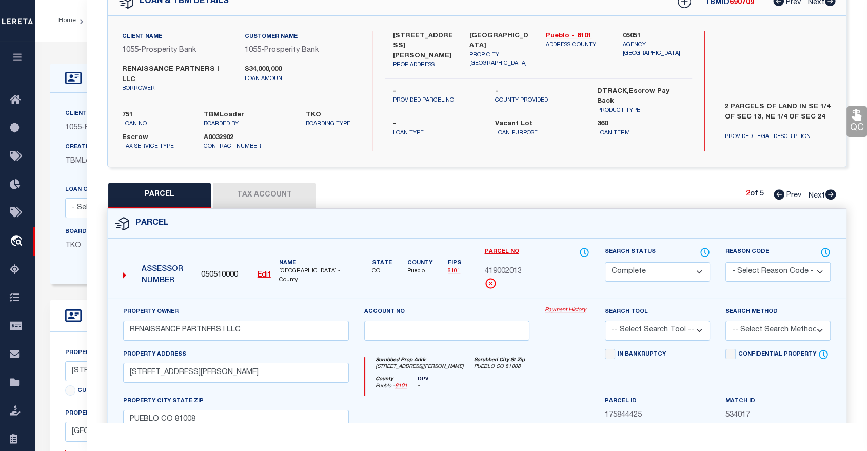
click at [265, 188] on button "Tax Account" at bounding box center [264, 196] width 103 height 26
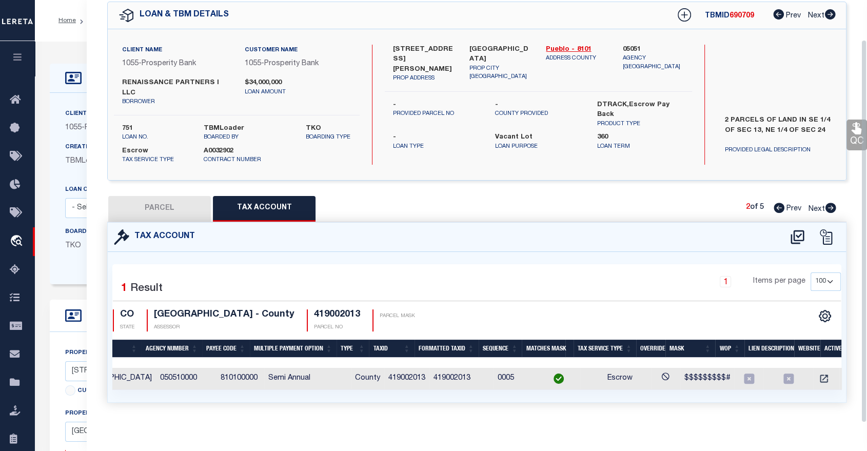
scroll to position [0, 0]
